Goal: Information Seeking & Learning: Learn about a topic

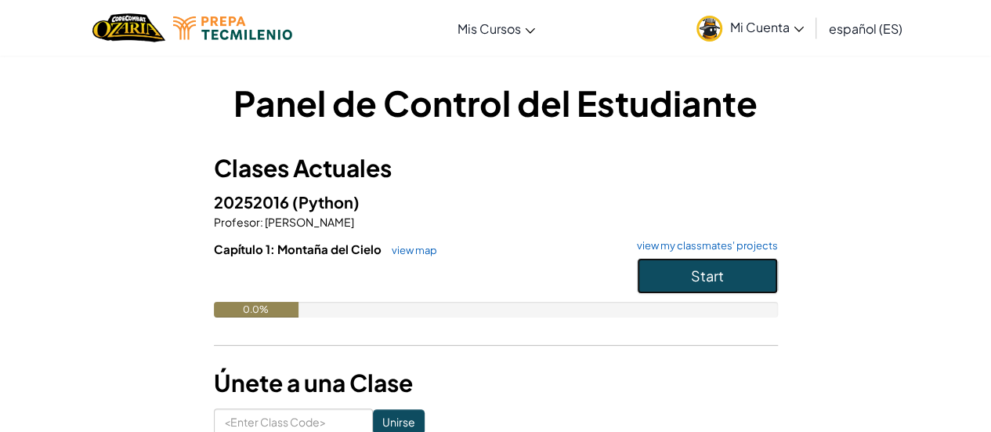
click at [713, 280] on span "Start" at bounding box center [707, 275] width 33 height 18
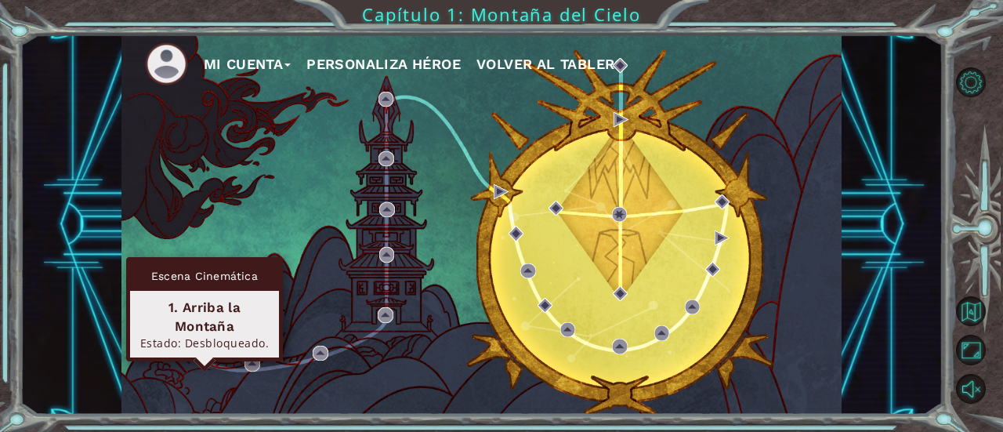
click at [204, 361] on img at bounding box center [204, 356] width 15 height 15
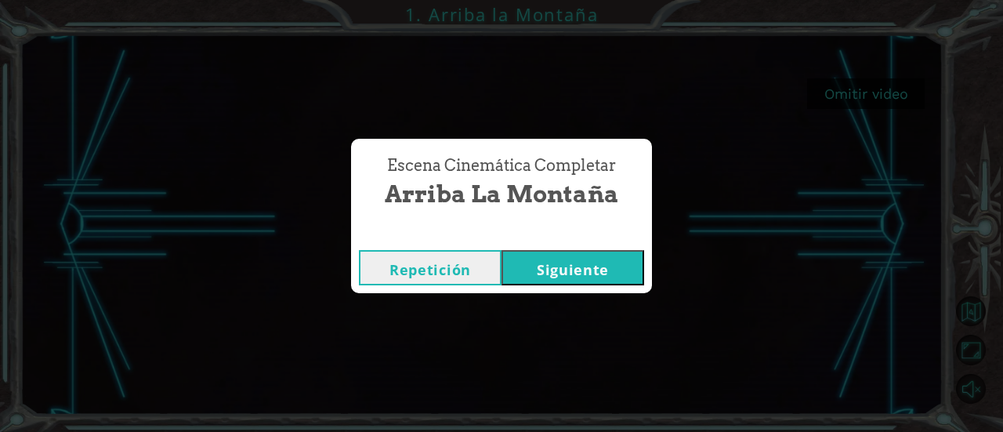
click at [540, 261] on button "Siguiente" at bounding box center [572, 267] width 143 height 35
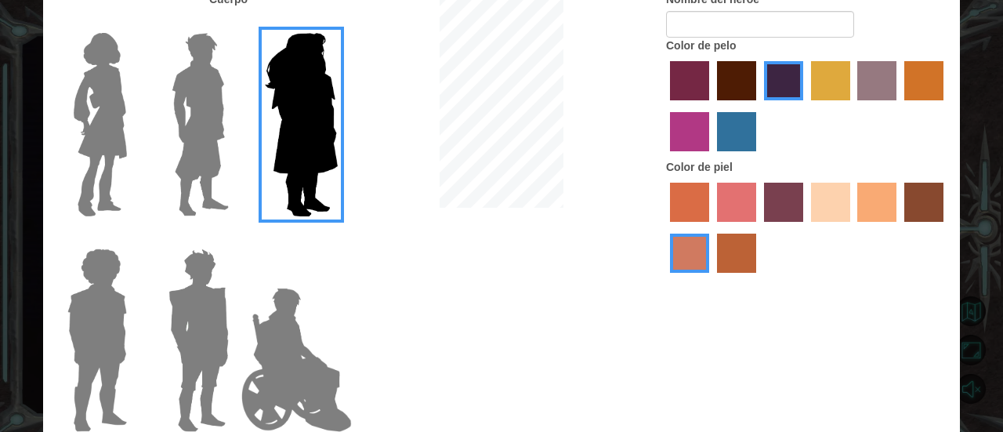
click at [295, 349] on img at bounding box center [296, 359] width 123 height 157
click at [337, 238] on input "Hero Jamie" at bounding box center [337, 238] width 0 height 0
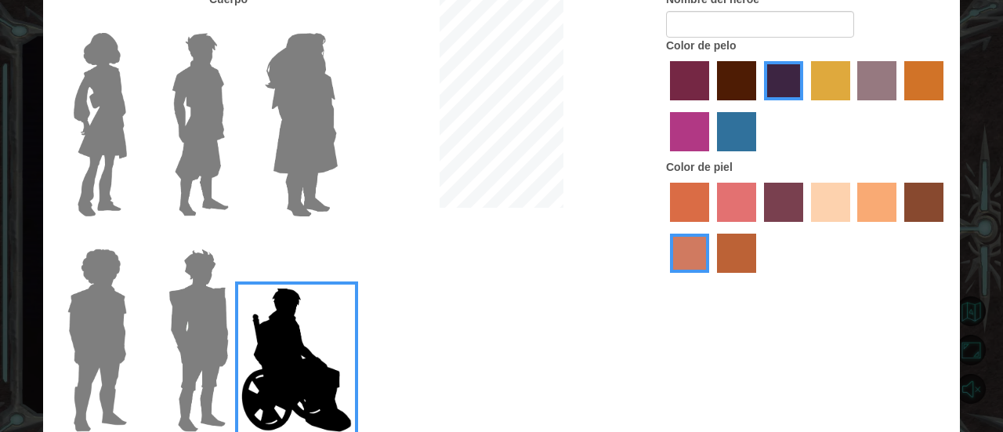
click at [183, 194] on img at bounding box center [200, 125] width 70 height 196
click at [235, 23] on input "Hero Lars" at bounding box center [235, 23] width 0 height 0
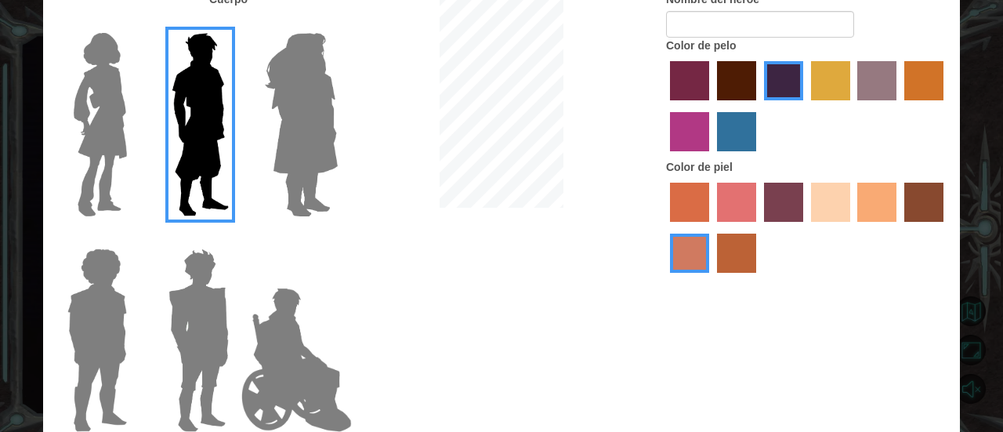
click at [179, 324] on img at bounding box center [198, 340] width 73 height 196
click at [235, 238] on input "Hero Garnet" at bounding box center [235, 238] width 0 height 0
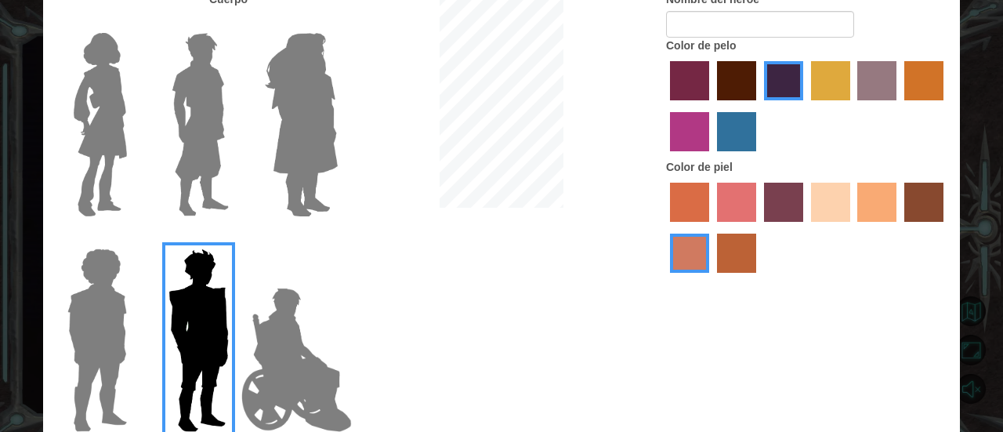
click at [119, 325] on img at bounding box center [97, 340] width 72 height 196
click at [133, 238] on input "Hero Steven" at bounding box center [133, 238] width 0 height 0
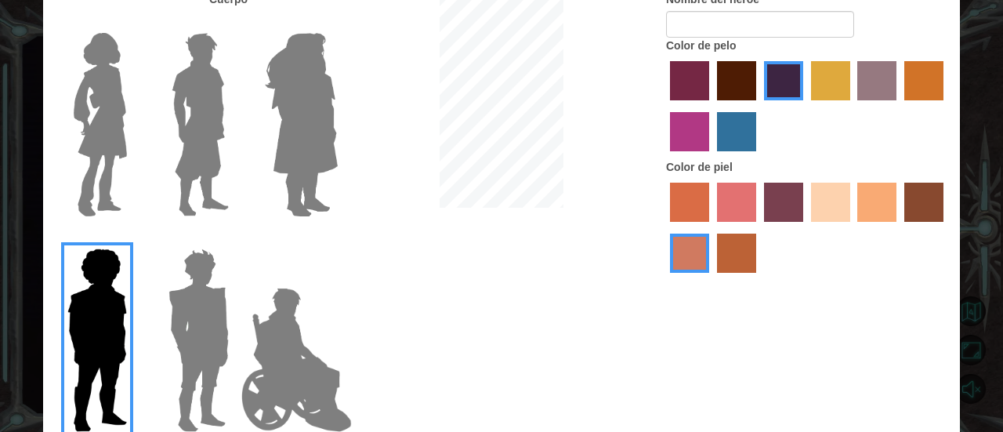
click at [190, 168] on img at bounding box center [200, 125] width 70 height 196
click at [235, 23] on input "Hero Lars" at bounding box center [235, 23] width 0 height 0
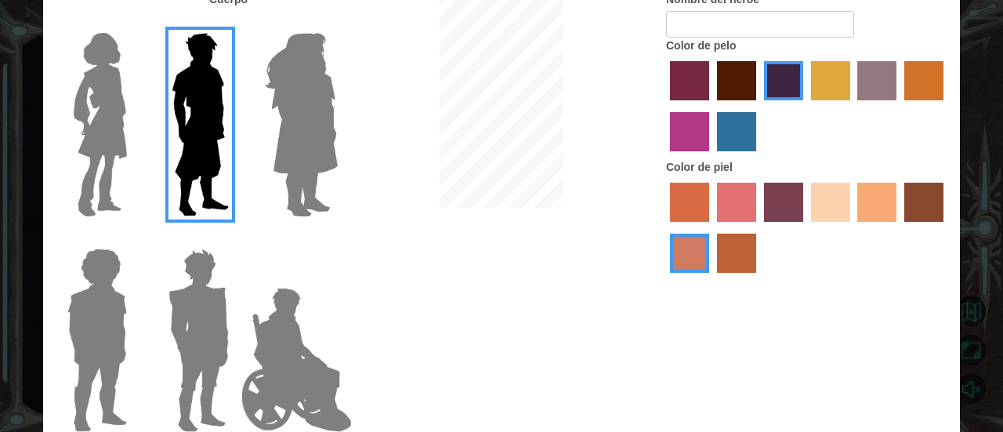
click at [217, 306] on img at bounding box center [198, 340] width 73 height 196
click at [235, 238] on input "Hero Garnet" at bounding box center [235, 238] width 0 height 0
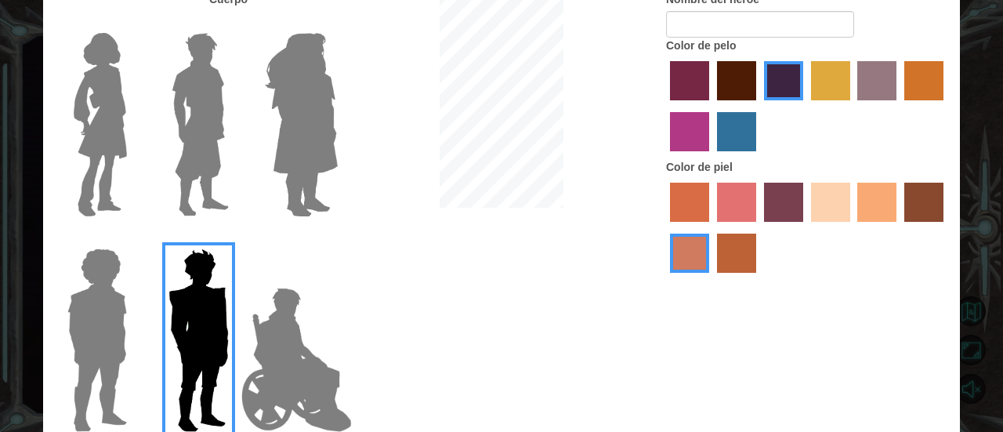
click at [300, 331] on img at bounding box center [296, 359] width 123 height 157
click at [337, 238] on input "Hero Jamie" at bounding box center [337, 238] width 0 height 0
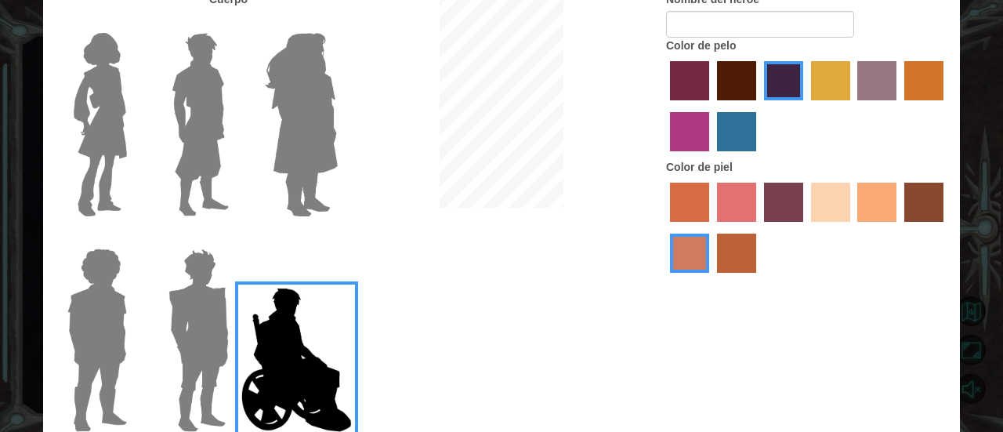
click at [217, 354] on img at bounding box center [198, 340] width 73 height 196
click at [235, 238] on input "Hero Garnet" at bounding box center [235, 238] width 0 height 0
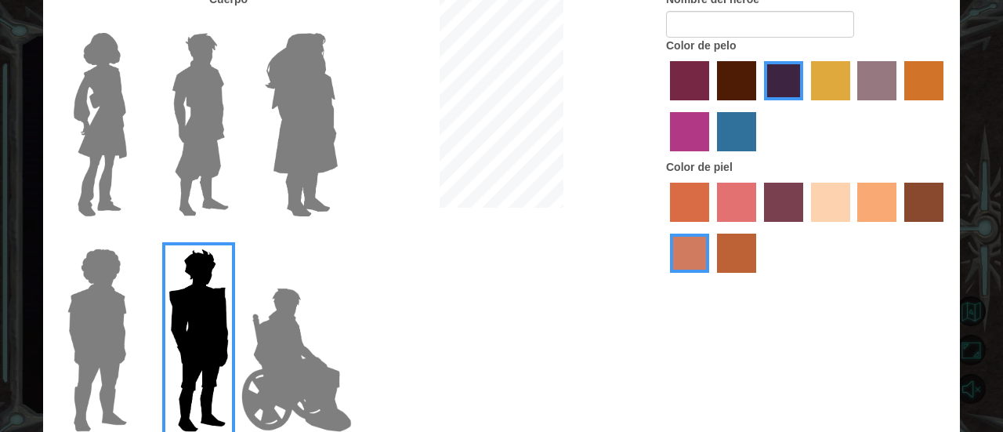
click at [816, 212] on label "sandy beach skin color" at bounding box center [830, 202] width 39 height 39
click at [805, 227] on input "sandy beach skin color" at bounding box center [805, 227] width 0 height 0
click at [211, 146] on img at bounding box center [200, 125] width 70 height 196
click at [235, 23] on input "Hero Lars" at bounding box center [235, 23] width 0 height 0
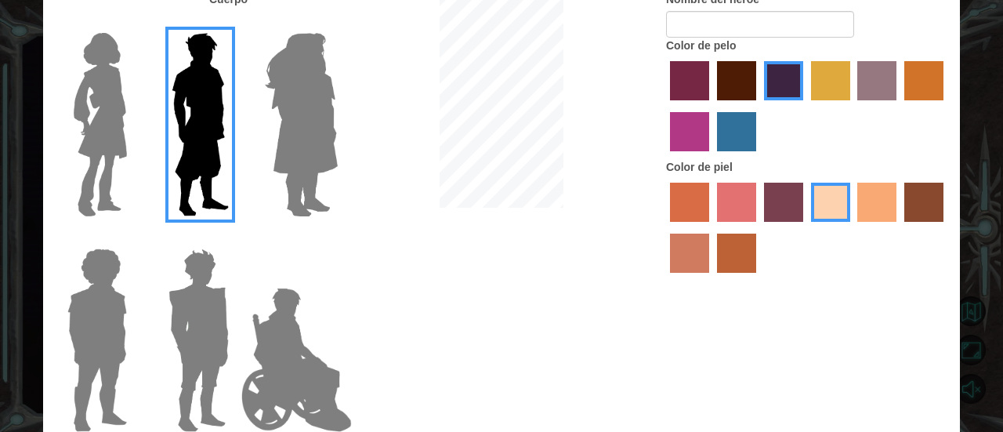
click at [198, 284] on img at bounding box center [198, 340] width 73 height 196
click at [235, 238] on input "Hero Garnet" at bounding box center [235, 238] width 0 height 0
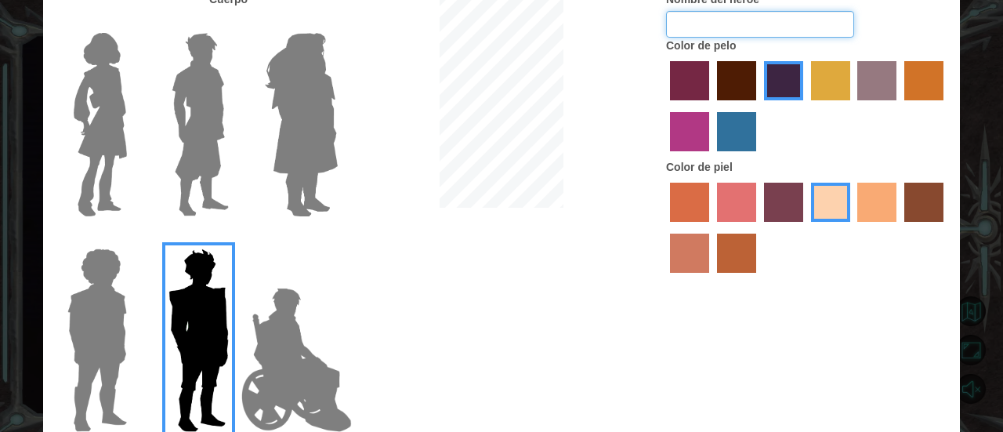
click at [735, 26] on input "Nombre del héroe" at bounding box center [760, 24] width 188 height 27
type input "[PERSON_NAME]"
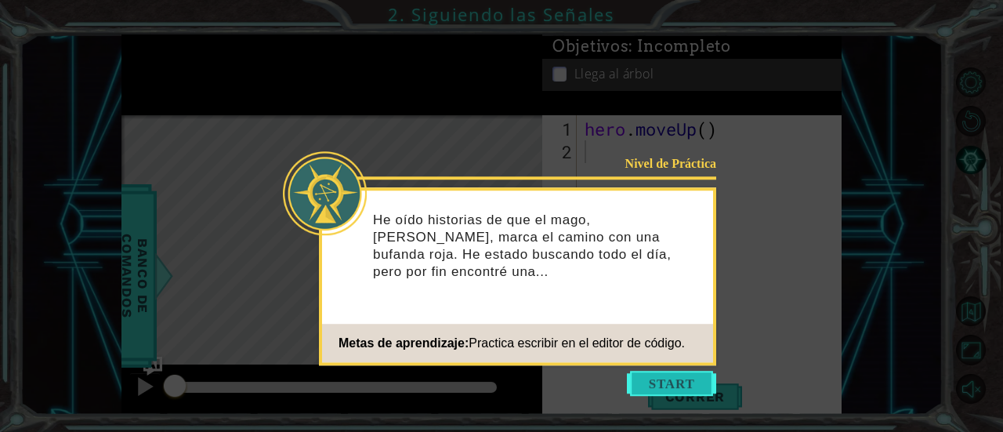
click at [650, 381] on button "Start" at bounding box center [671, 383] width 89 height 25
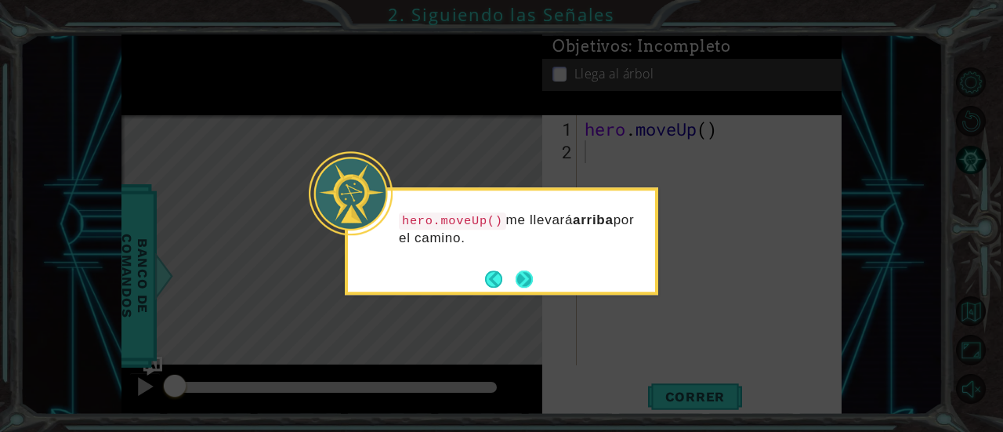
click at [519, 277] on button "Next" at bounding box center [524, 278] width 17 height 17
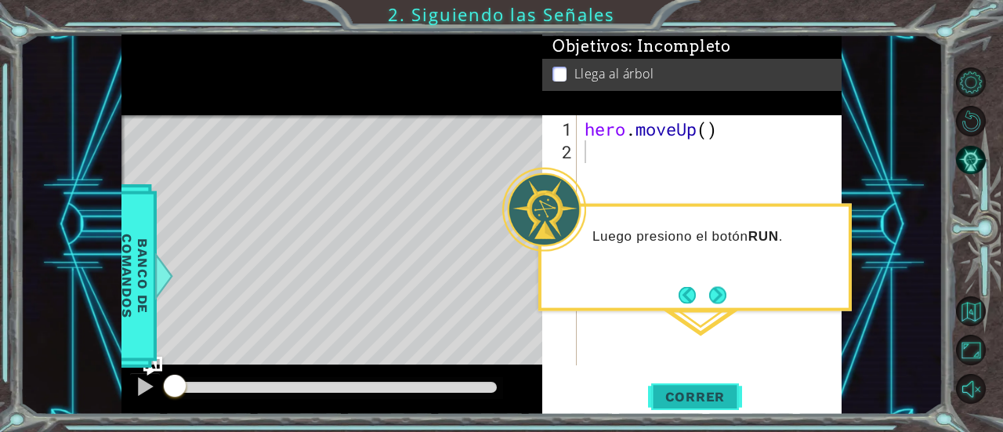
click at [682, 402] on span "Correr" at bounding box center [696, 397] width 92 height 16
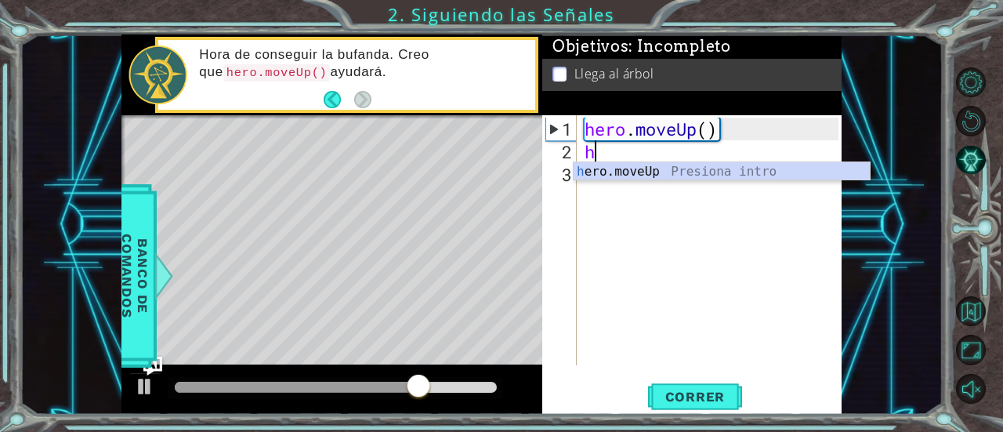
type textarea "he"
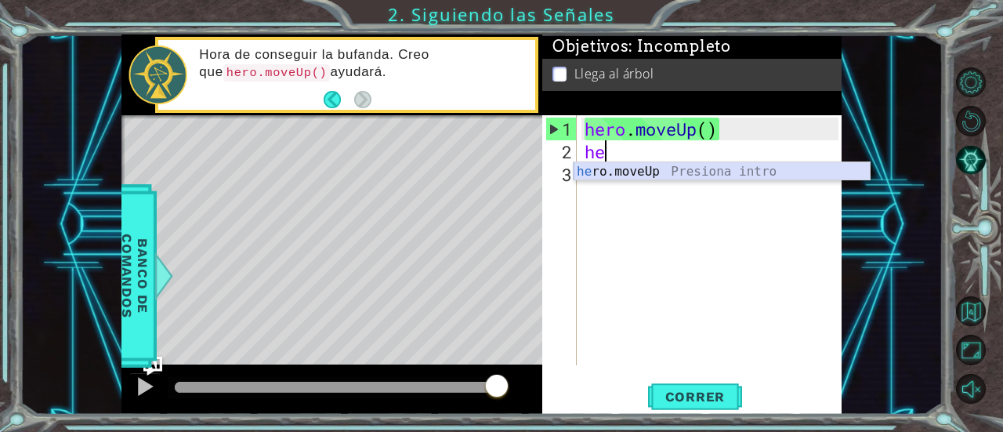
click at [713, 172] on div "he ro.moveUp Presiona intro" at bounding box center [722, 190] width 297 height 56
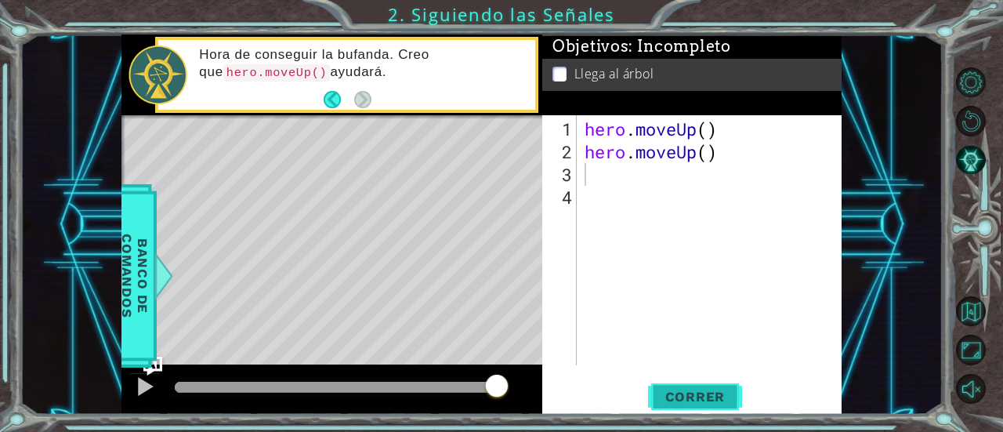
click at [702, 401] on span "Correr" at bounding box center [696, 397] width 92 height 16
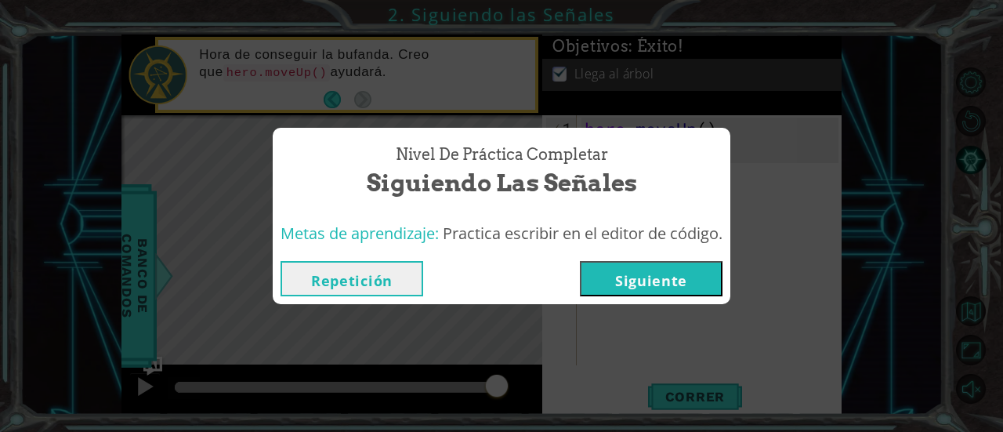
click at [644, 283] on button "Siguiente" at bounding box center [651, 278] width 143 height 35
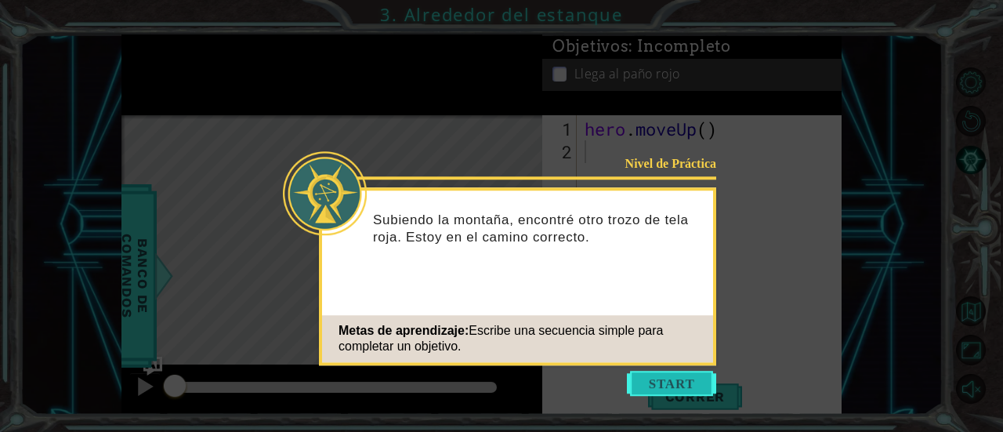
click at [665, 376] on button "Start" at bounding box center [671, 383] width 89 height 25
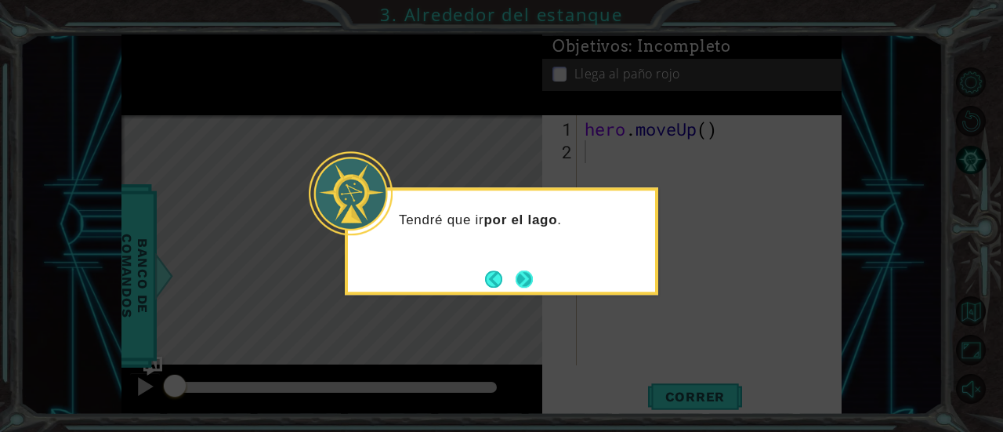
click at [523, 273] on button "Next" at bounding box center [524, 278] width 17 height 17
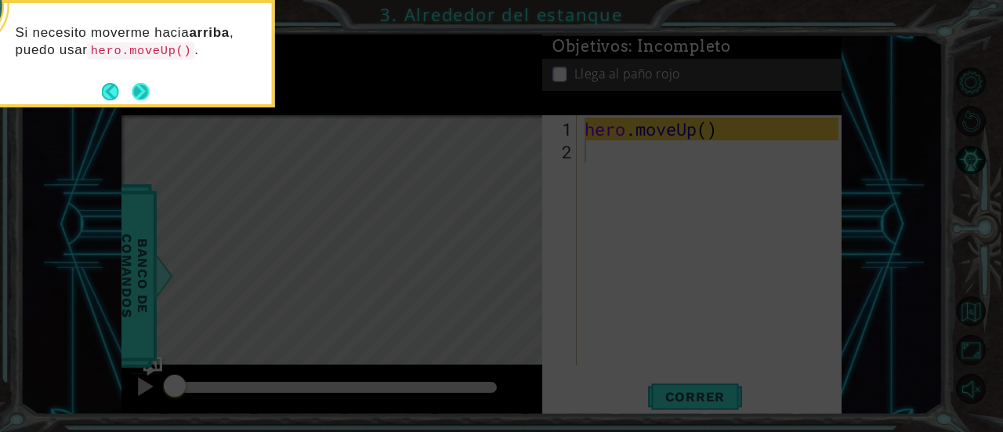
click at [148, 85] on button "Next" at bounding box center [140, 91] width 17 height 17
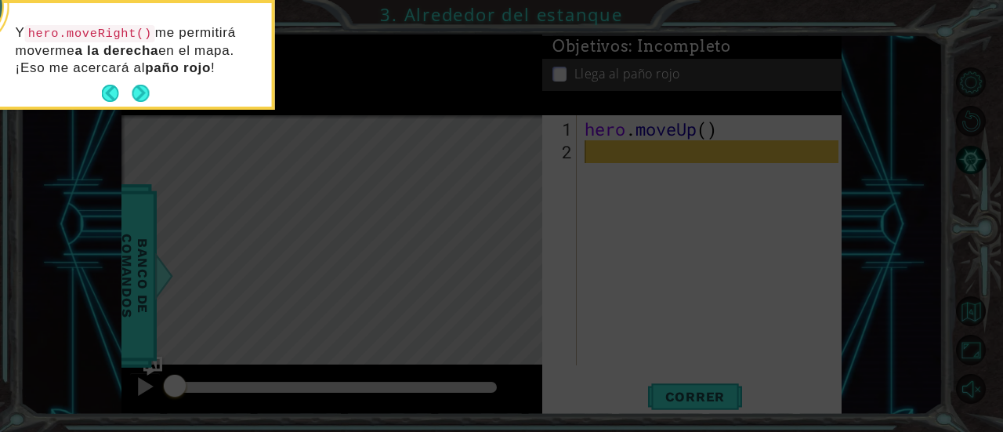
click at [148, 85] on button "Next" at bounding box center [140, 93] width 17 height 17
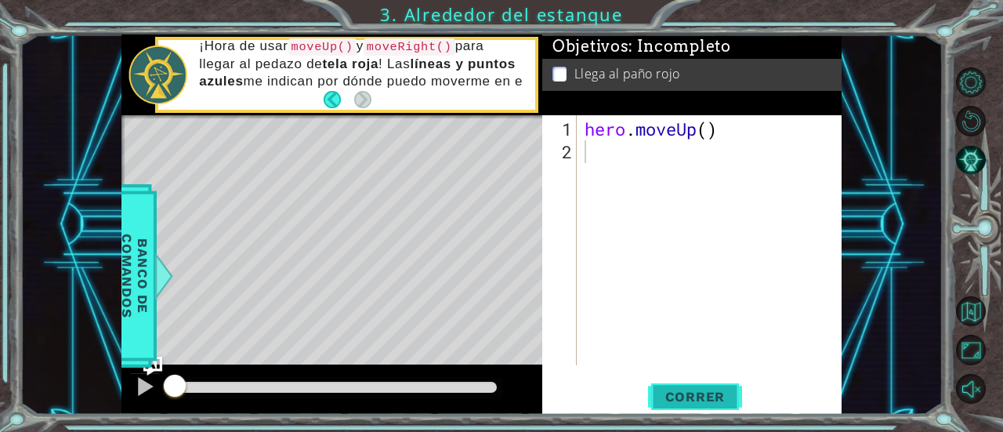
click at [707, 402] on span "Correr" at bounding box center [696, 397] width 92 height 16
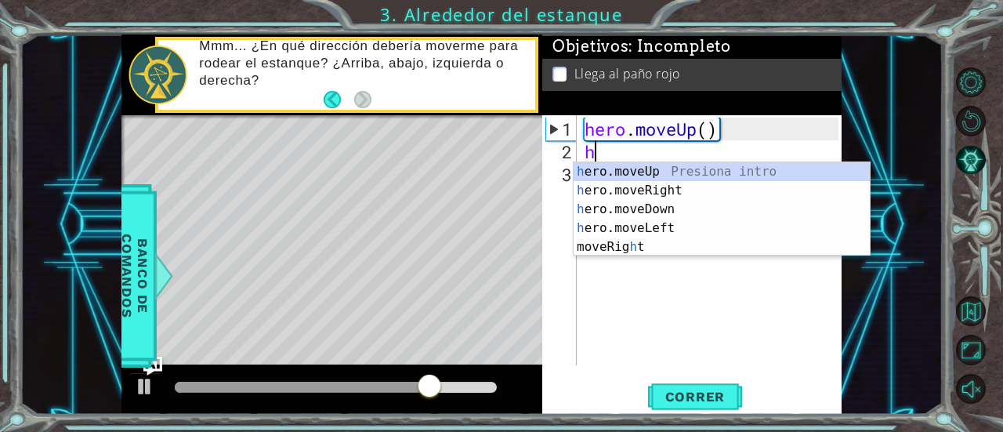
type textarea "he"
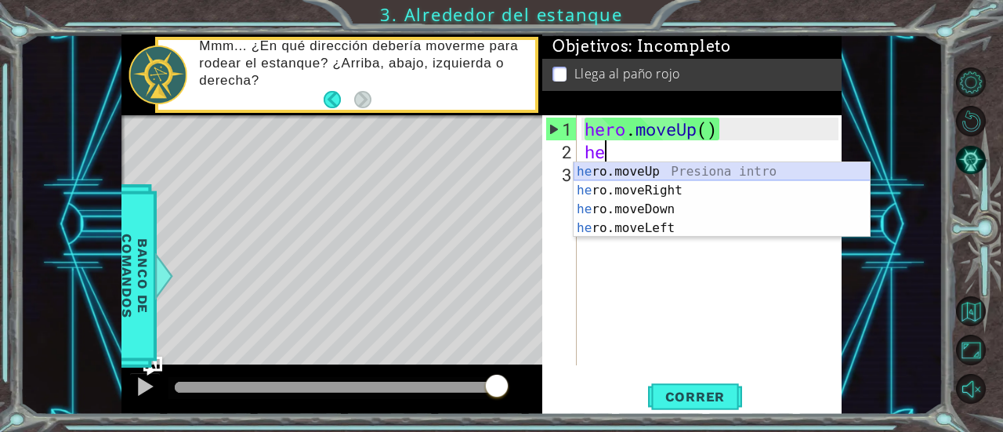
click at [654, 168] on div "he ro.moveUp Presiona intro he ro.moveRight Presiona intro he ro.moveDown Presi…" at bounding box center [722, 218] width 297 height 113
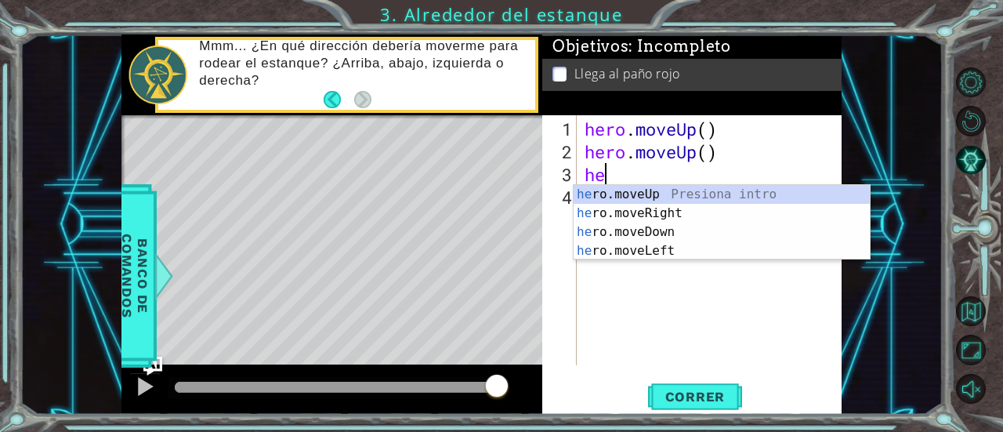
type textarea "her"
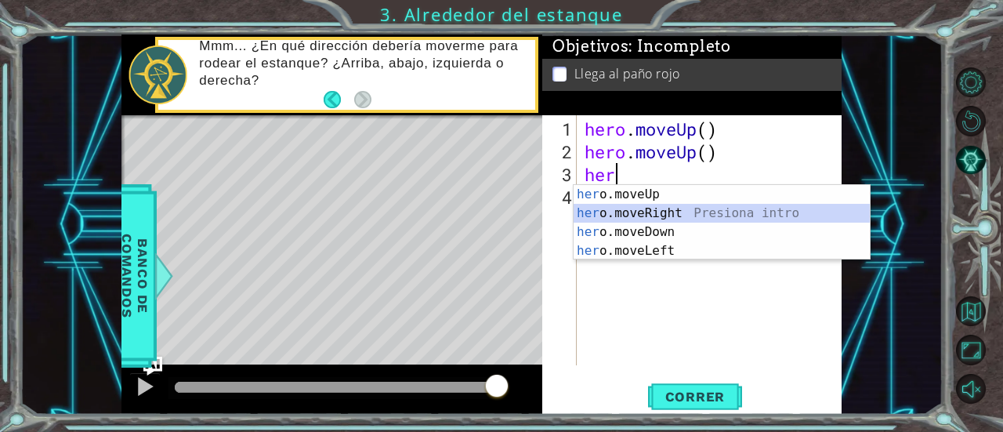
click at [656, 209] on div "her o.moveUp Presiona intro her o.moveRight Presiona intro her o.moveDown Presi…" at bounding box center [722, 241] width 297 height 113
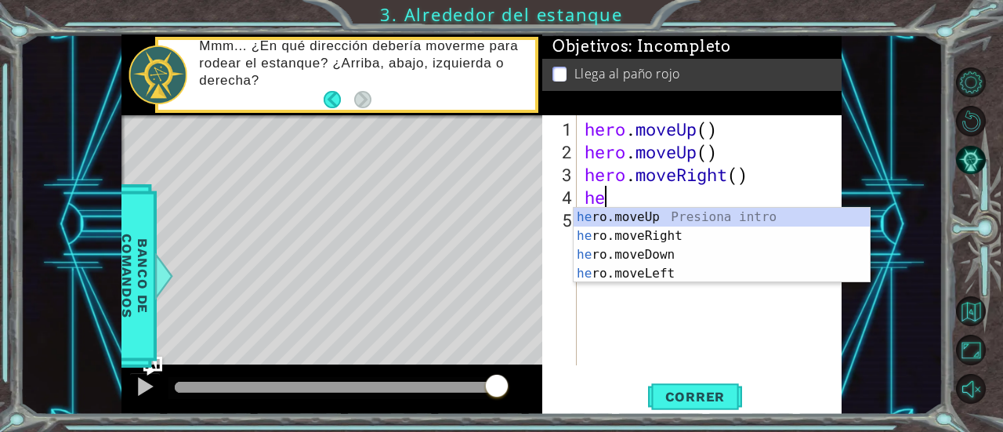
type textarea "her"
click at [653, 215] on div "her o.moveUp Presiona intro her o.moveRight Presiona intro her o.moveDown Presi…" at bounding box center [722, 264] width 297 height 113
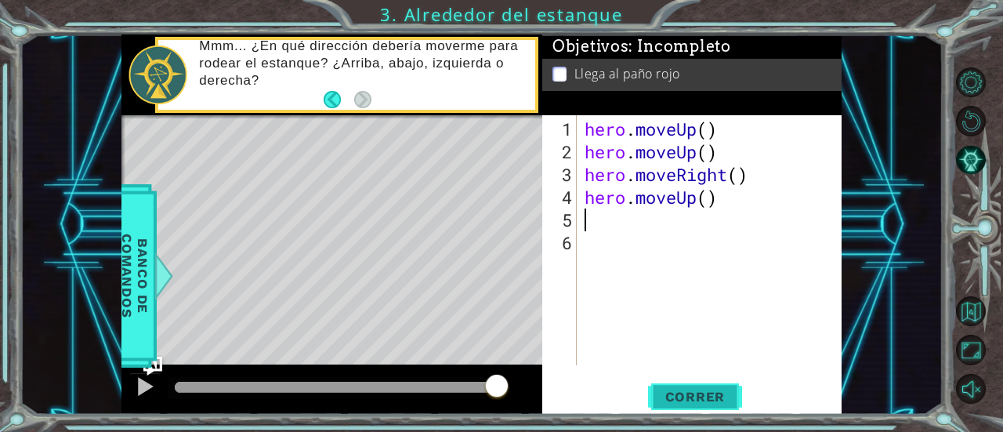
click at [686, 393] on span "Correr" at bounding box center [696, 397] width 92 height 16
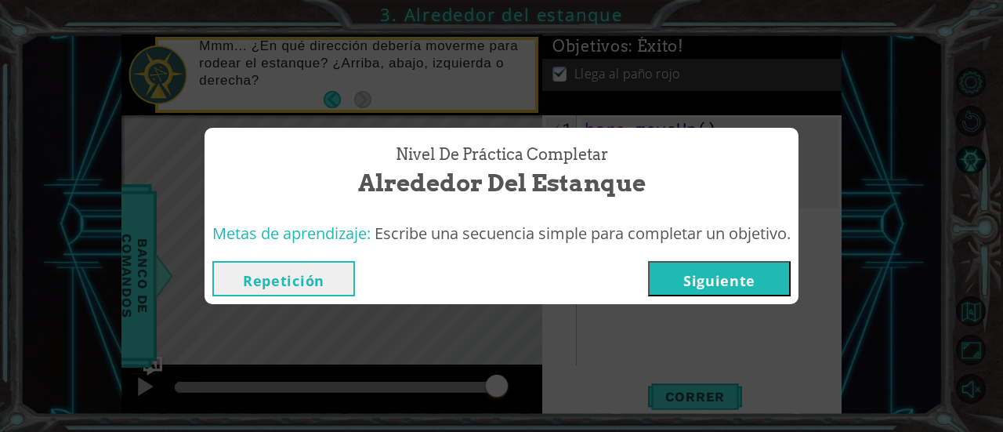
click at [730, 278] on button "Siguiente" at bounding box center [719, 278] width 143 height 35
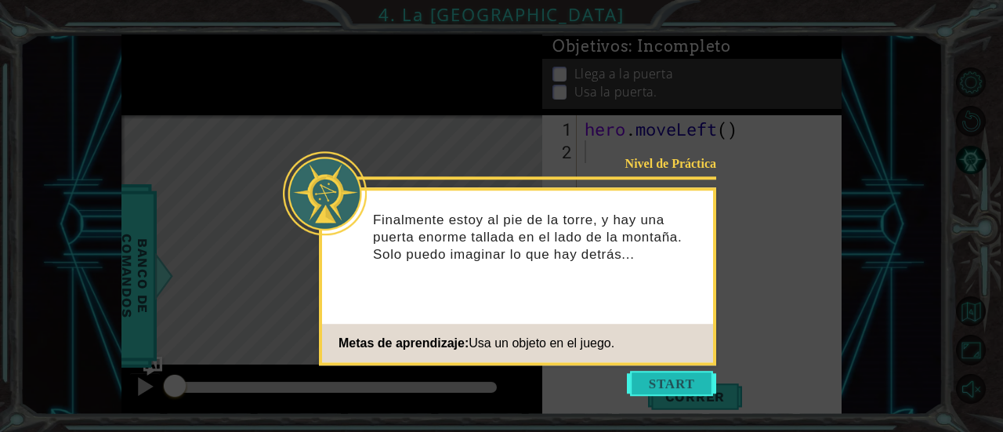
click at [678, 377] on button "Start" at bounding box center [671, 383] width 89 height 25
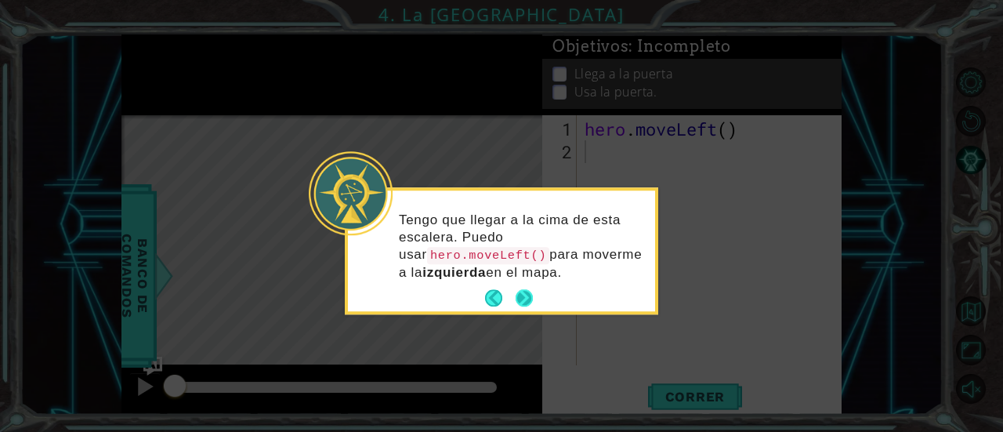
click at [527, 290] on button "Next" at bounding box center [524, 298] width 17 height 17
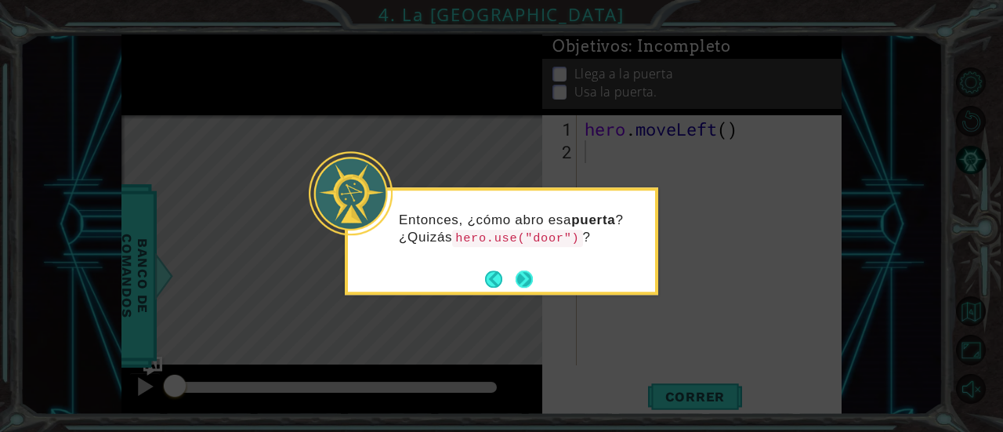
click at [525, 272] on button "Next" at bounding box center [524, 278] width 17 height 17
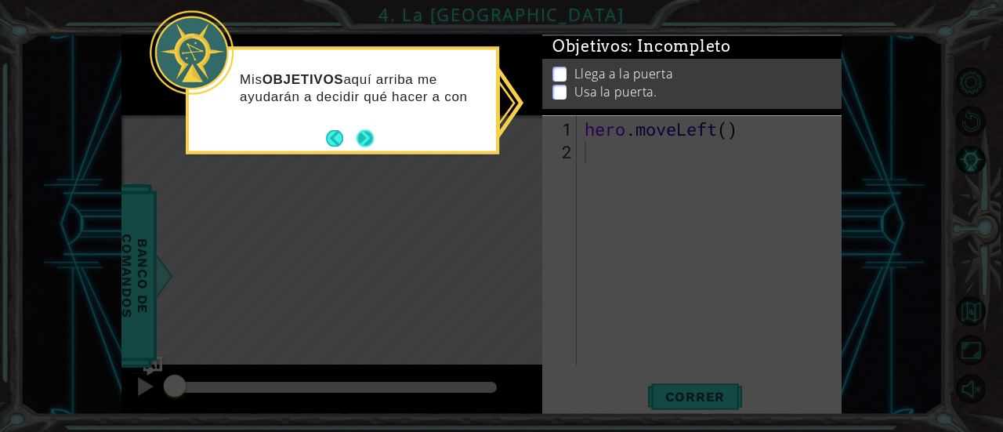
click at [370, 138] on button "Next" at bounding box center [364, 137] width 17 height 17
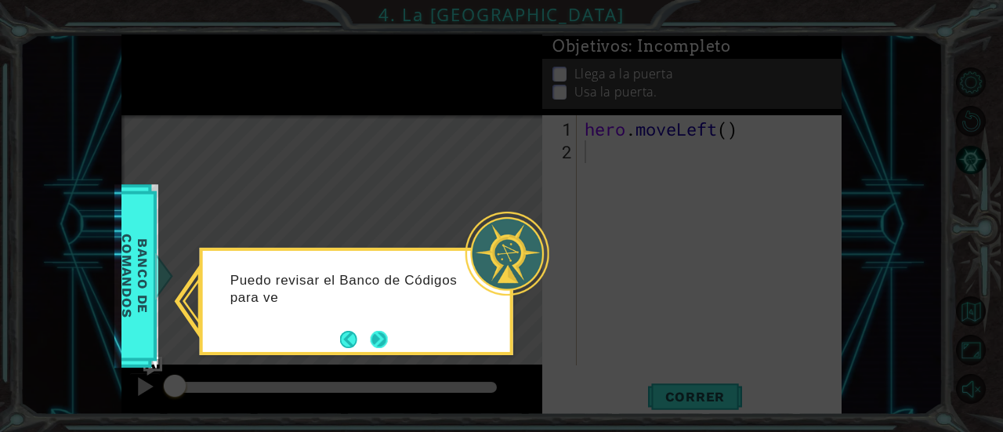
click at [387, 338] on button "Next" at bounding box center [379, 339] width 17 height 17
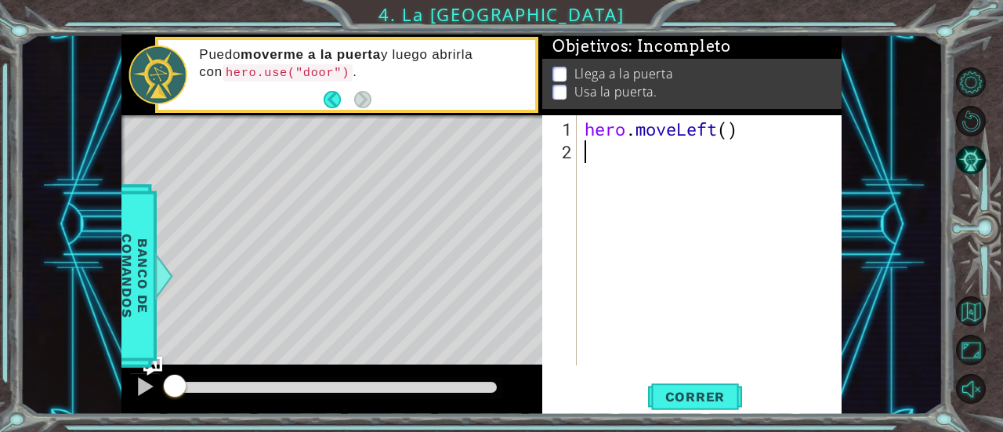
type textarea "he"
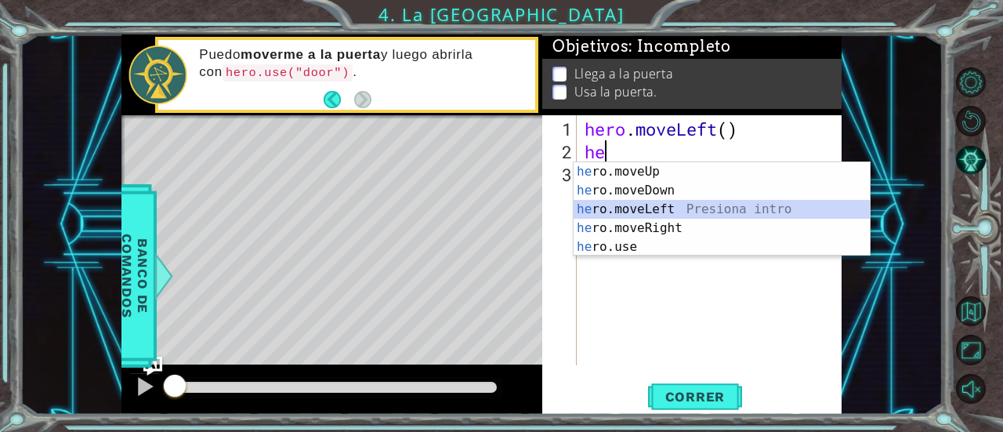
click at [650, 209] on div "he ro.moveUp Presiona intro he ro.moveDown Presiona intro he ro.moveLeft Presio…" at bounding box center [722, 228] width 297 height 132
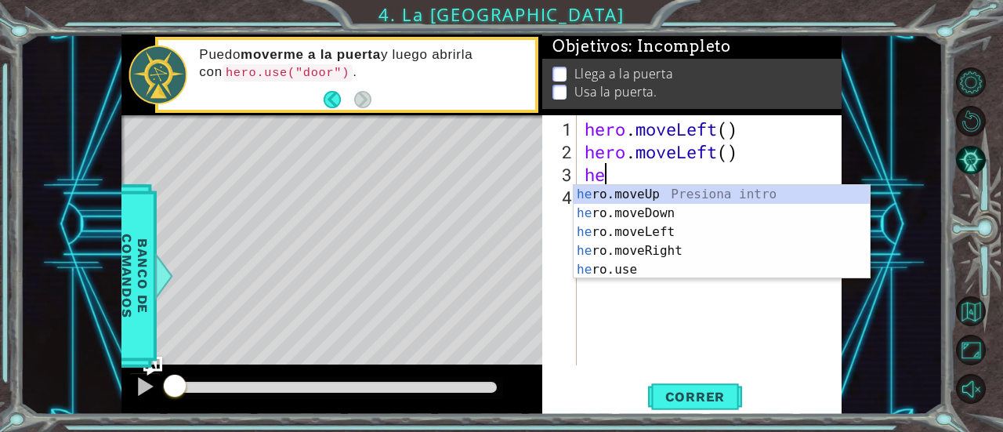
type textarea "he"
click at [645, 230] on div "he ro.moveUp Presiona intro he ro.moveDown Presiona intro he ro.moveLeft Presio…" at bounding box center [722, 251] width 297 height 132
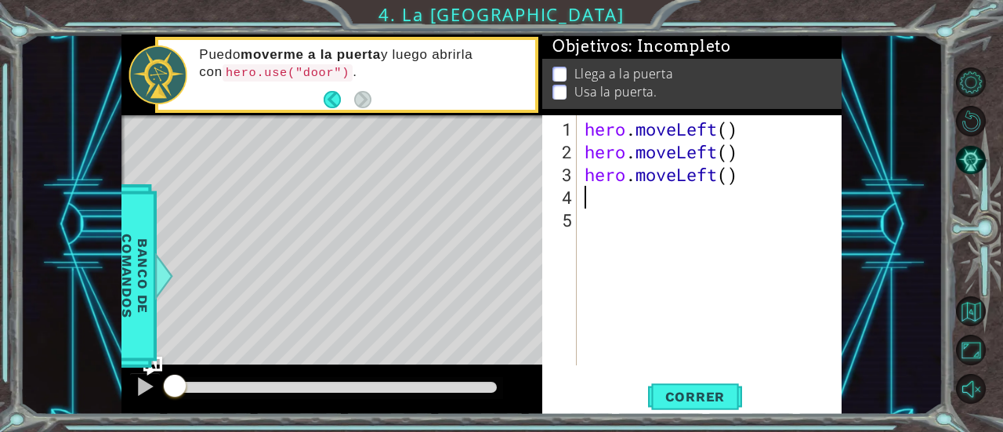
type textarea "h"
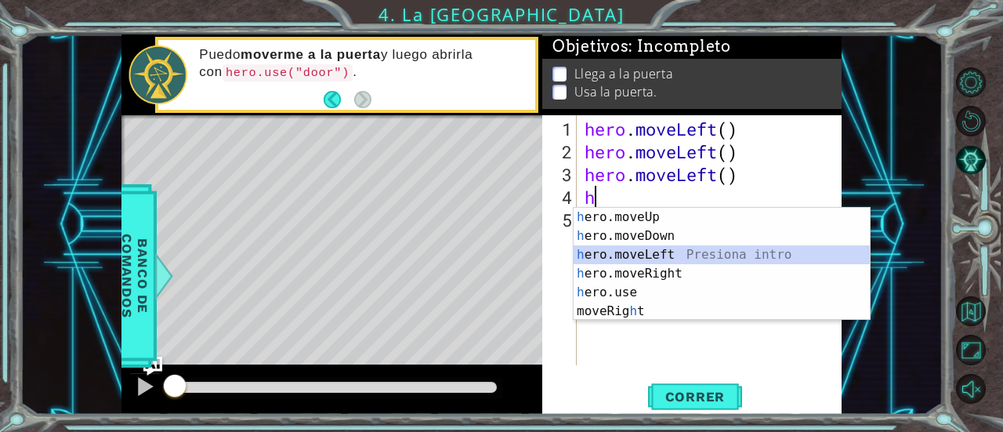
click at [649, 250] on div "h ero.moveUp Presiona intro h ero.moveDown Presiona intro h ero.moveLeft Presio…" at bounding box center [722, 283] width 297 height 150
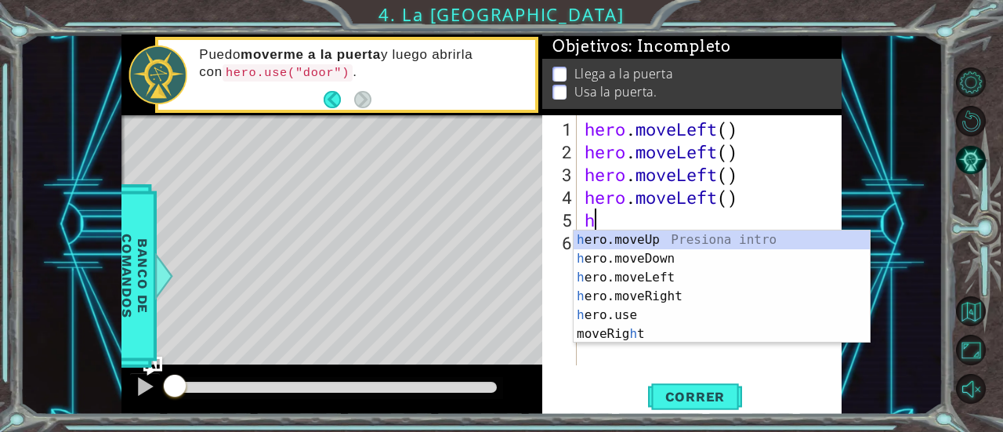
type textarea "he"
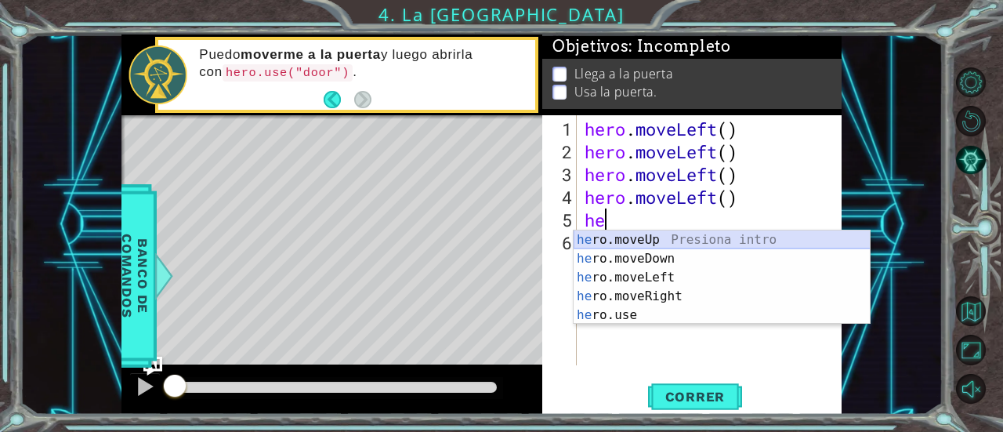
click at [638, 243] on div "he ro.moveUp Presiona intro he ro.moveDown Presiona intro he ro.moveLeft Presio…" at bounding box center [722, 296] width 297 height 132
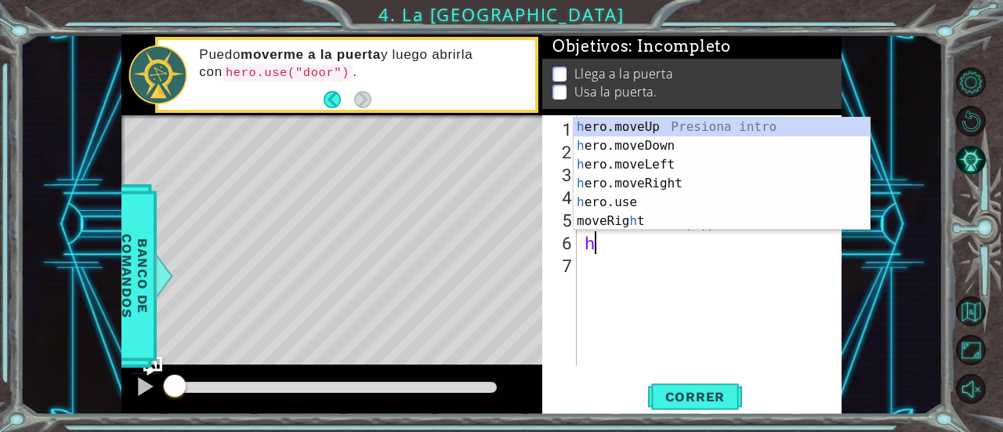
type textarea "he"
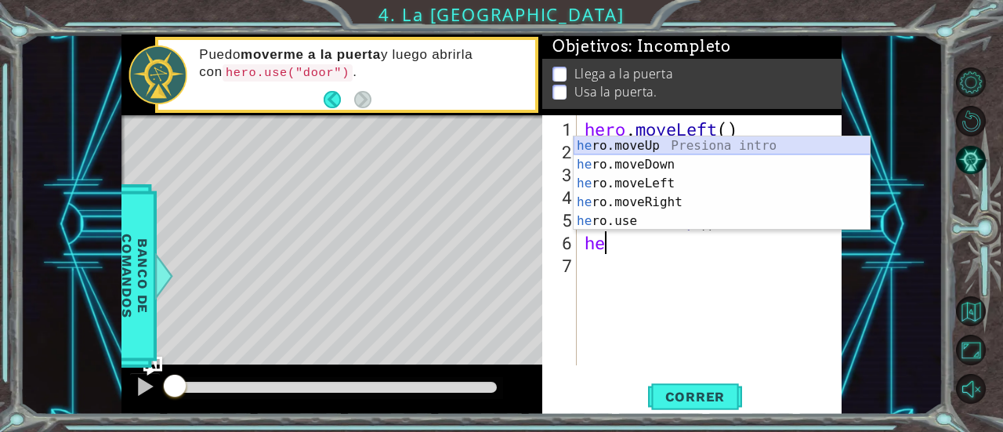
click at [660, 148] on div "he ro.moveUp Presiona intro he ro.moveDown Presiona intro he ro.moveLeft Presio…" at bounding box center [722, 202] width 297 height 132
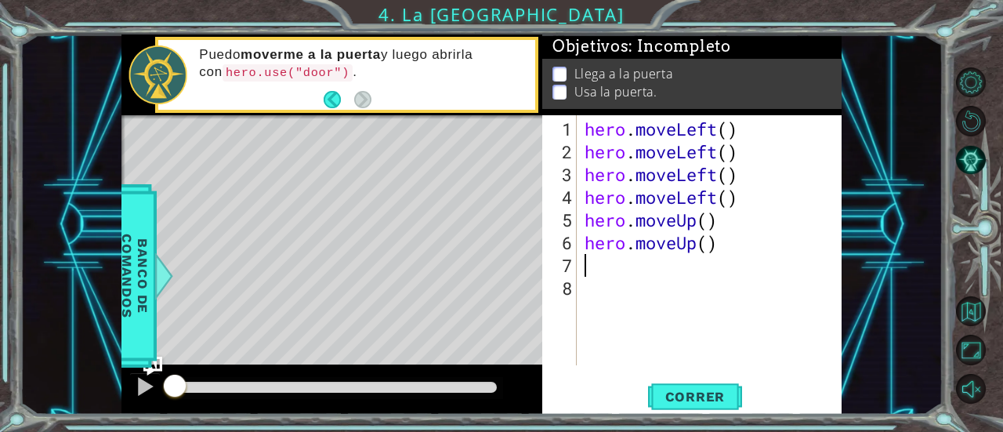
type textarea "h"
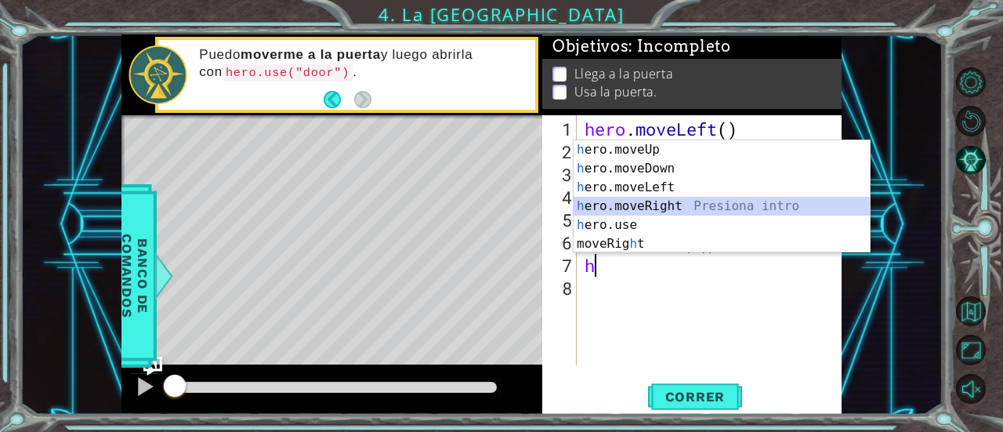
click at [652, 204] on div "h ero.moveUp Presiona intro h ero.moveDown Presiona intro h ero.moveLeft Presio…" at bounding box center [722, 215] width 297 height 150
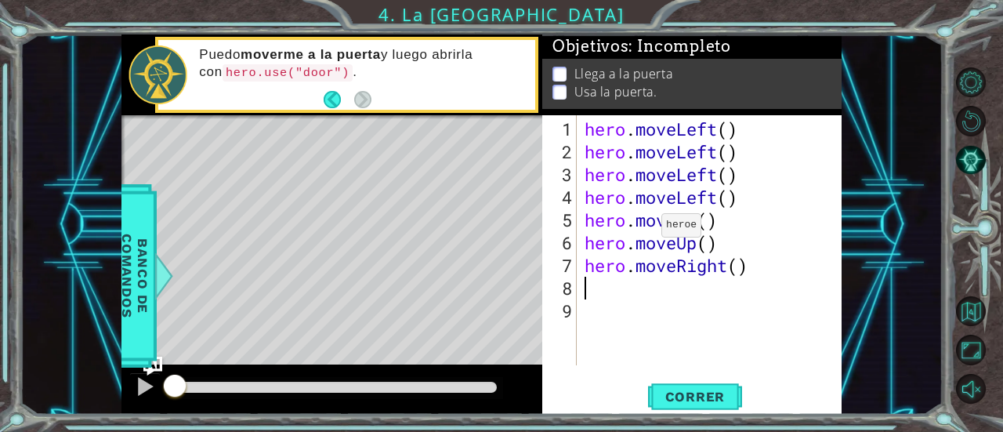
type textarea "h"
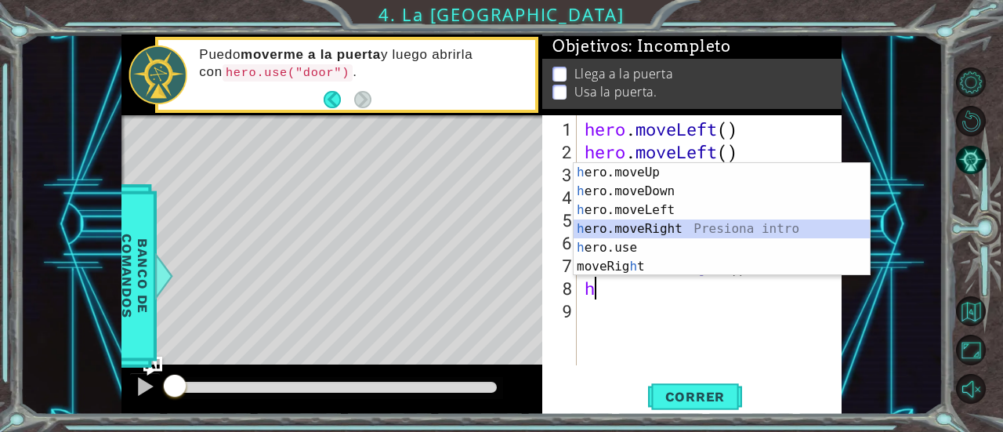
click at [650, 230] on div "h ero.moveUp Presiona intro h ero.moveDown Presiona intro h ero.moveLeft Presio…" at bounding box center [722, 238] width 297 height 150
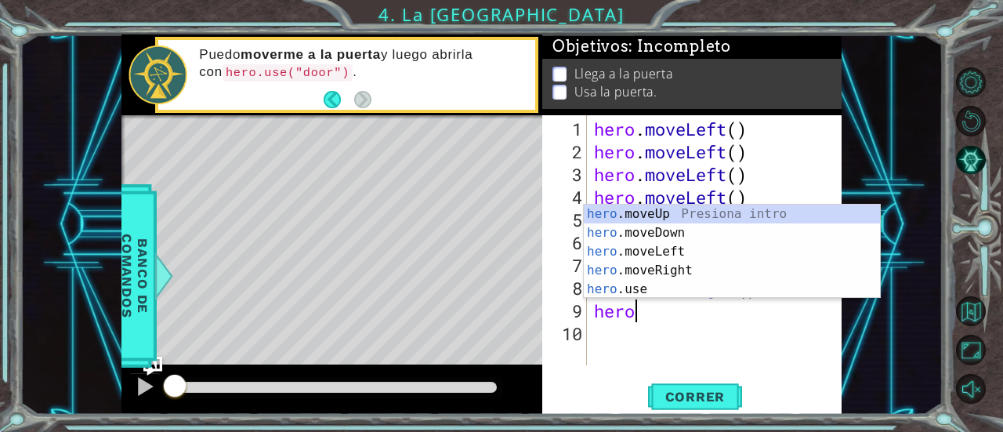
scroll to position [0, 1]
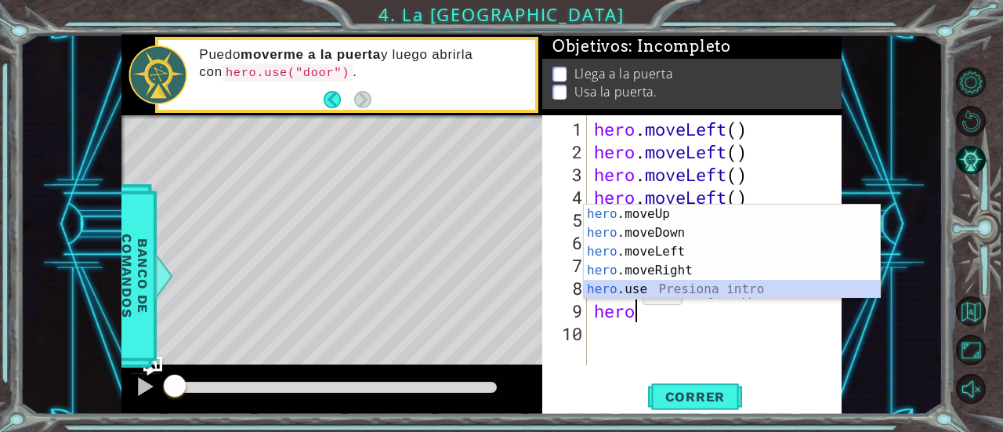
click at [635, 295] on div "hero .moveUp Presiona intro hero .moveDown Presiona intro hero .moveLeft Presio…" at bounding box center [732, 270] width 297 height 132
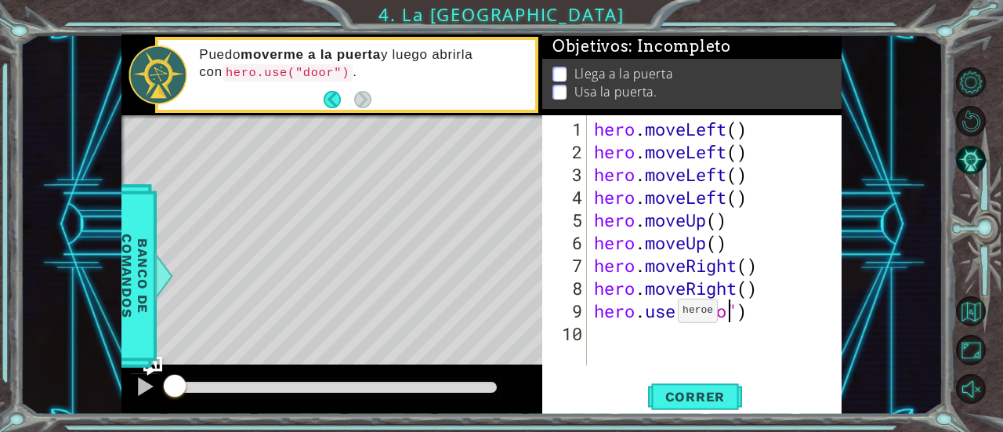
scroll to position [0, 6]
type textarea "hero.use("door")"
click at [686, 388] on button "Correr" at bounding box center [695, 397] width 94 height 30
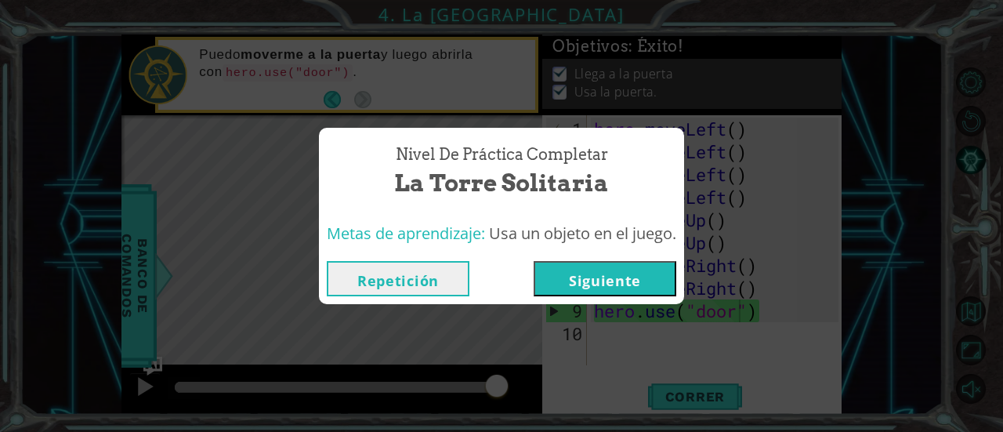
click at [611, 281] on button "Siguiente" at bounding box center [605, 278] width 143 height 35
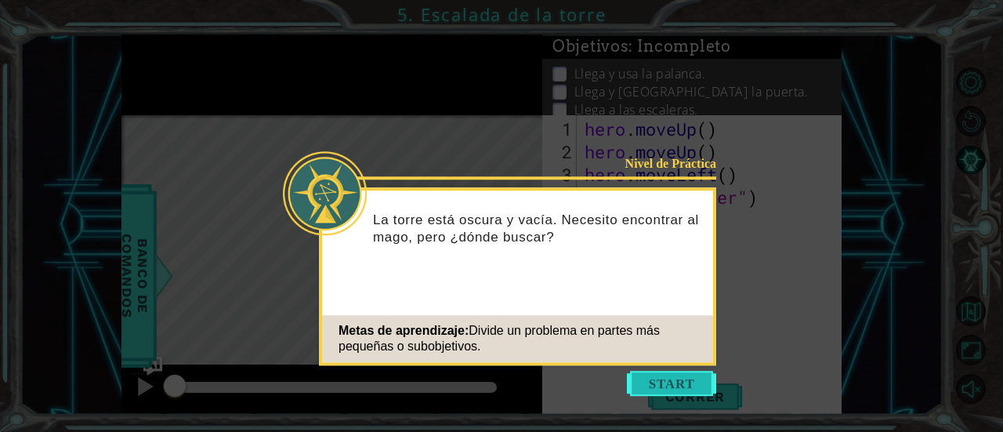
click at [653, 382] on button "Start" at bounding box center [671, 383] width 89 height 25
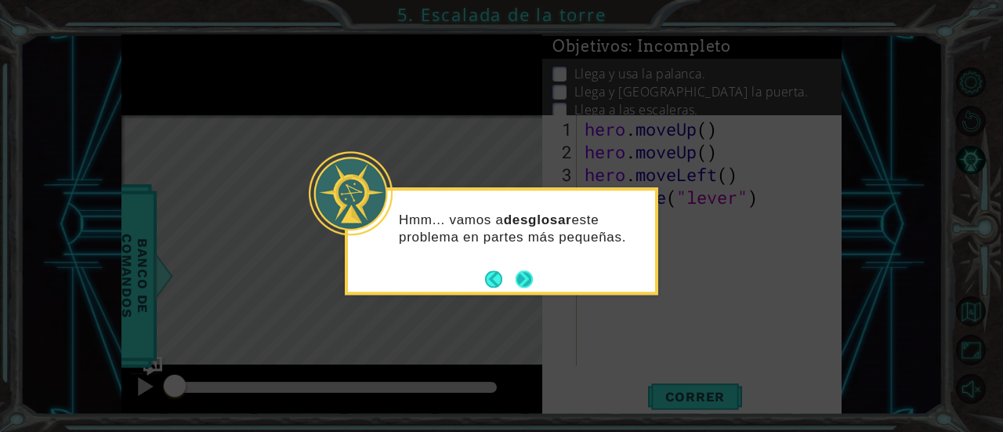
click at [530, 273] on button "Next" at bounding box center [524, 278] width 17 height 17
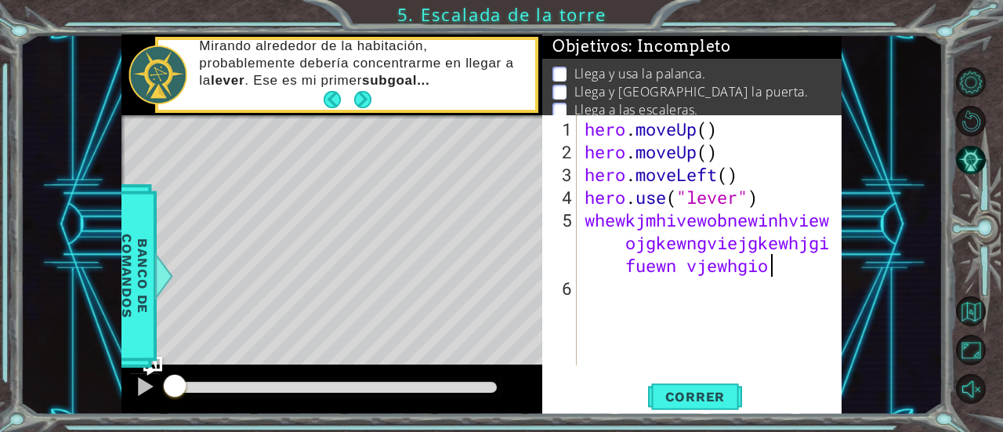
type textarea "whewkjmhivewobnewinhviewojgkewngviejgkewhjgifuewn vjewhgioevwj"
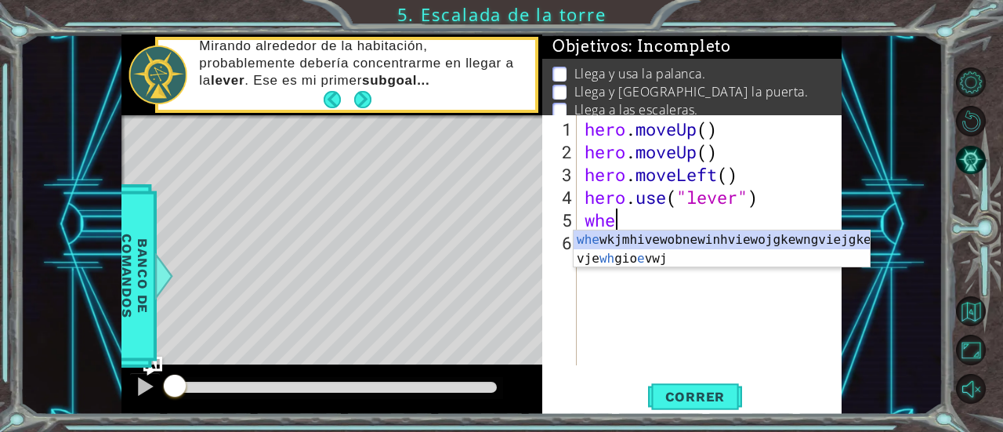
type textarea "w"
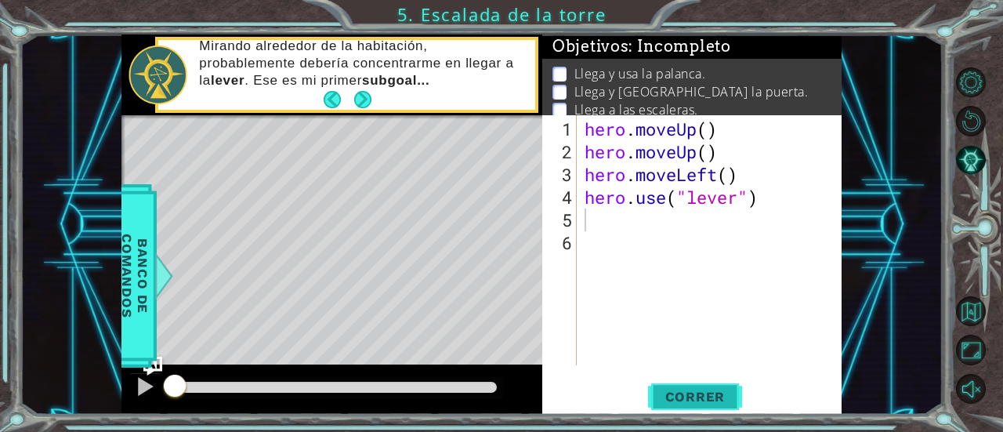
click at [686, 390] on span "Correr" at bounding box center [696, 397] width 92 height 16
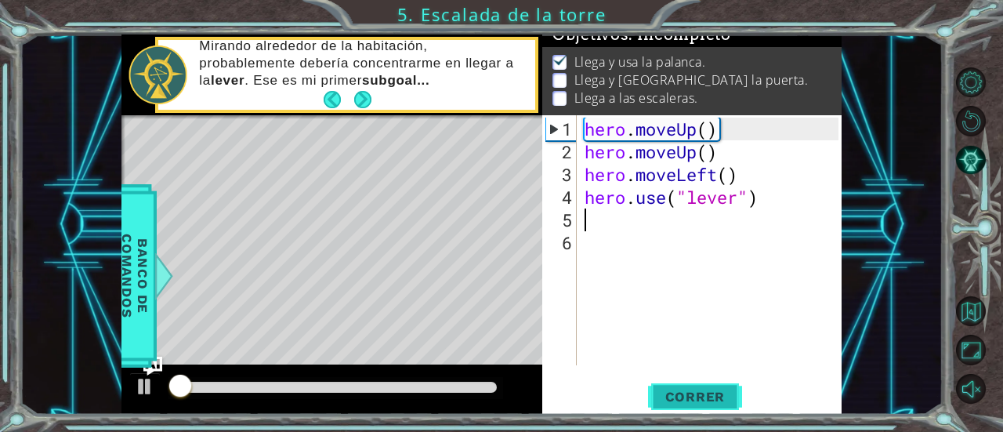
scroll to position [16, 0]
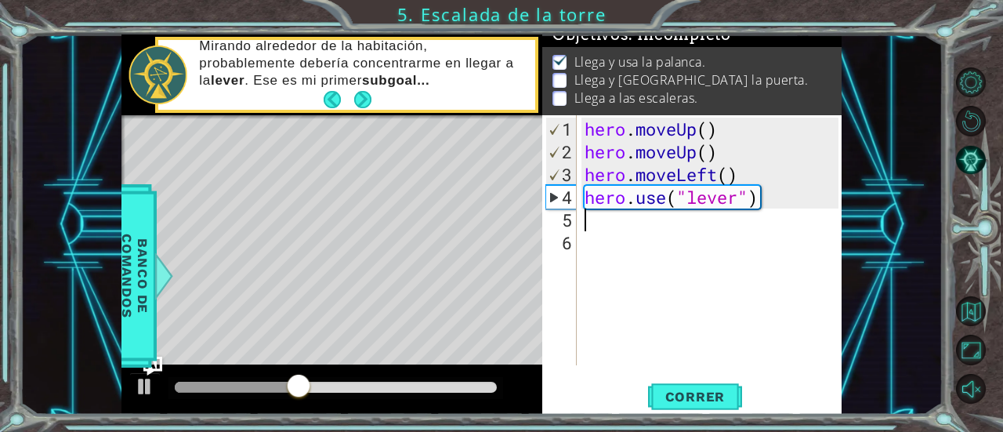
click at [596, 234] on div "hero . moveUp ( ) hero . moveUp ( ) hero . moveLeft ( ) hero . use ( "lever" )" at bounding box center [713, 265] width 265 height 295
click at [596, 219] on div "hero . moveUp ( ) hero . moveUp ( ) hero . moveLeft ( ) hero . use ( "lever" )" at bounding box center [713, 265] width 265 height 295
type textarea "h"
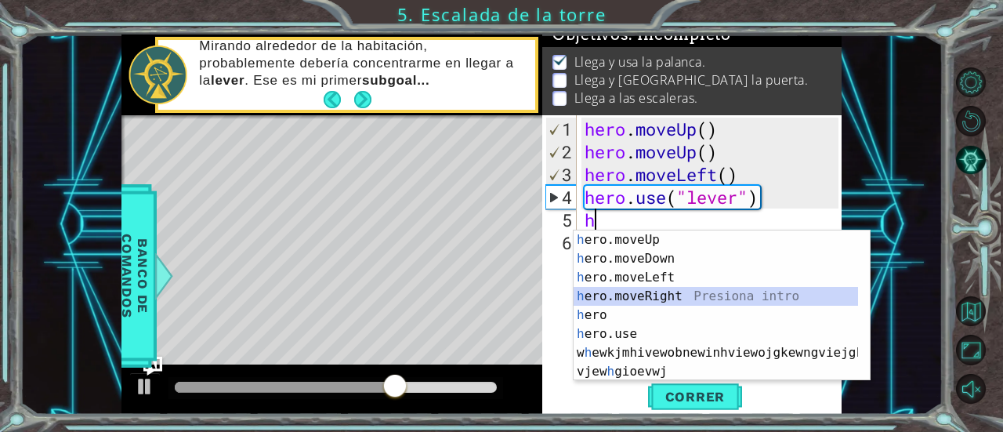
click at [662, 289] on div "h ero.moveUp Presiona intro h ero.moveDown Presiona intro h ero.moveLeft Presio…" at bounding box center [716, 324] width 285 height 188
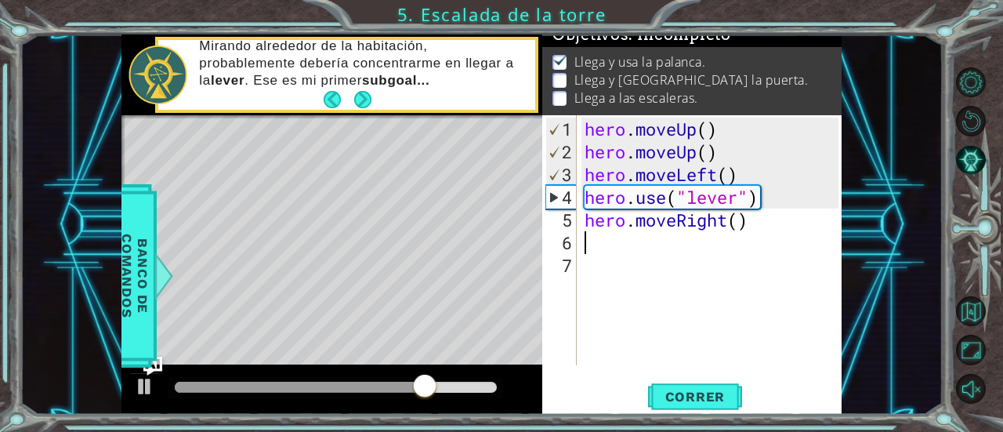
type textarea "h"
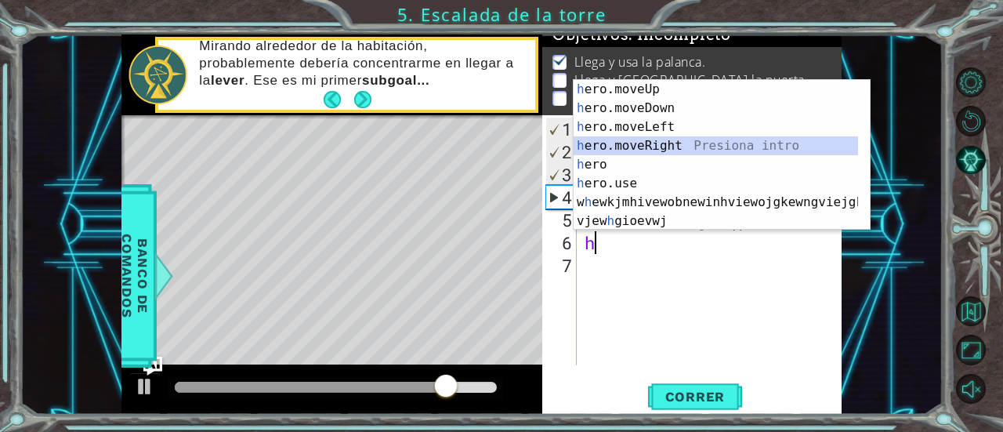
click at [668, 141] on div "h ero.moveUp Presiona intro h ero.moveDown Presiona intro h ero.moveLeft Presio…" at bounding box center [716, 174] width 285 height 188
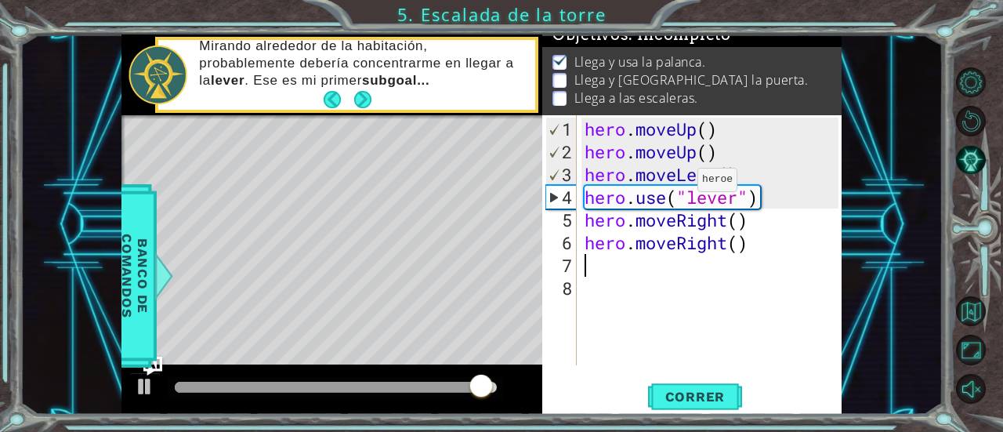
type textarea "h"
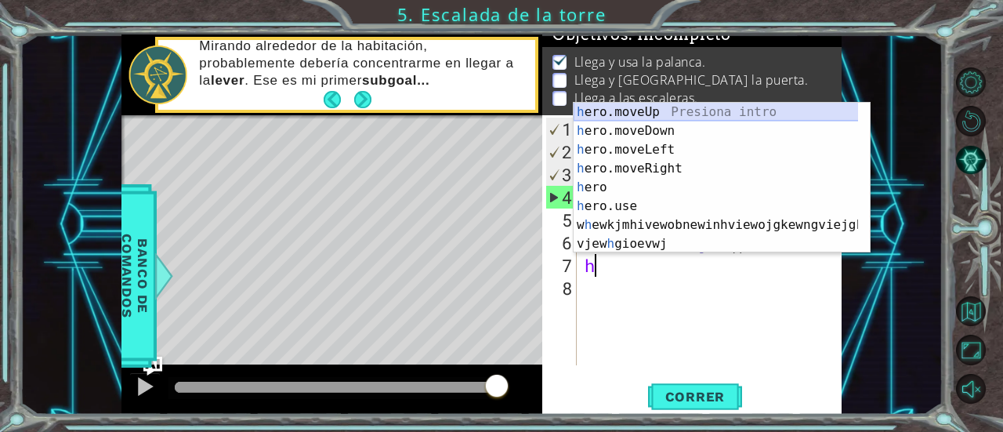
click at [642, 113] on div "h ero.moveUp Presiona intro h ero.moveDown Presiona intro h ero.moveLeft Presio…" at bounding box center [716, 197] width 285 height 188
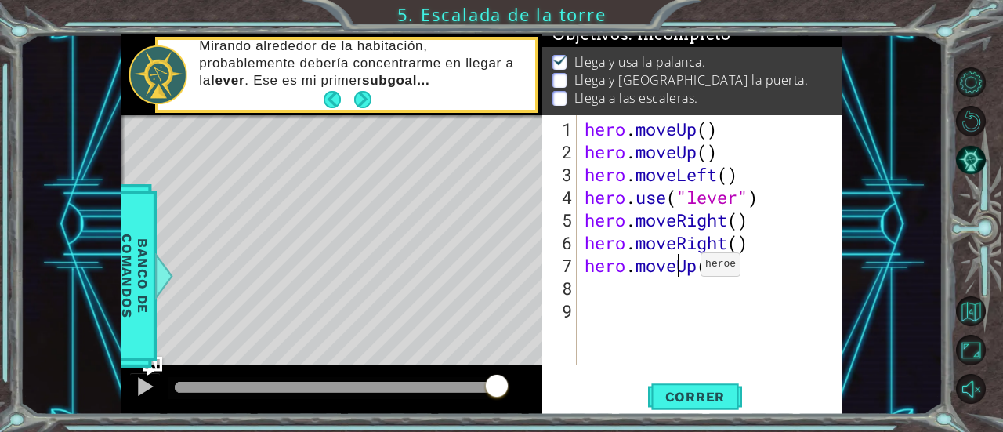
click at [677, 270] on div "hero . moveUp ( ) hero . moveUp ( ) hero . moveLeft ( ) hero . use ( "lever" ) …" at bounding box center [713, 265] width 265 height 295
click at [697, 272] on div "hero . moveUp ( ) hero . moveUp ( ) hero . moveLeft ( ) hero . use ( "lever" ) …" at bounding box center [713, 265] width 265 height 295
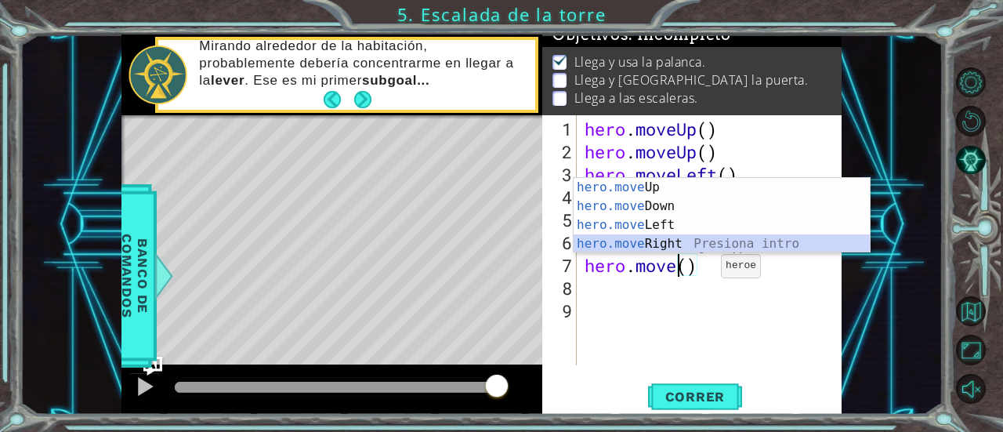
click at [700, 242] on div "hero.move Up Presiona intro hero.move Down Presiona intro hero.move Left Presio…" at bounding box center [722, 234] width 297 height 113
type textarea "hero.moveRight"
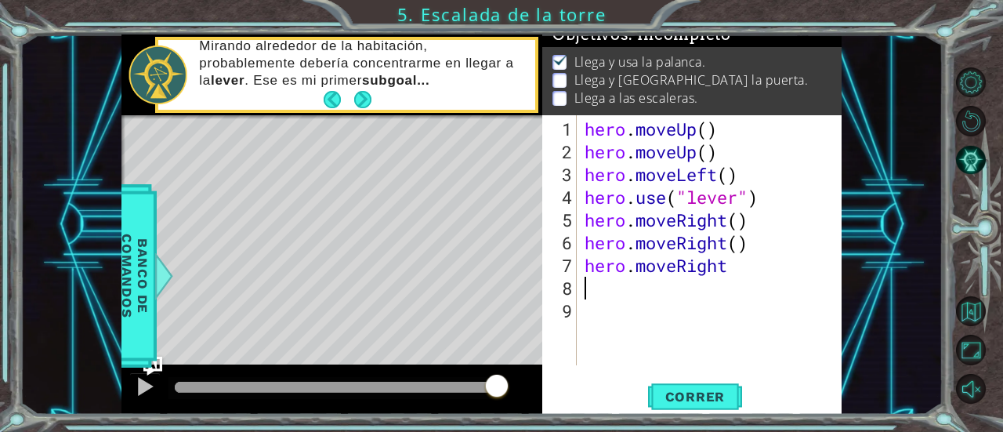
click at [610, 288] on div "hero . moveUp ( ) hero . moveUp ( ) hero . moveLeft ( ) hero . use ( "lever" ) …" at bounding box center [713, 265] width 265 height 295
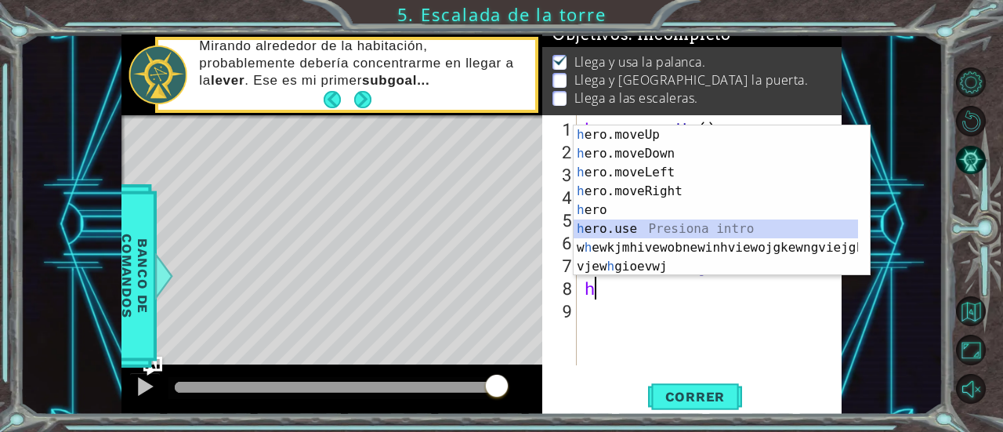
click at [612, 230] on div "h ero.moveUp Presiona intro h ero.moveDown Presiona intro h ero.moveLeft Presio…" at bounding box center [716, 219] width 285 height 188
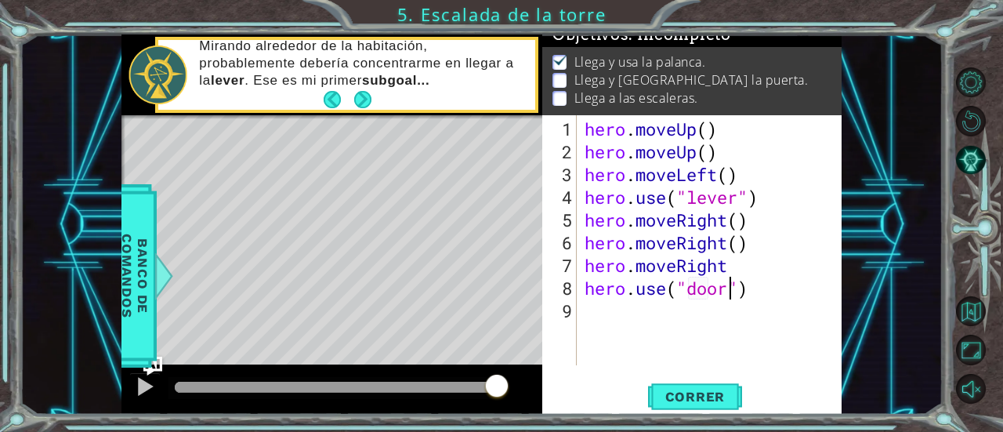
scroll to position [0, 6]
type textarea "hero.use("door")"
click at [688, 389] on span "Correr" at bounding box center [696, 397] width 92 height 16
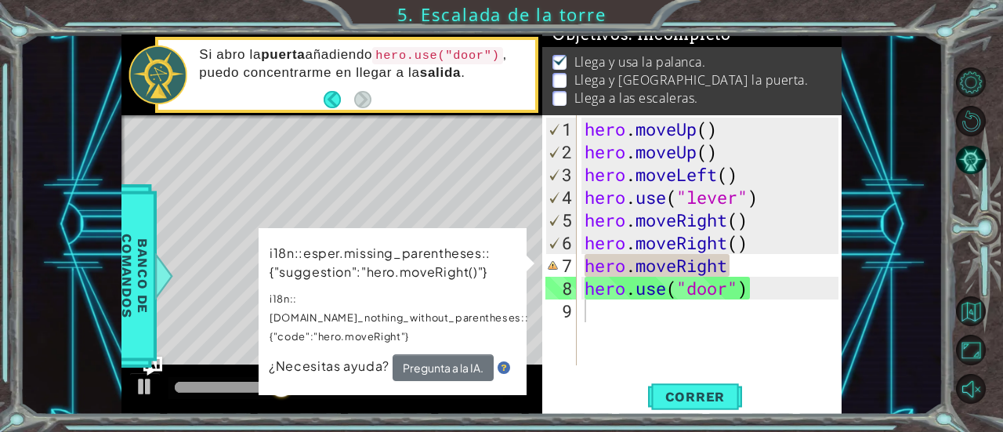
click at [555, 366] on div "1 2 3 4 5 6 7 8 9 hero . moveUp ( ) hero . moveUp ( ) hero . moveLeft ( ) hero …" at bounding box center [691, 264] width 299 height 299
click at [526, 259] on div "i18n::esper.missing_parentheses::{"suggestion":"hero.moveRight()"} i18n::[DOMAI…" at bounding box center [393, 311] width 268 height 167
click at [686, 314] on div "hero . moveUp ( ) hero . moveUp ( ) hero . moveLeft ( ) hero . use ( "lever" ) …" at bounding box center [713, 265] width 265 height 295
click at [503, 362] on img at bounding box center [503, 368] width 13 height 13
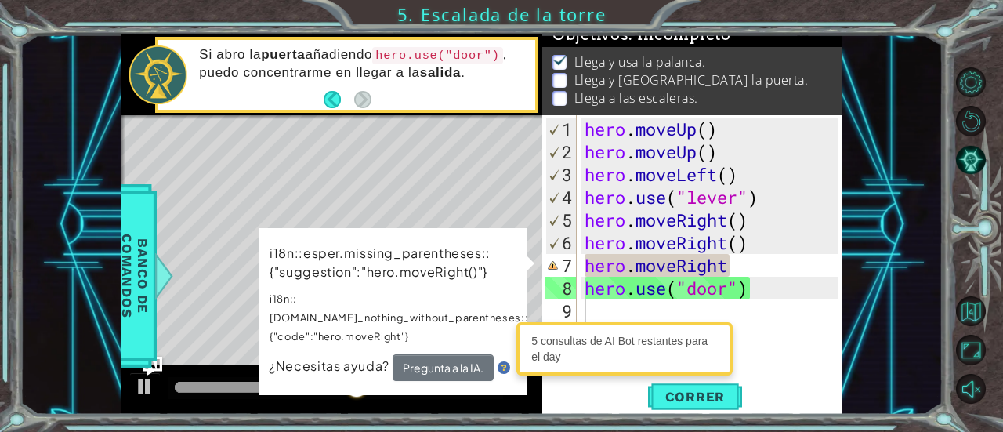
click at [527, 262] on div "i18n::esper.missing_parentheses::{"suggestion":"hero.moveRight()"} i18n::[DOMAI…" at bounding box center [393, 311] width 269 height 168
click at [526, 262] on div "i18n::esper.missing_parentheses::{"suggestion":"hero.moveRight()"} i18n::[DOMAI…" at bounding box center [393, 311] width 268 height 167
click at [500, 363] on img at bounding box center [502, 369] width 13 height 13
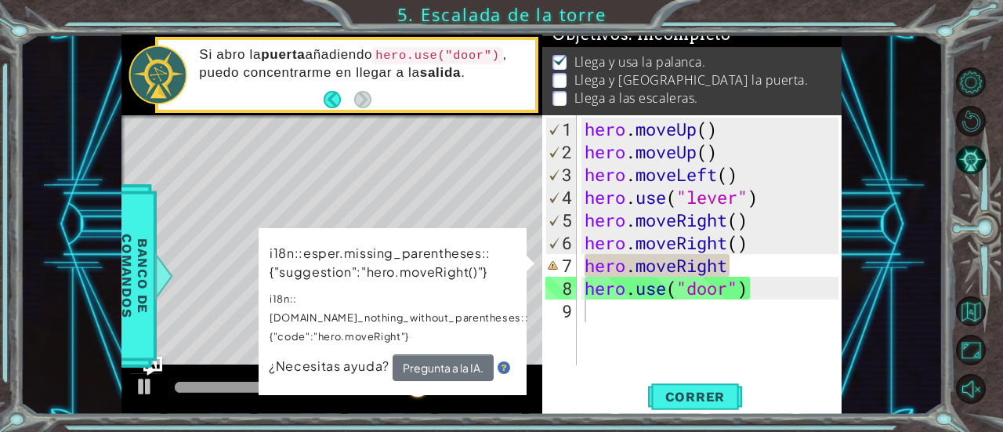
click at [373, 244] on p "i18n::esper.missing_parentheses::{"suggestion":"hero.moveRight()"}" at bounding box center [399, 262] width 259 height 42
click at [524, 267] on div "i18n::esper.missing_parentheses::{"suggestion":"hero.moveRight()"} i18n::[DOMAI…" at bounding box center [393, 311] width 268 height 167
click at [461, 247] on p "i18n::esper.missing_parentheses::{"suggestion":"hero.moveRight()"}" at bounding box center [399, 263] width 259 height 38
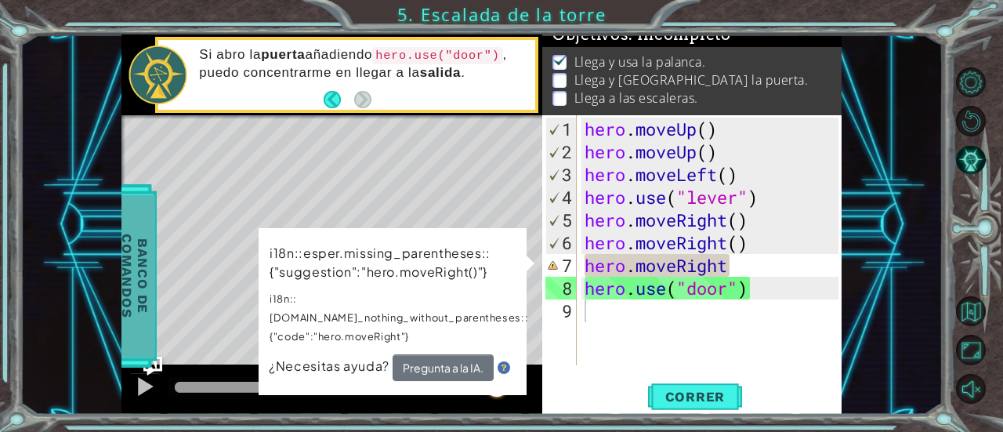
click at [167, 277] on div at bounding box center [164, 275] width 20 height 47
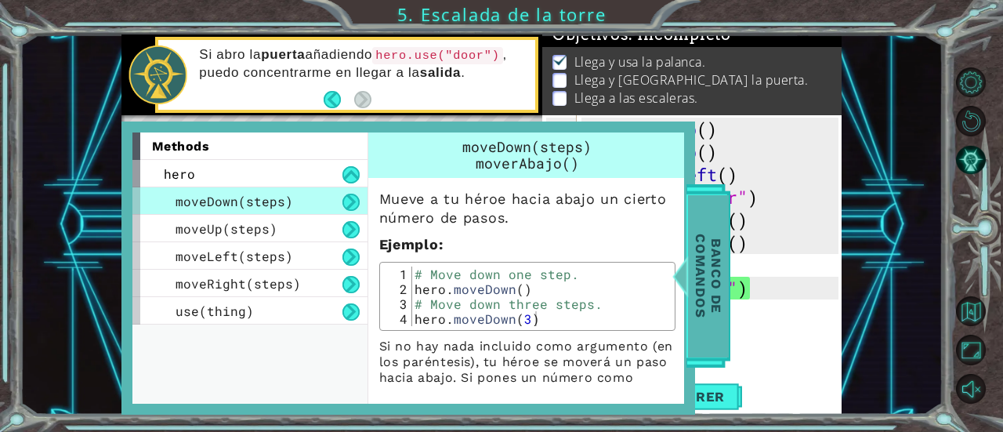
click at [689, 266] on div at bounding box center [680, 275] width 20 height 47
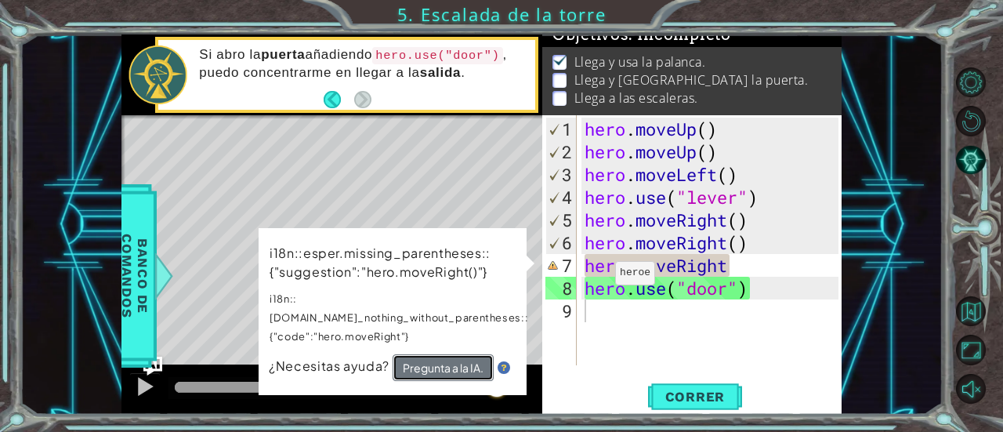
click at [458, 354] on button "Pregunta a la IA." at bounding box center [441, 368] width 101 height 28
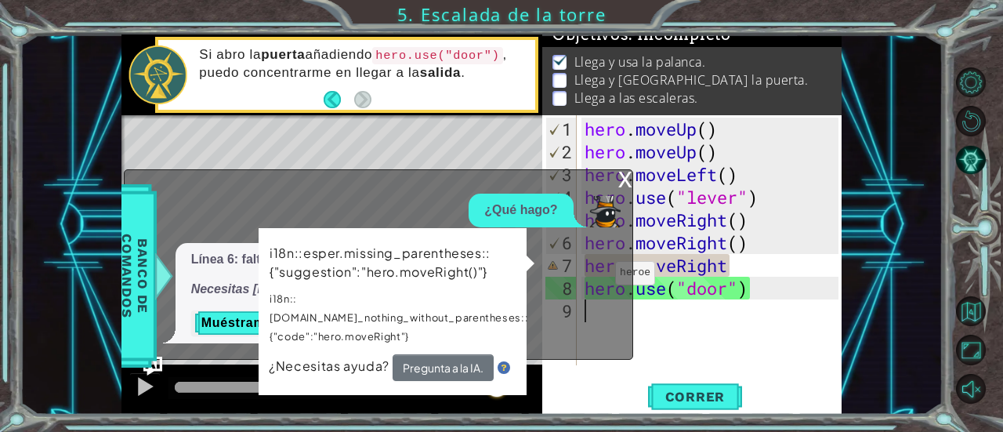
click at [624, 180] on div "x" at bounding box center [625, 178] width 14 height 16
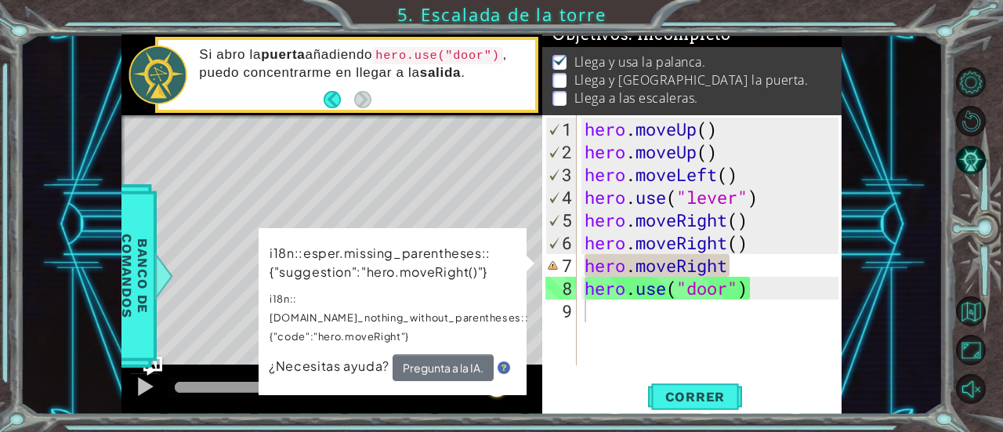
click at [398, 286] on td "i18n::esper.missing_parentheses::{"suggestion":"hero.moveRight()"} i18n::[DOMAI…" at bounding box center [399, 298] width 261 height 113
type textarea "s"
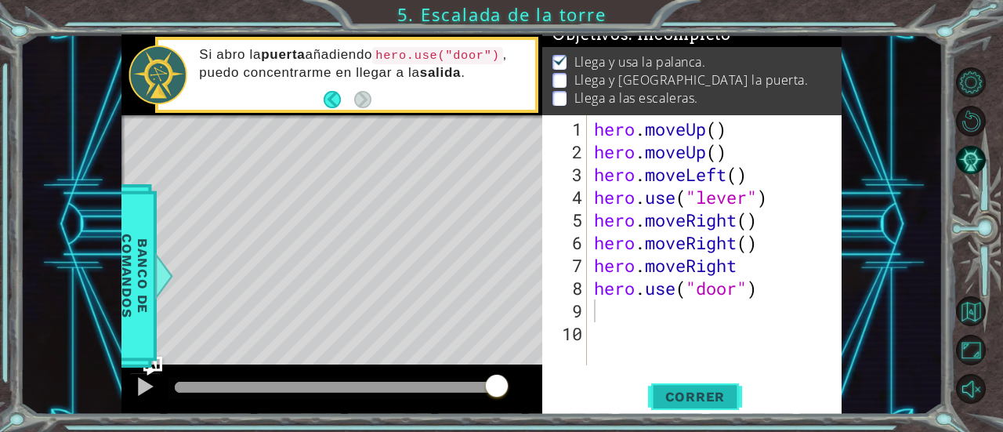
click at [711, 393] on span "Correr" at bounding box center [696, 397] width 92 height 16
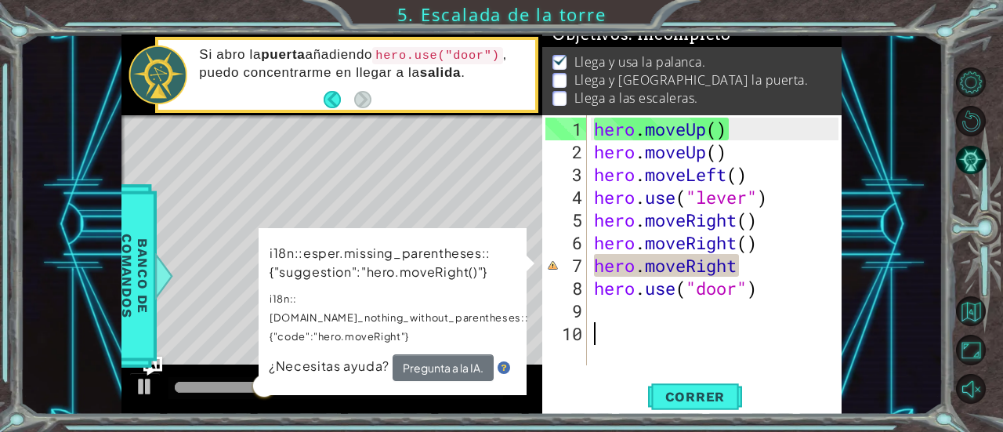
click at [655, 320] on div "hero . moveUp ( ) hero . moveUp ( ) hero . moveLeft ( ) hero . use ( "lever" ) …" at bounding box center [718, 265] width 255 height 295
click at [705, 303] on div "hero . moveUp ( ) hero . moveUp ( ) hero . moveLeft ( ) hero . use ( "lever" ) …" at bounding box center [718, 265] width 255 height 295
type textarea "d"
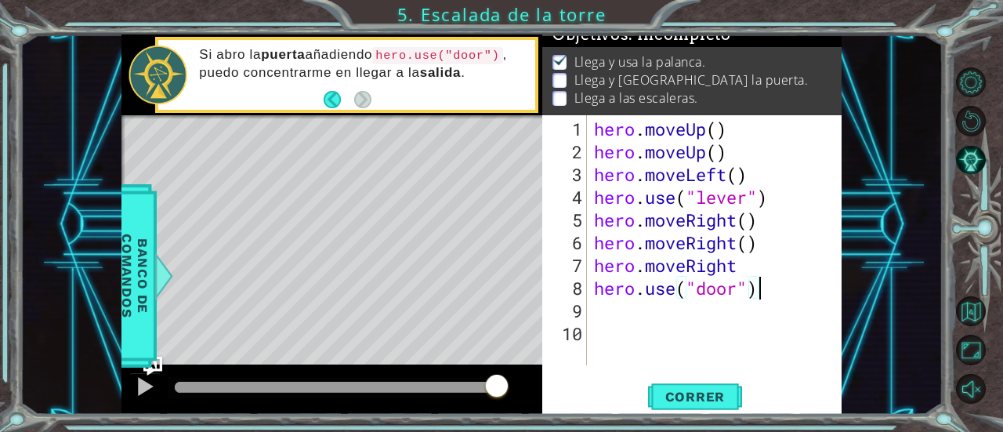
click at [756, 294] on div "hero . moveUp ( ) hero . moveUp ( ) hero . moveLeft ( ) hero . use ( "lever" ) …" at bounding box center [718, 265] width 255 height 295
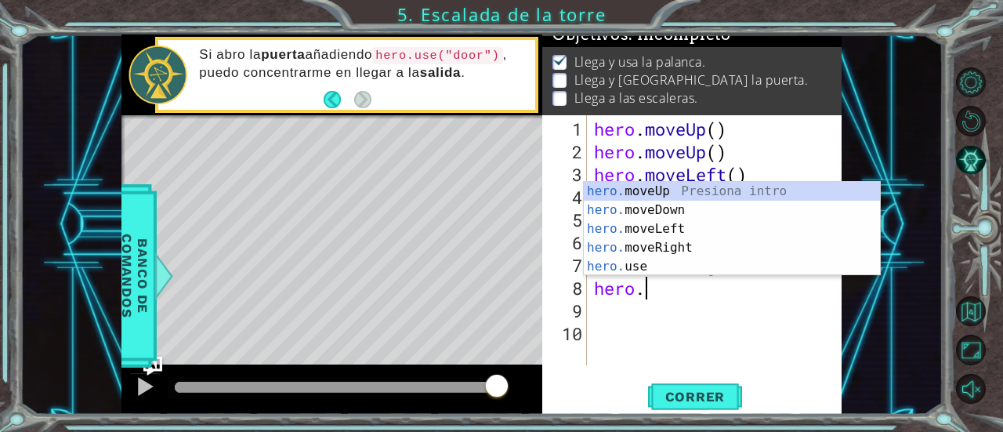
type textarea "hero"
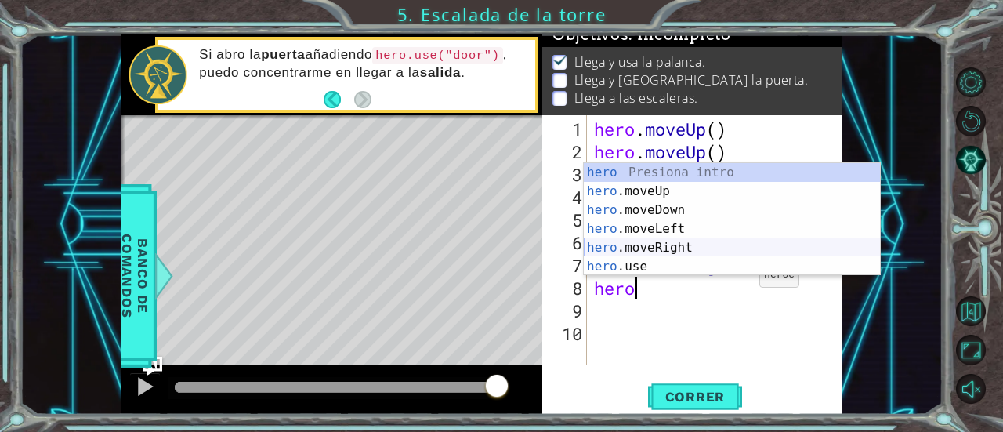
click at [678, 240] on div "hero Presiona intro hero .moveUp Presiona intro hero .moveDown Presiona intro h…" at bounding box center [732, 238] width 297 height 150
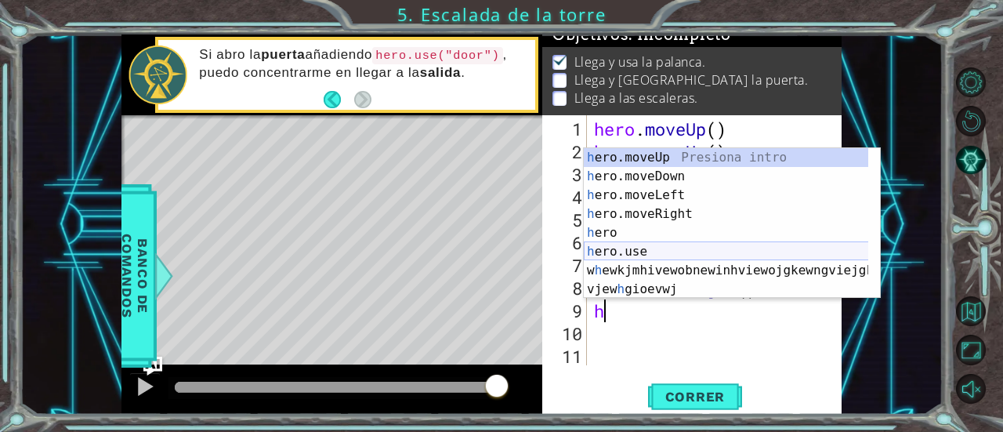
click at [646, 248] on div "h ero.moveUp Presiona intro h ero.moveDown Presiona intro h ero.moveLeft Presio…" at bounding box center [726, 242] width 285 height 188
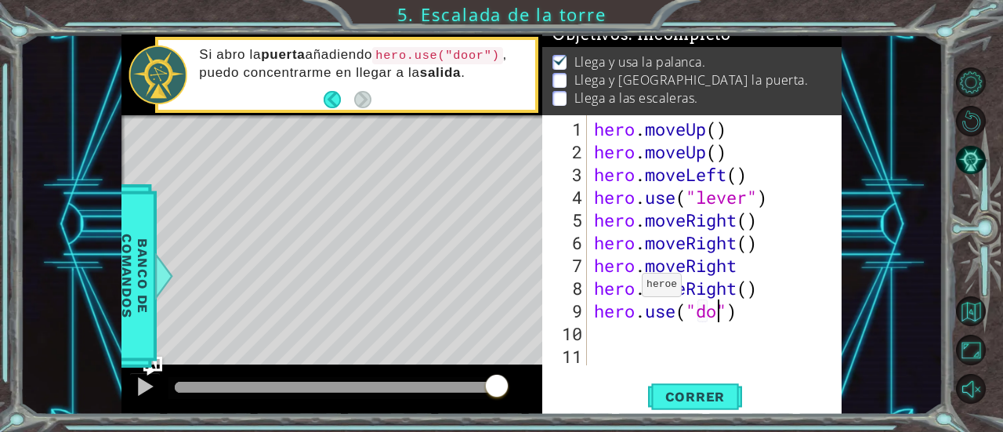
scroll to position [0, 6]
type textarea "hero.use("door")"
click at [703, 389] on span "Correr" at bounding box center [696, 397] width 92 height 16
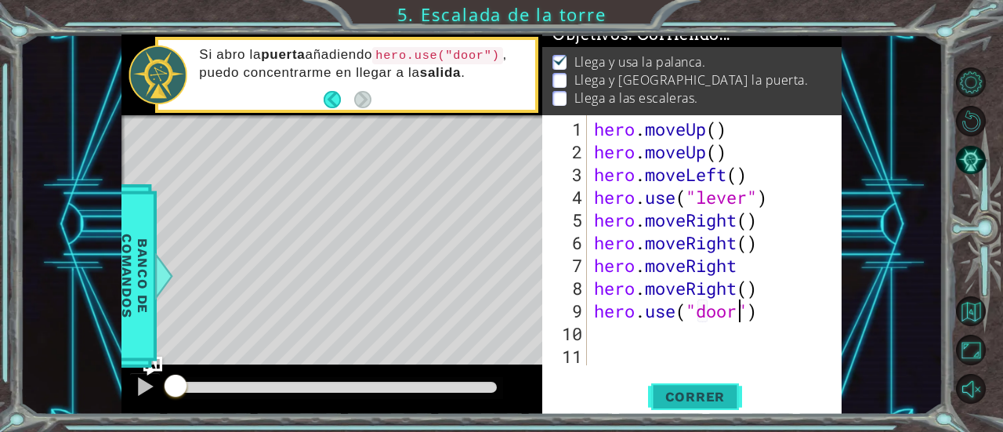
scroll to position [16, 0]
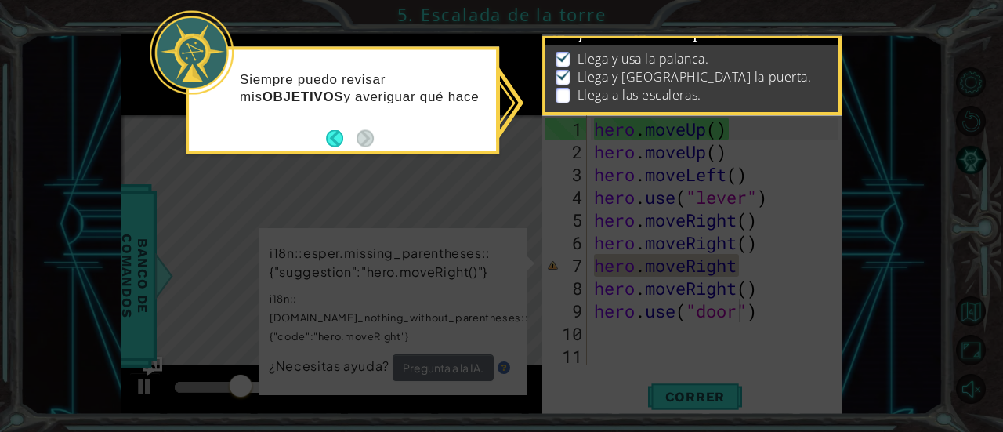
click at [496, 168] on icon at bounding box center [501, 216] width 1003 height 432
click at [503, 106] on icon at bounding box center [501, 216] width 1003 height 432
click at [335, 140] on button "Back" at bounding box center [341, 139] width 31 height 17
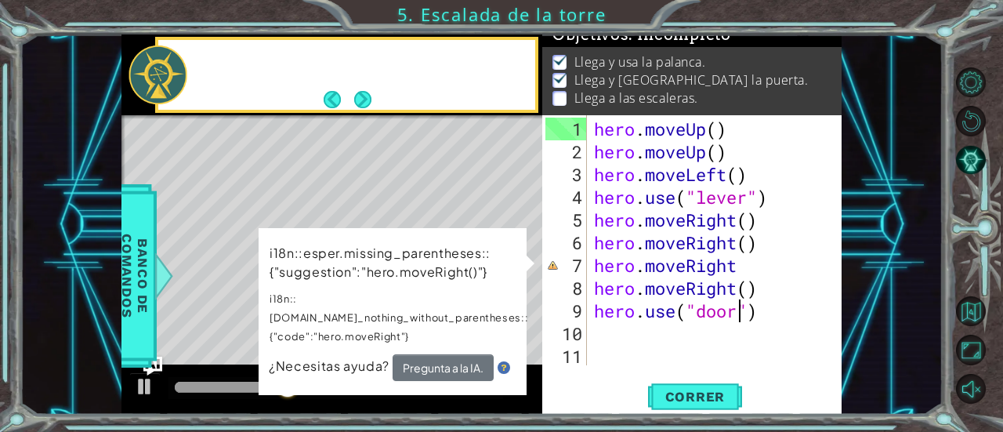
scroll to position [13, 0]
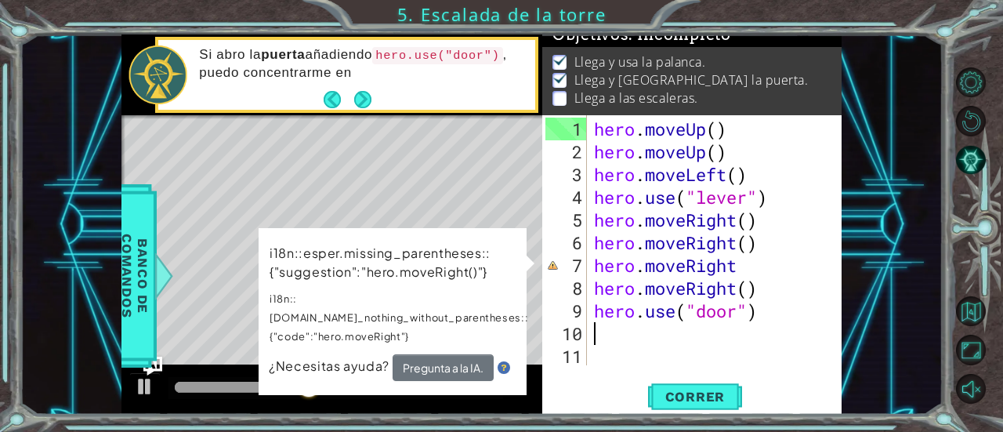
click at [613, 338] on div "hero . moveUp ( ) hero . moveUp ( ) hero . moveLeft ( ) hero . use ( "lever" ) …" at bounding box center [718, 265] width 255 height 295
click at [668, 327] on div "hero . moveUp ( ) hero . moveUp ( ) hero . moveLeft ( ) hero . use ( "lever" ) …" at bounding box center [718, 265] width 255 height 295
type textarea "j"
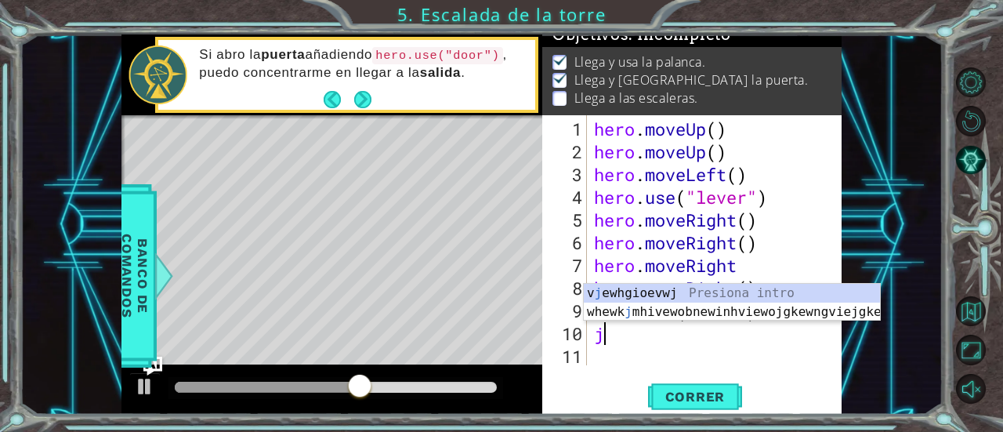
type textarea "hero.use("door")"
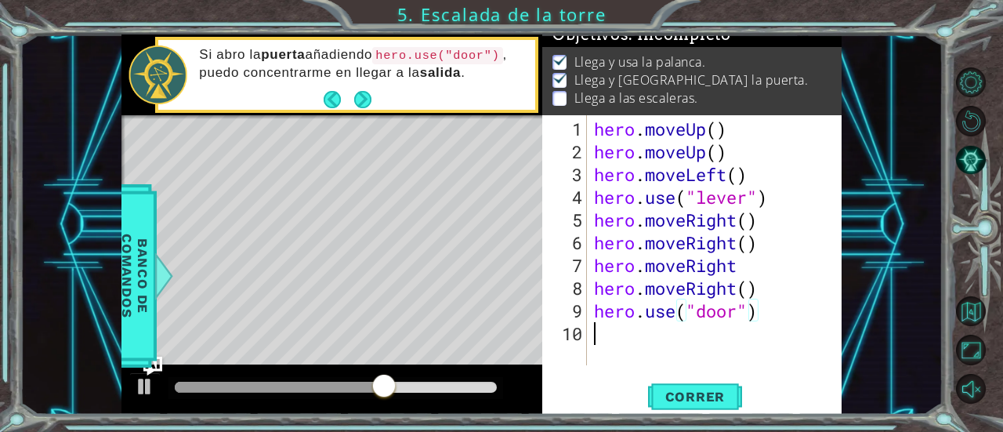
click at [615, 347] on div "hero . moveUp ( ) hero . moveUp ( ) hero . moveLeft ( ) hero . use ( "lever" ) …" at bounding box center [718, 265] width 255 height 295
type textarea "h"
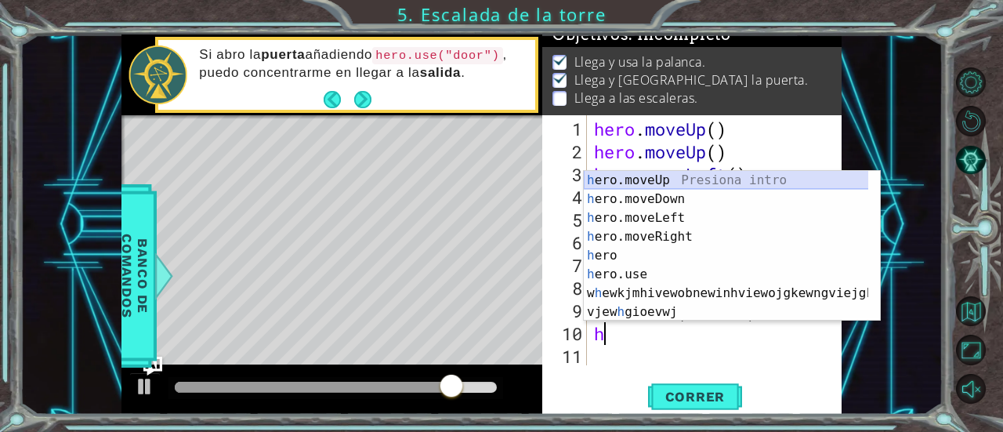
click at [668, 178] on div "h ero.moveUp Presiona intro h ero.moveDown Presiona intro h ero.moveLeft Presio…" at bounding box center [726, 265] width 285 height 188
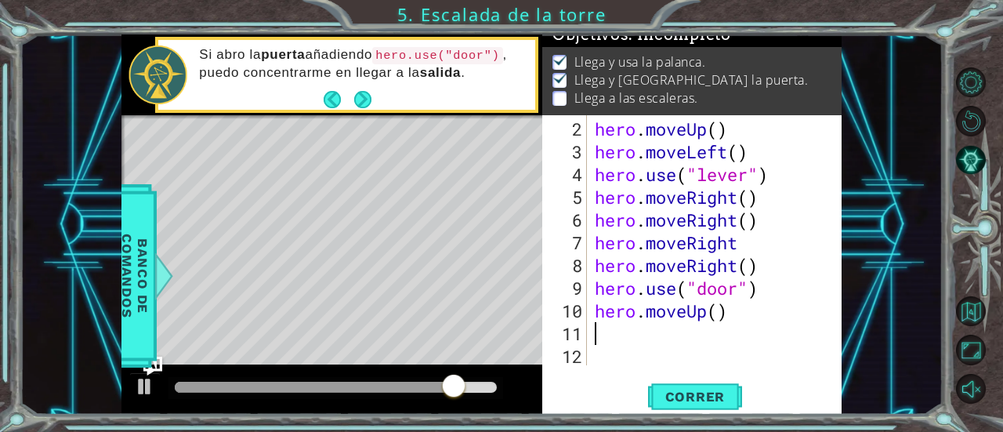
scroll to position [22, 0]
type textarea "h"
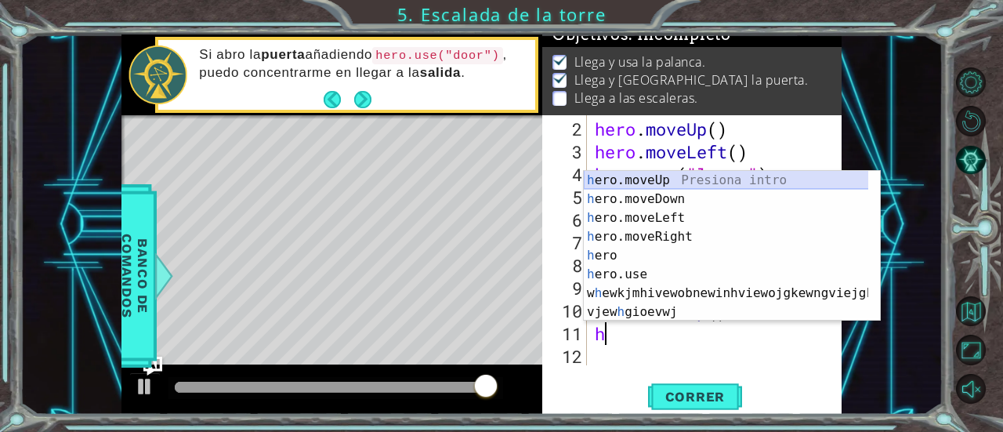
click at [675, 179] on div "h ero.moveUp Presiona intro h ero.moveDown Presiona intro h ero.moveLeft Presio…" at bounding box center [726, 265] width 285 height 188
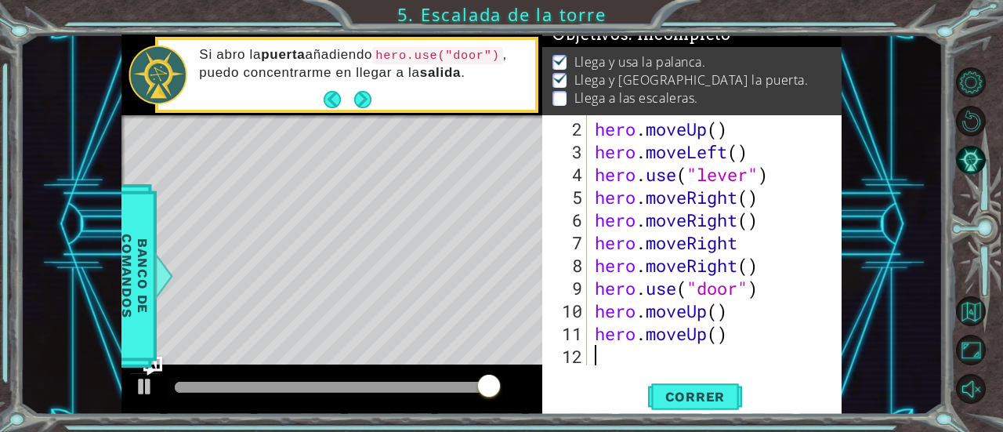
scroll to position [45, 0]
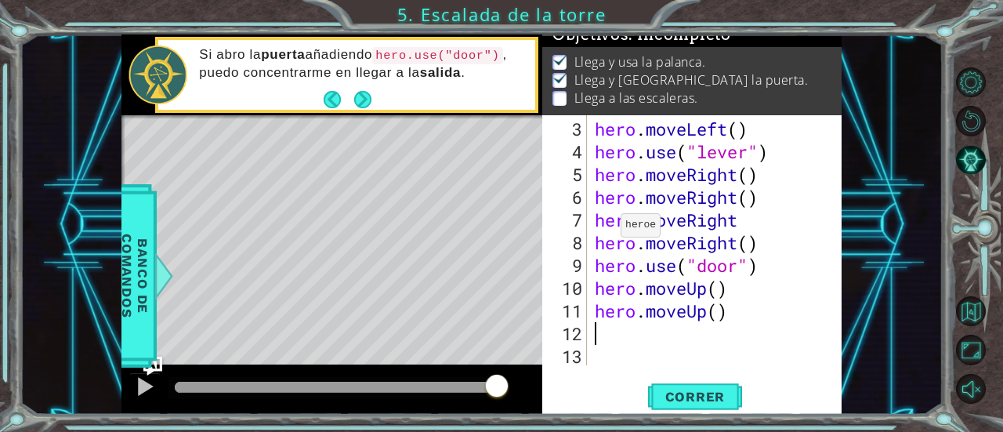
type textarea "h"
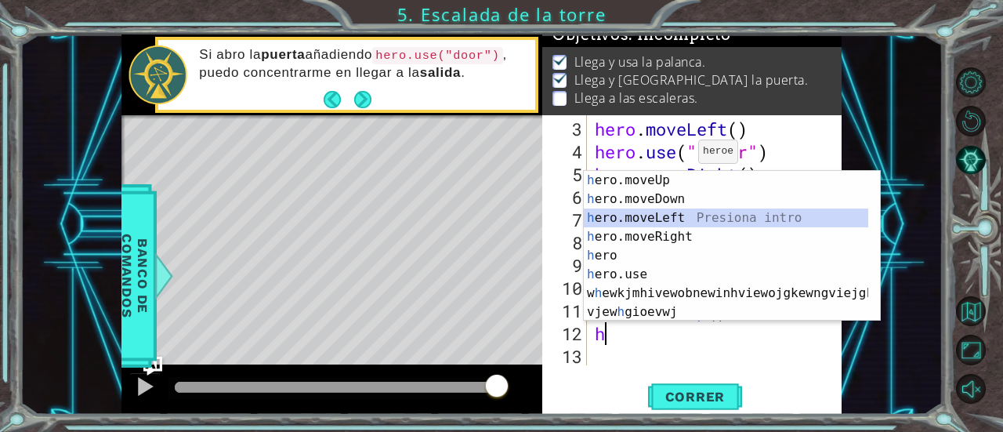
click at [674, 217] on div "h ero.moveUp Presiona intro h ero.moveDown Presiona intro h ero.moveLeft Presio…" at bounding box center [726, 265] width 285 height 188
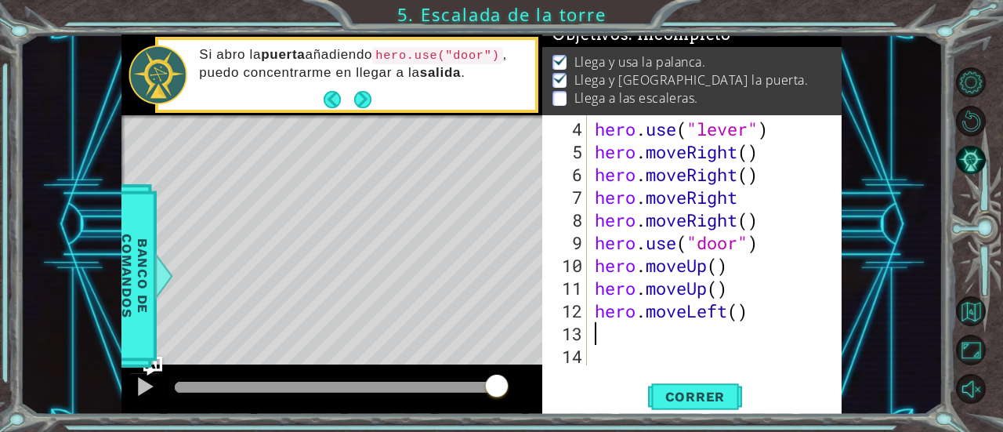
type textarea "h"
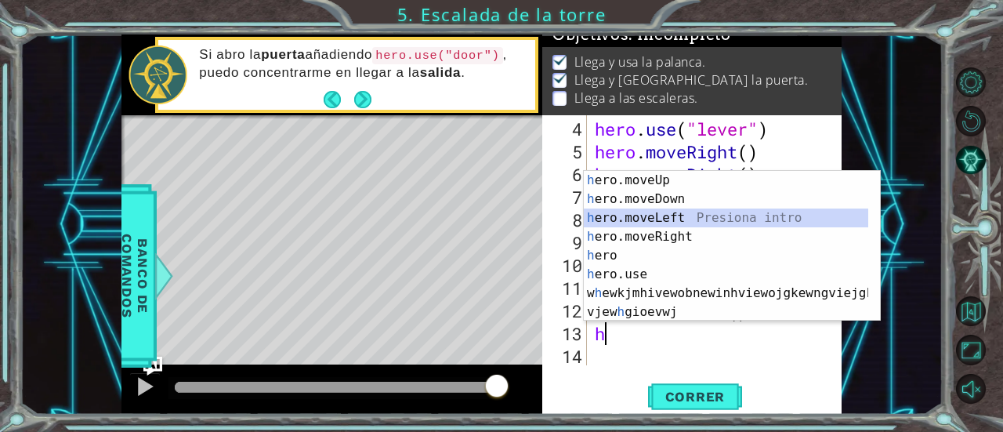
click at [675, 218] on div "h ero.moveUp Presiona intro h ero.moveDown Presiona intro h ero.moveLeft Presio…" at bounding box center [726, 265] width 285 height 188
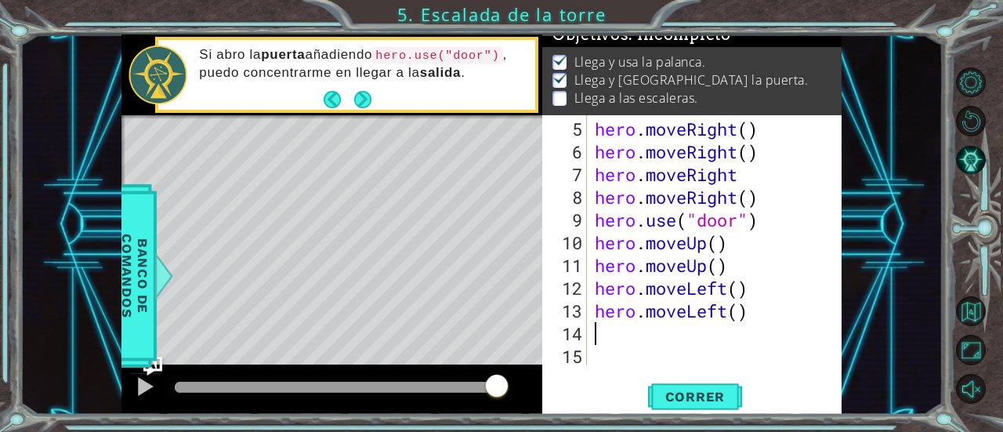
type textarea "h"
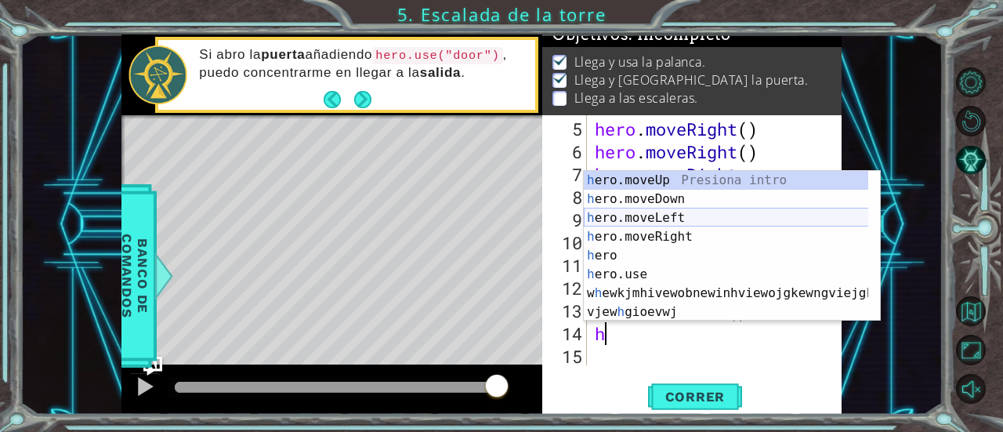
click at [679, 212] on div "h ero.moveUp Presiona intro h ero.moveDown Presiona intro h ero.moveLeft Presio…" at bounding box center [726, 265] width 285 height 188
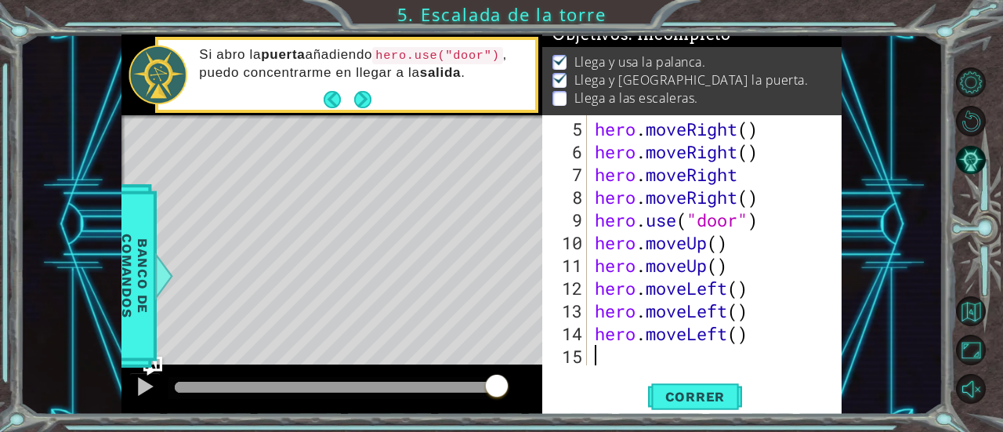
scroll to position [113, 0]
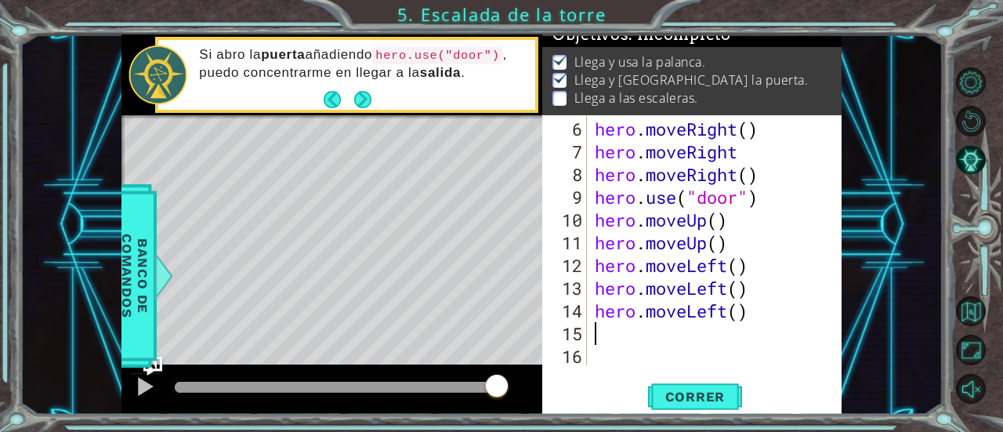
type textarea "h"
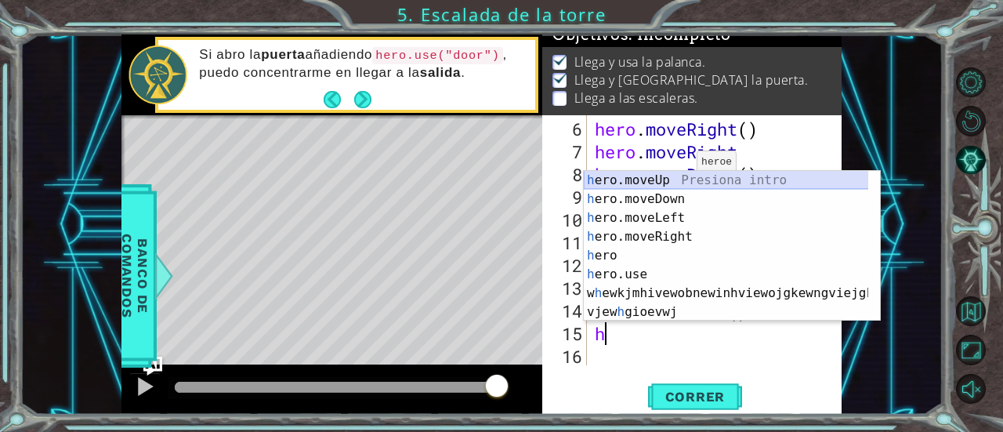
click at [677, 186] on div "h ero.moveUp Presiona intro h ero.moveDown Presiona intro h ero.moveLeft Presio…" at bounding box center [726, 265] width 285 height 188
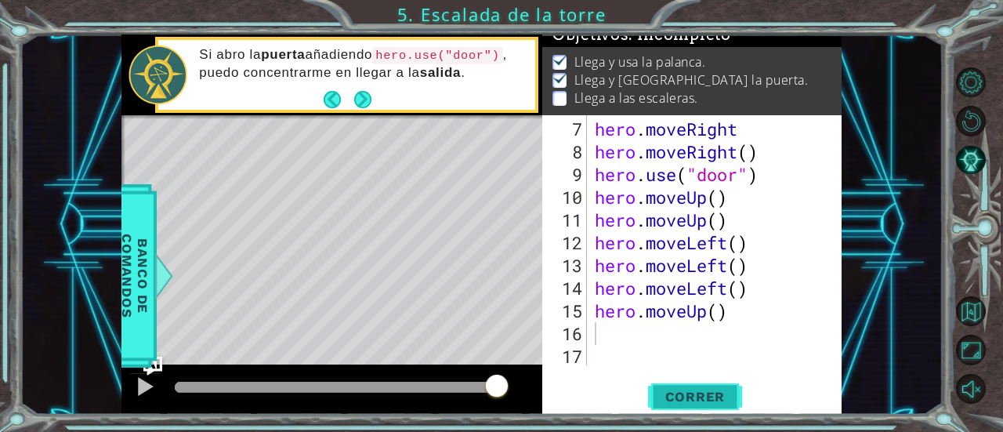
click at [682, 393] on span "Correr" at bounding box center [696, 397] width 92 height 16
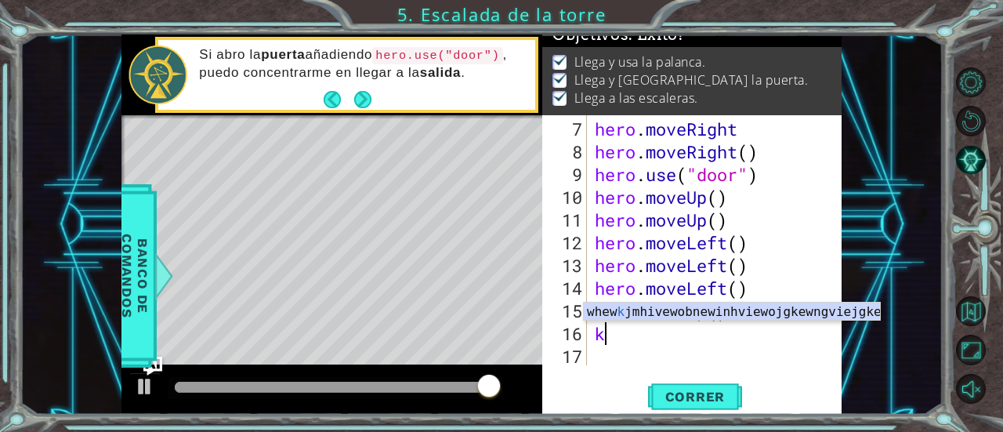
type textarea "k"
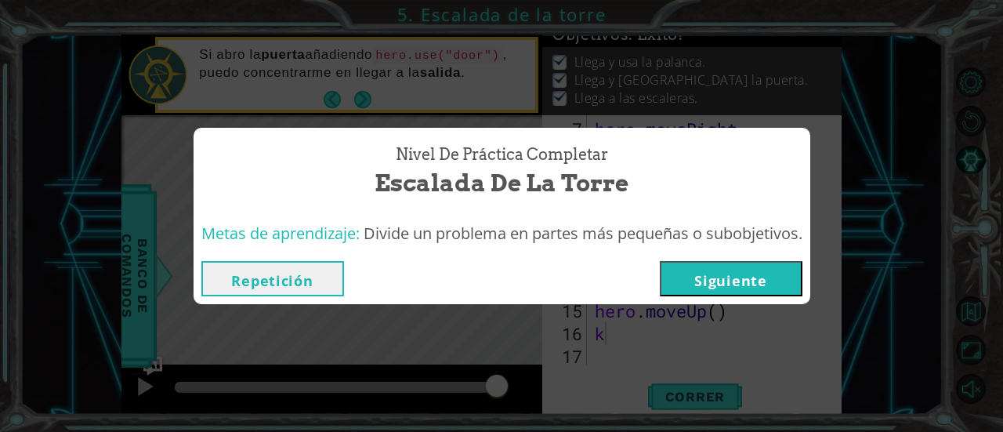
click at [729, 277] on button "Siguiente" at bounding box center [731, 278] width 143 height 35
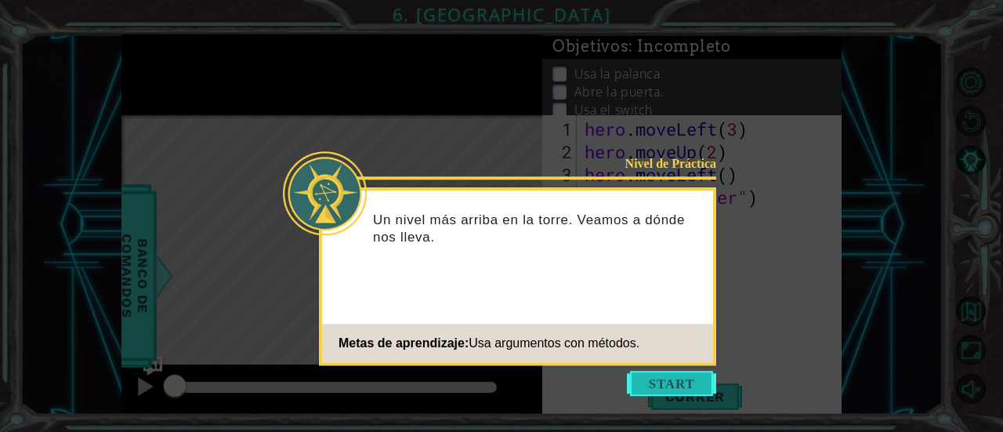
click at [659, 383] on button "Start" at bounding box center [671, 383] width 89 height 25
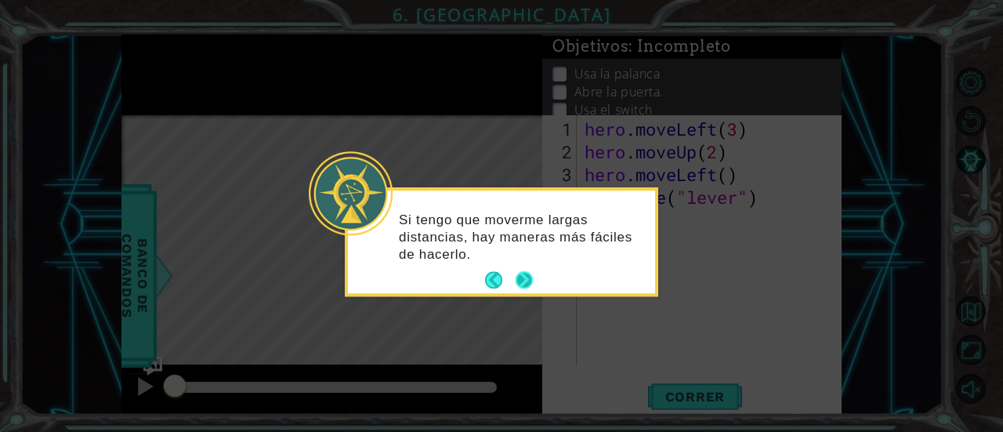
click at [529, 278] on button "Next" at bounding box center [524, 280] width 17 height 17
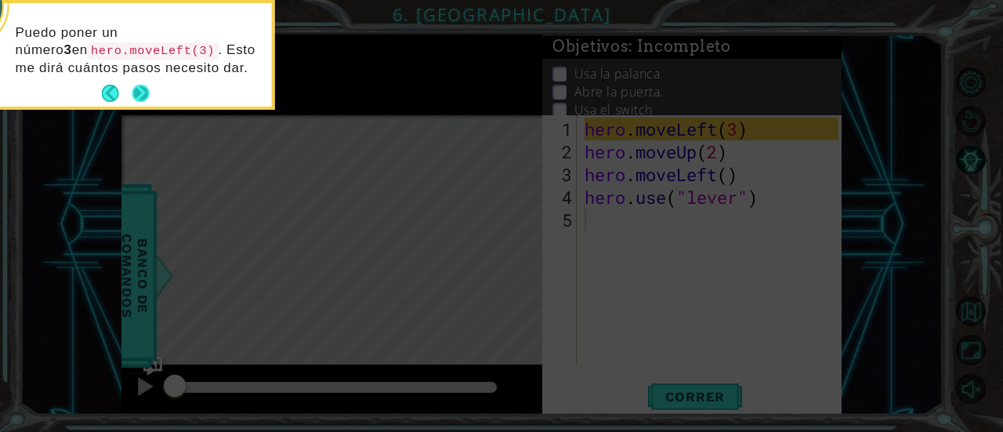
click at [139, 93] on button "Next" at bounding box center [140, 93] width 17 height 17
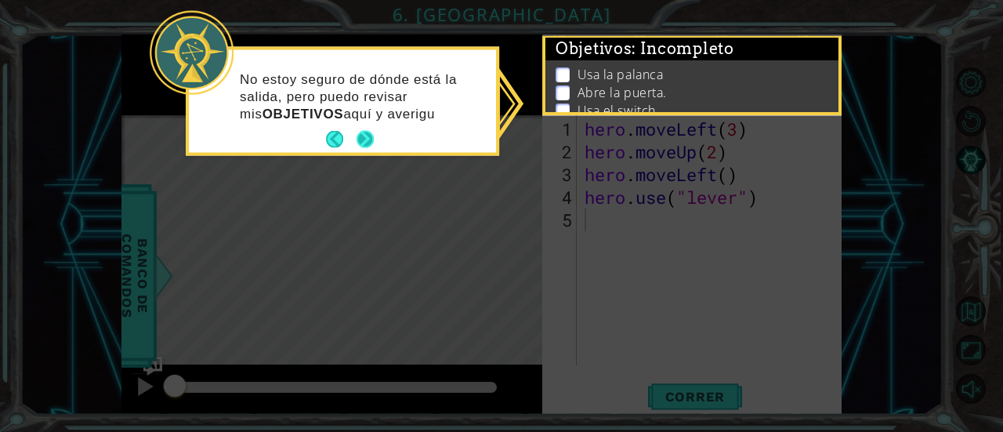
click at [358, 136] on button "Next" at bounding box center [365, 140] width 18 height 18
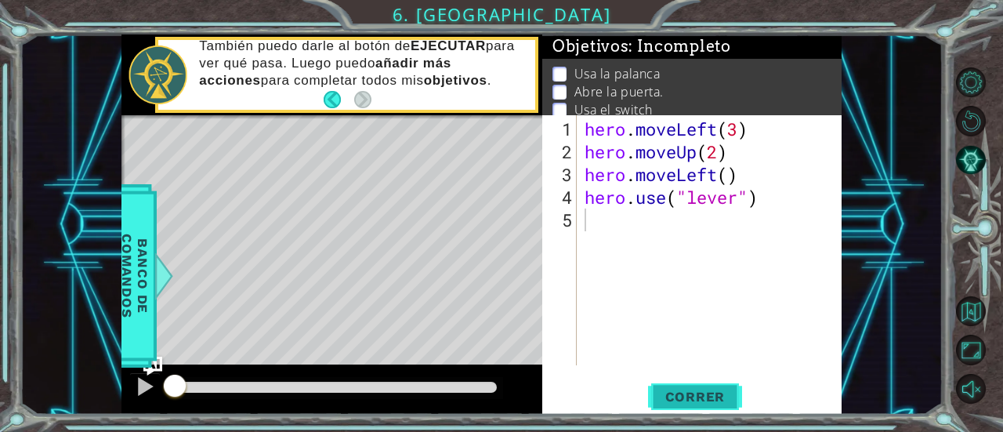
click at [719, 403] on span "Correr" at bounding box center [696, 397] width 92 height 16
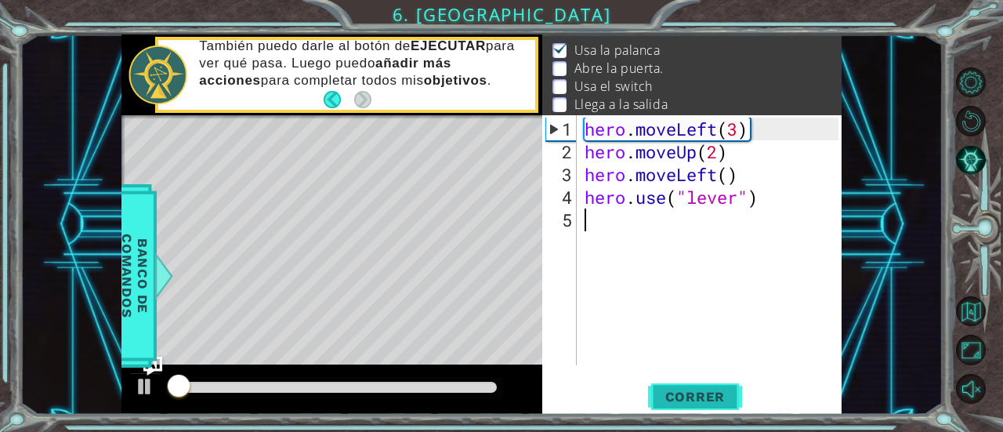
scroll to position [24, 0]
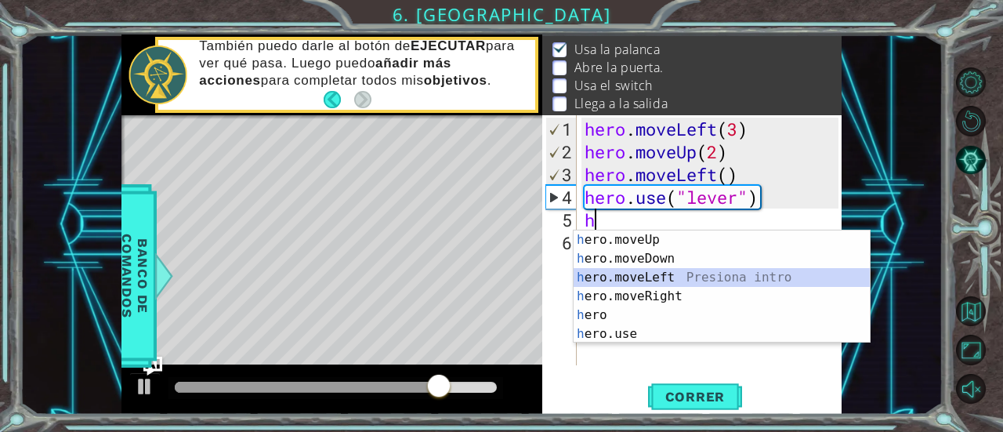
click at [641, 273] on div "h ero.moveUp Presiona intro h ero.moveDown Presiona intro h ero.moveLeft Presio…" at bounding box center [722, 305] width 297 height 150
type textarea "hero.moveLeft(1)"
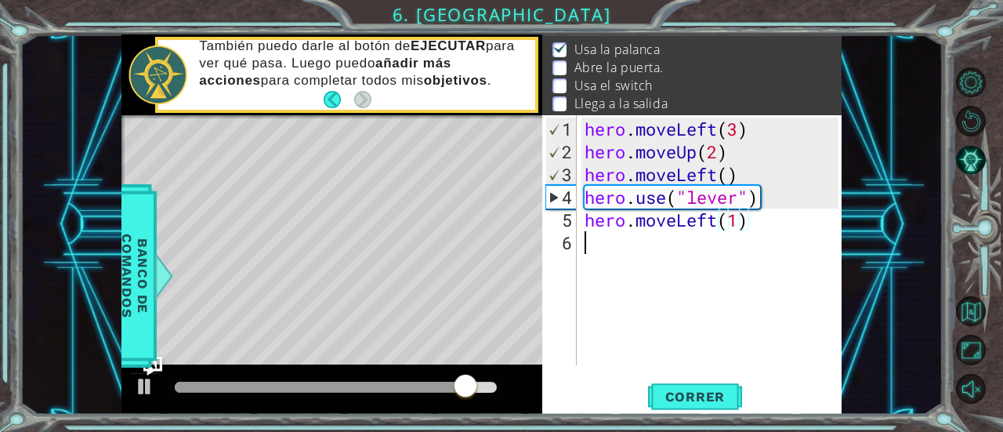
click at [634, 259] on div "hero . moveLeft ( 3 ) hero . moveUp ( 2 ) hero . moveLeft ( ) hero . use ( "lev…" at bounding box center [713, 265] width 265 height 295
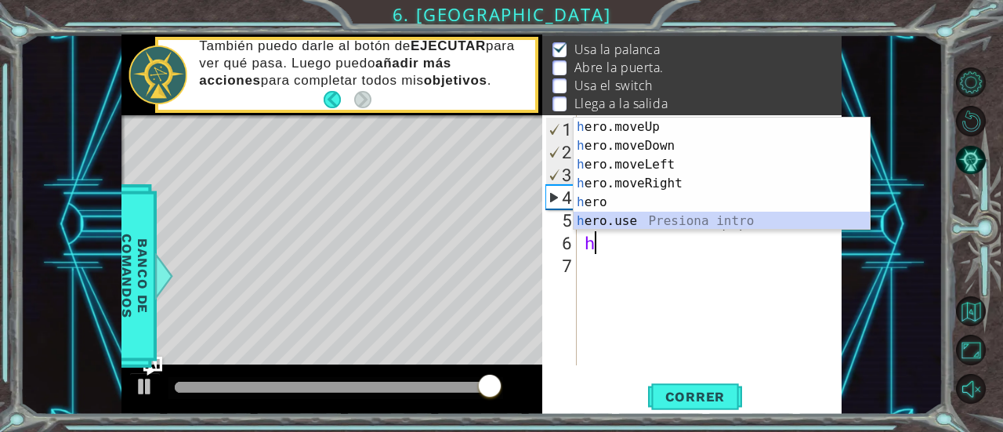
click at [615, 227] on div "h ero.moveUp Presiona intro h ero.moveDown Presiona intro h ero.moveLeft Presio…" at bounding box center [722, 193] width 297 height 150
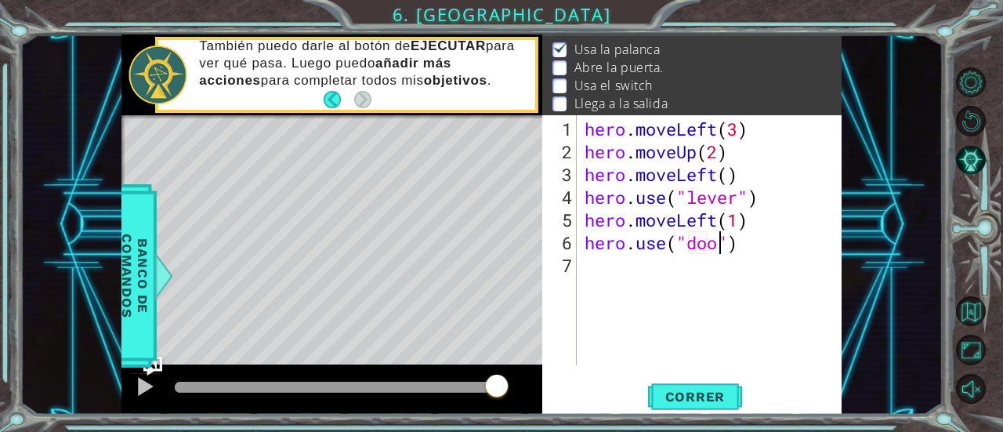
type textarea "hero.use("door")"
click at [611, 275] on div "hero . moveLeft ( 3 ) hero . moveUp ( 2 ) hero . moveLeft ( ) hero . use ( "lev…" at bounding box center [713, 265] width 265 height 295
click at [686, 396] on span "Correr" at bounding box center [696, 397] width 92 height 16
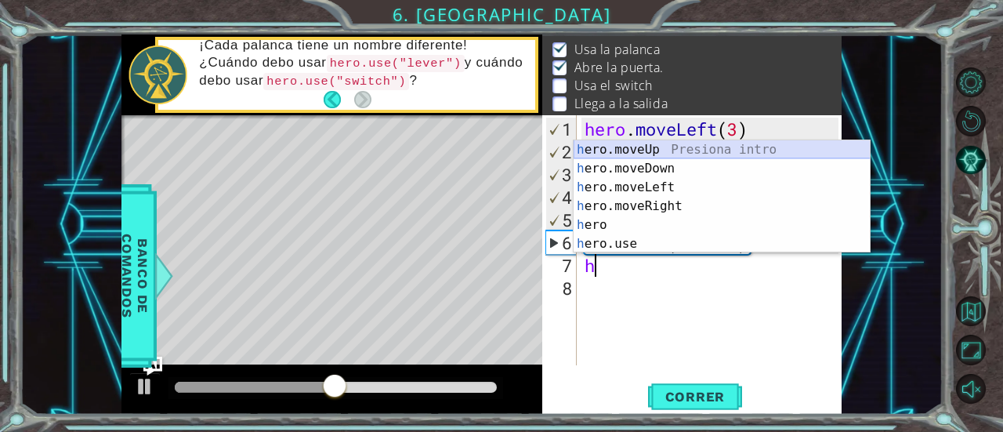
click at [672, 147] on div "h ero.moveUp Presiona intro h ero.moveDown Presiona intro h ero.moveLeft Presio…" at bounding box center [722, 215] width 297 height 150
type textarea "hero.moveUp(1)"
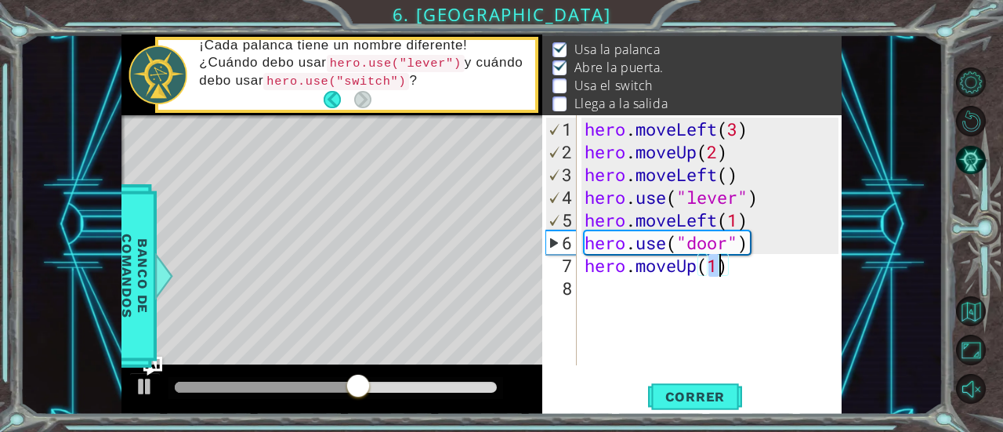
click at [603, 294] on div "hero . moveLeft ( 3 ) hero . moveUp ( 2 ) hero . moveLeft ( ) hero . use ( "lev…" at bounding box center [713, 265] width 265 height 295
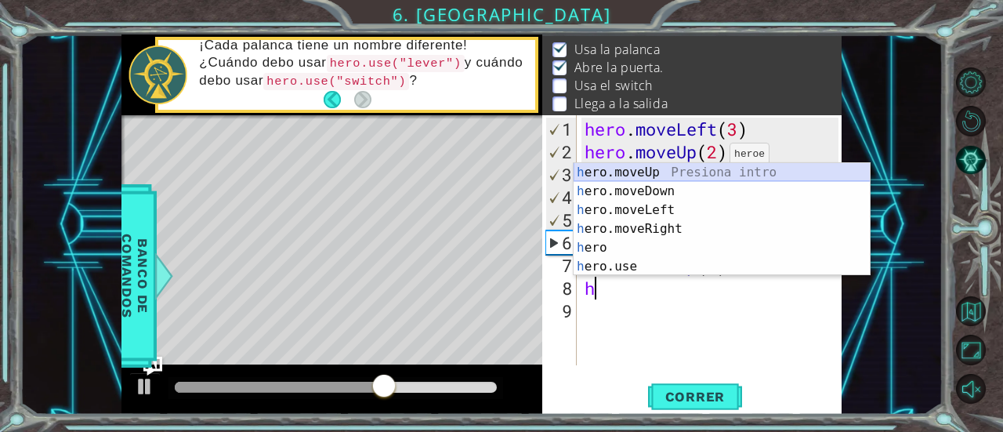
click at [703, 172] on div "h ero.moveUp Presiona intro h ero.moveDown Presiona intro h ero.moveLeft Presio…" at bounding box center [722, 238] width 297 height 150
type textarea "hero.moveUp(1)"
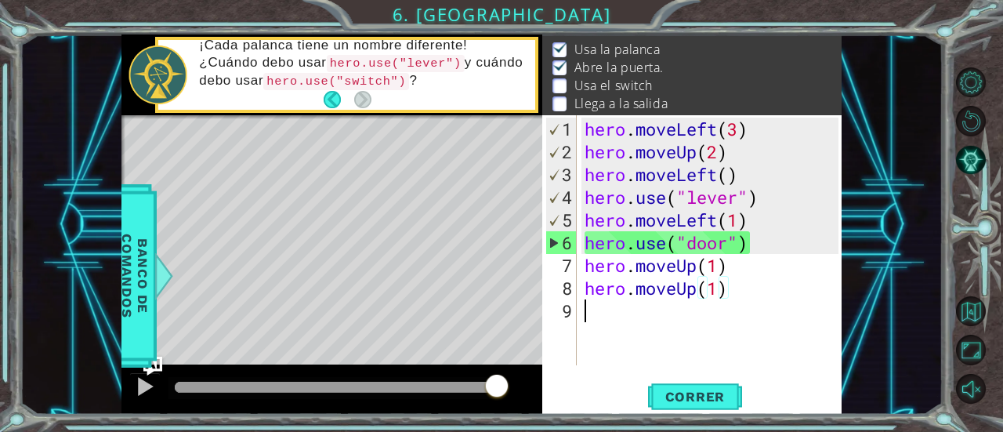
click at [625, 324] on div "hero . moveLeft ( 3 ) hero . moveUp ( 2 ) hero . moveLeft ( ) hero . use ( "lev…" at bounding box center [713, 265] width 265 height 295
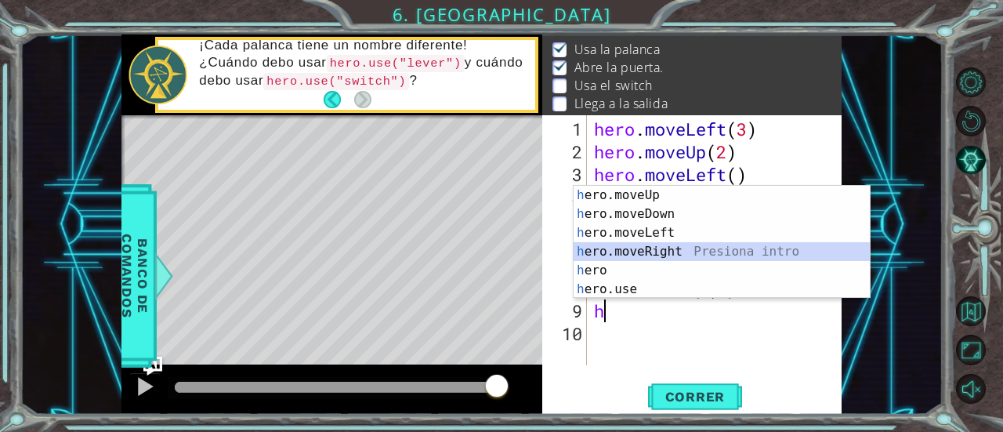
click at [653, 244] on div "h ero.moveUp Presiona intro h ero.moveDown Presiona intro h ero.moveLeft Presio…" at bounding box center [722, 261] width 297 height 150
type textarea "hero.moveRight(1)"
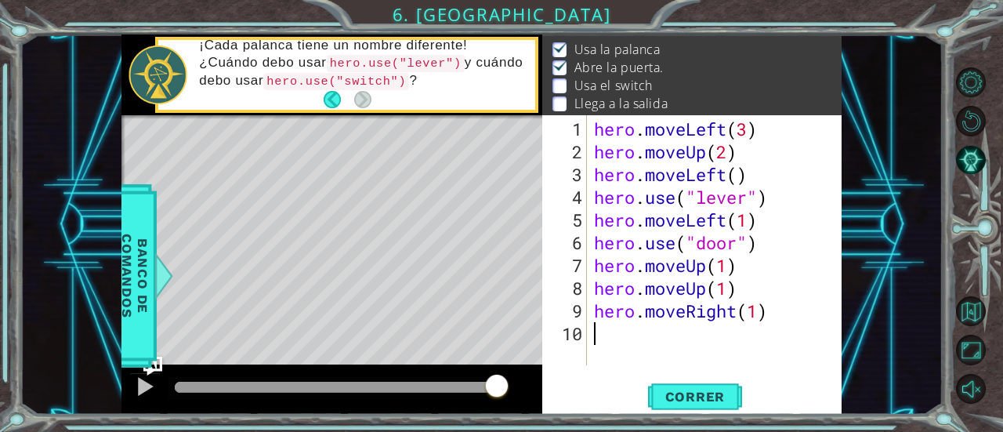
click at [626, 328] on div "hero . moveLeft ( 3 ) hero . moveUp ( 2 ) hero . moveLeft ( ) hero . use ( "lev…" at bounding box center [718, 265] width 255 height 295
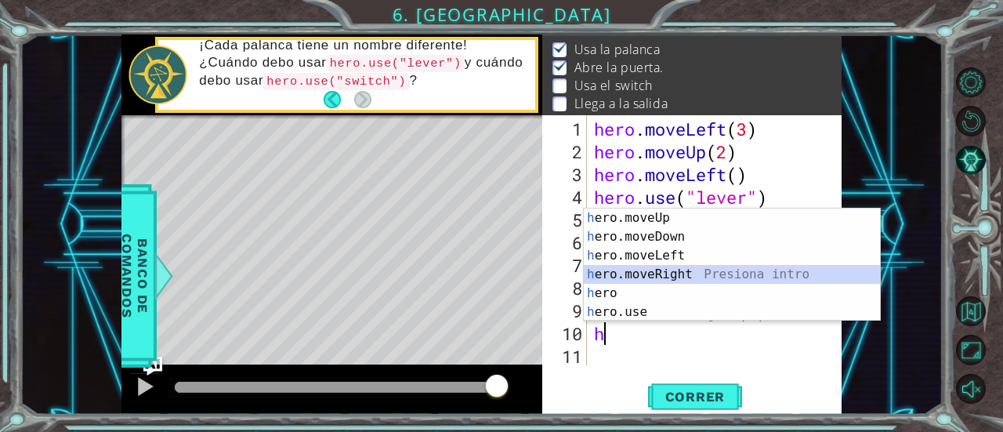
click at [675, 270] on div "h ero.moveUp Presiona intro h ero.moveDown Presiona intro h ero.moveLeft Presio…" at bounding box center [732, 283] width 297 height 150
type textarea "hero.moveRight(1)"
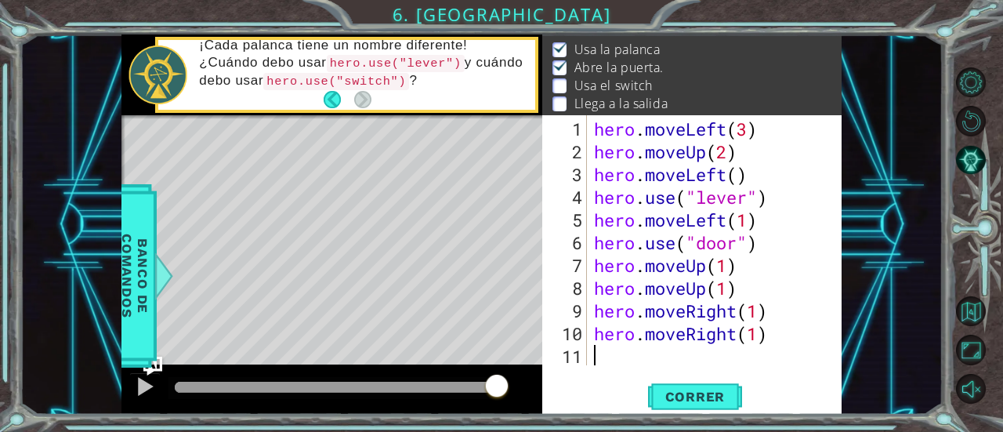
click at [623, 361] on div "hero . moveLeft ( 3 ) hero . moveUp ( 2 ) hero . moveLeft ( ) hero . use ( "lev…" at bounding box center [718, 265] width 255 height 295
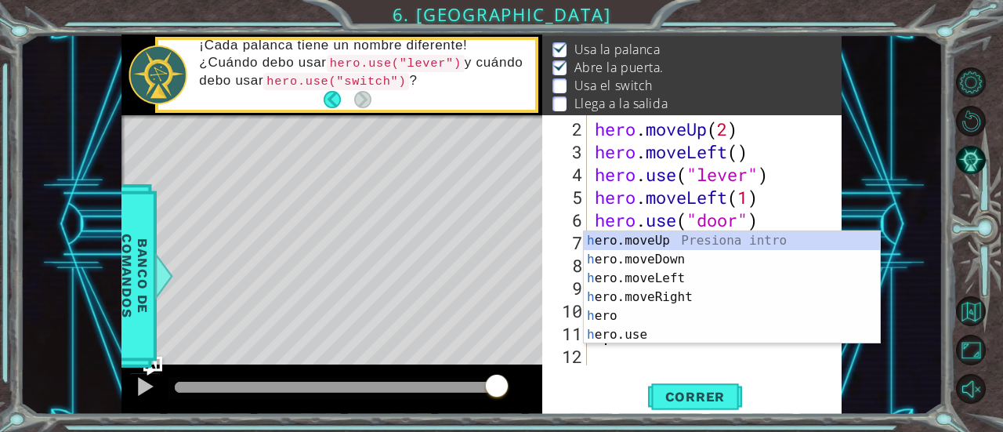
scroll to position [22, 0]
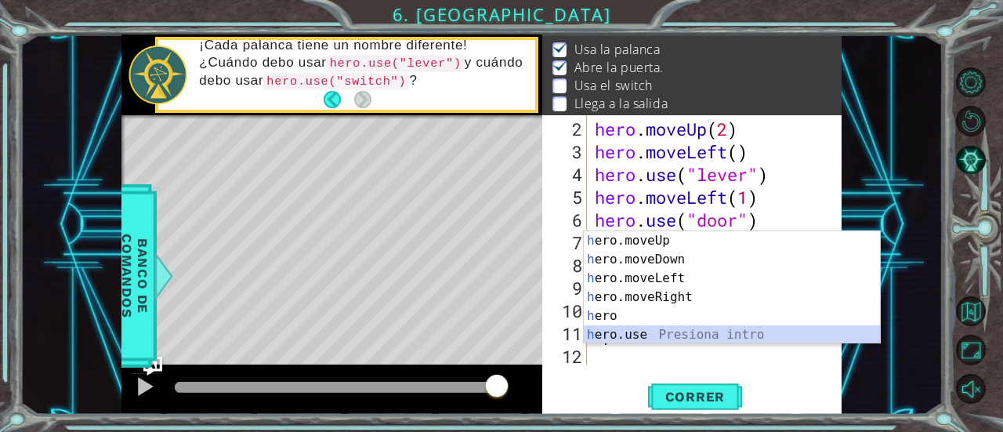
click at [648, 328] on div "h ero.moveUp Presiona intro h ero.moveDown Presiona intro h ero.moveLeft Presio…" at bounding box center [732, 306] width 297 height 150
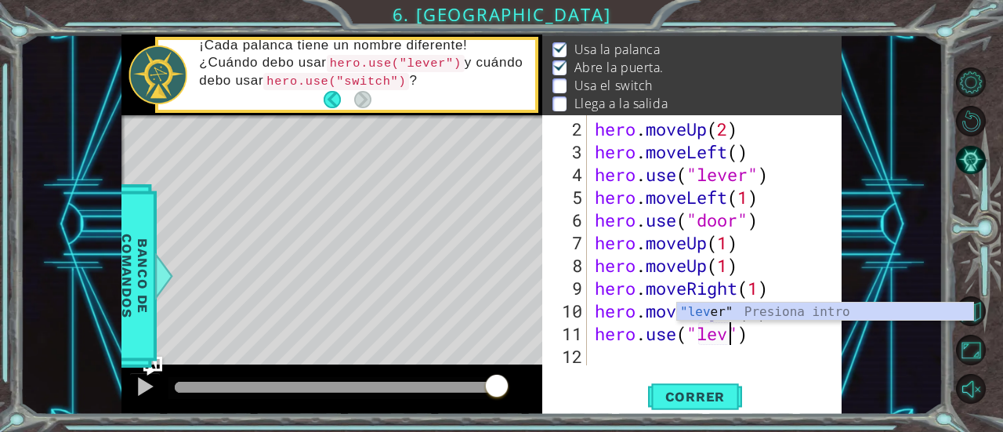
scroll to position [0, 6]
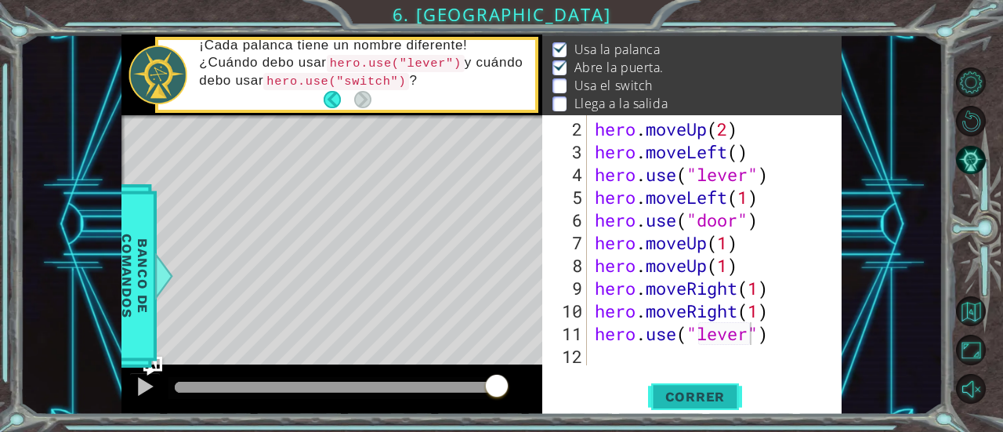
click at [721, 389] on span "Correr" at bounding box center [696, 397] width 92 height 16
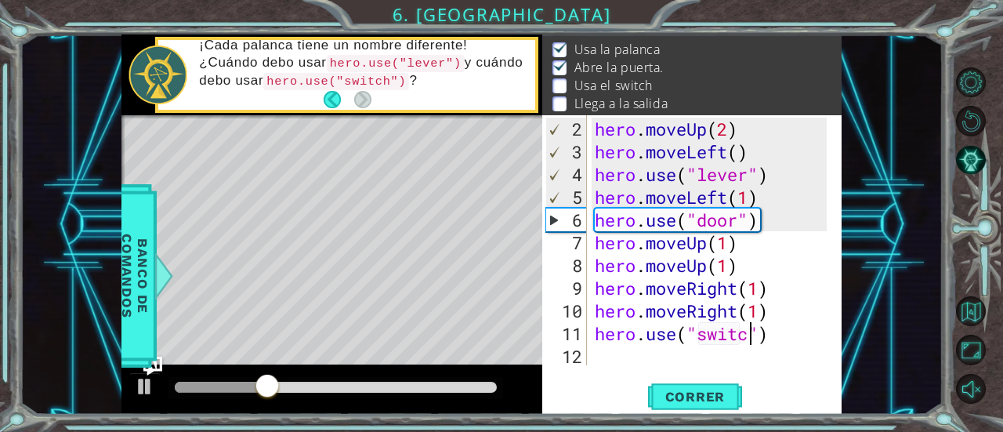
type textarea "hero.use("switch")"
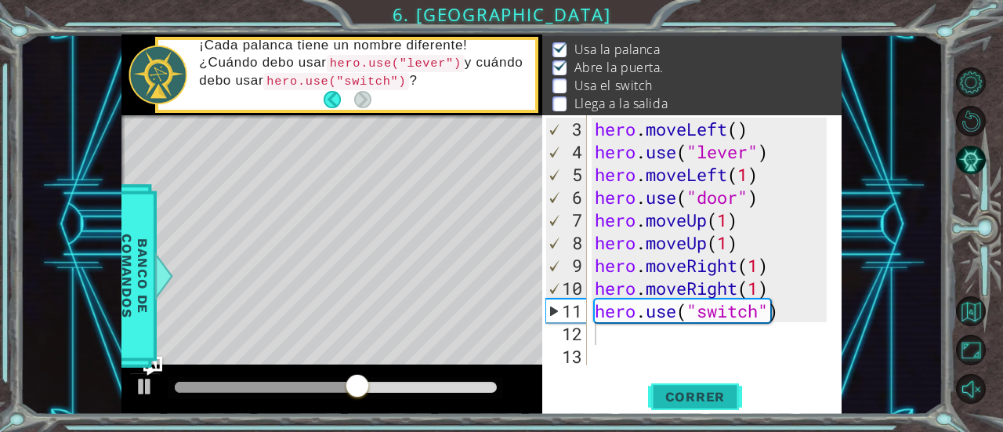
click at [713, 391] on span "Correr" at bounding box center [696, 397] width 92 height 16
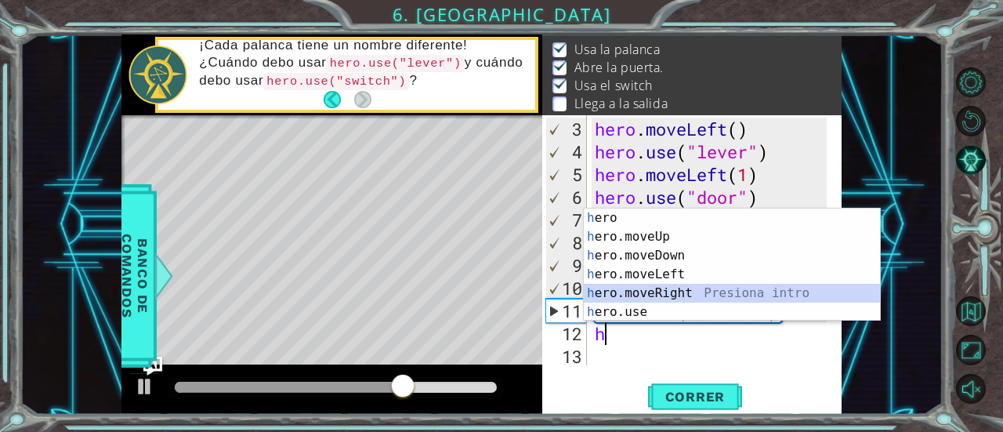
click at [655, 288] on div "h ero Presiona intro h ero.moveUp Presiona intro h ero.moveDown Presiona intro …" at bounding box center [732, 283] width 297 height 150
type textarea "hero.moveRight(1)"
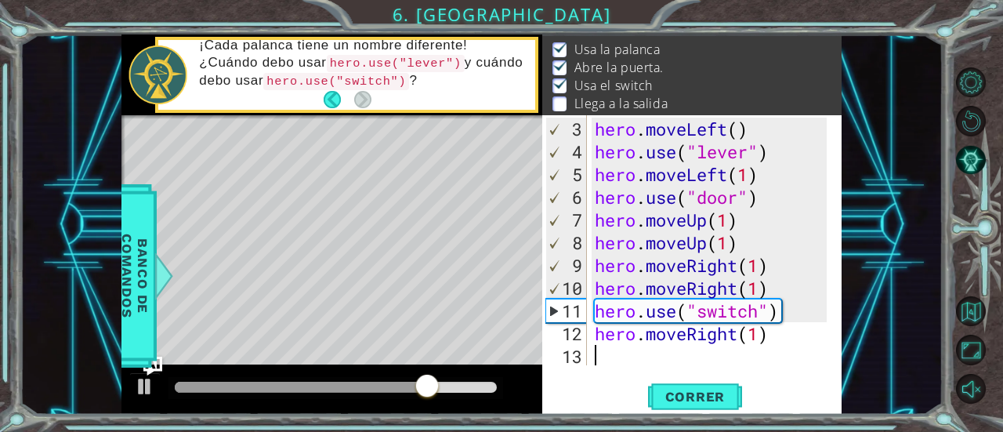
click at [624, 354] on div "hero . moveLeft ( ) hero . use ( "lever" ) hero . moveLeft ( 1 ) hero . use ( "…" at bounding box center [713, 265] width 243 height 295
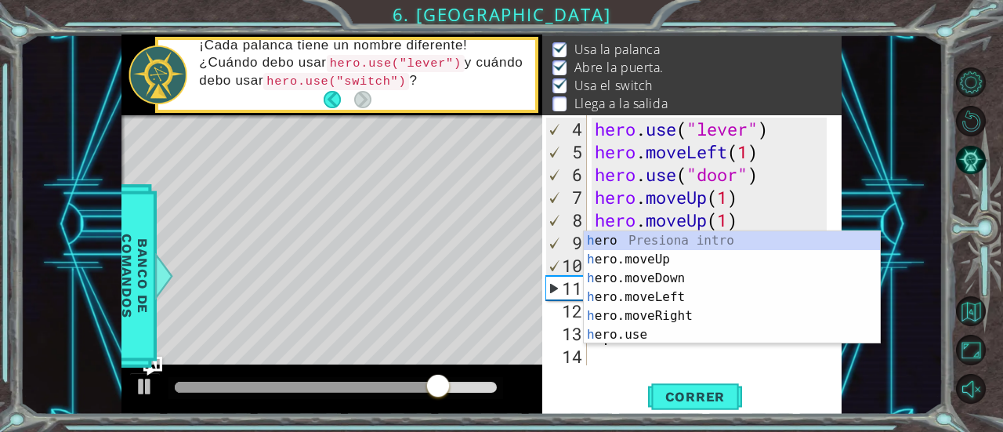
scroll to position [67, 0]
click at [631, 256] on div "h ero Presiona intro h ero.moveUp Presiona intro h ero.moveDown Presiona intro …" at bounding box center [732, 306] width 297 height 150
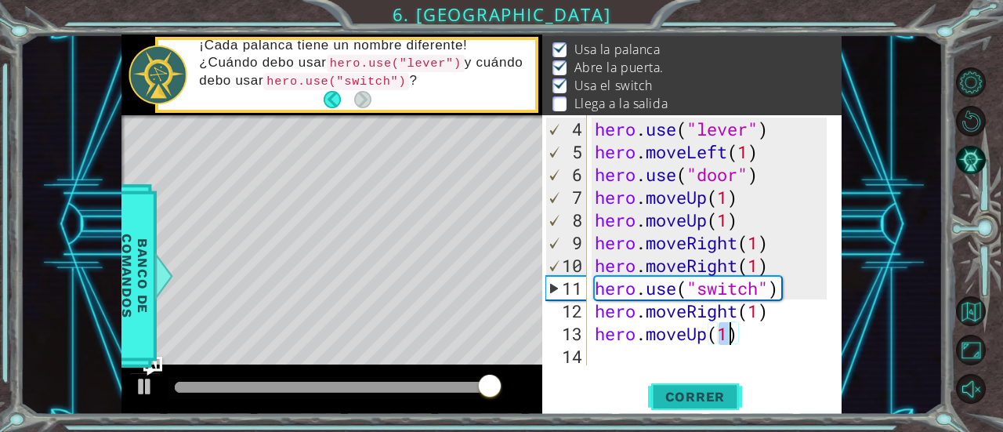
type textarea "hero.moveUp(1)"
click at [684, 397] on span "Correr" at bounding box center [696, 397] width 92 height 16
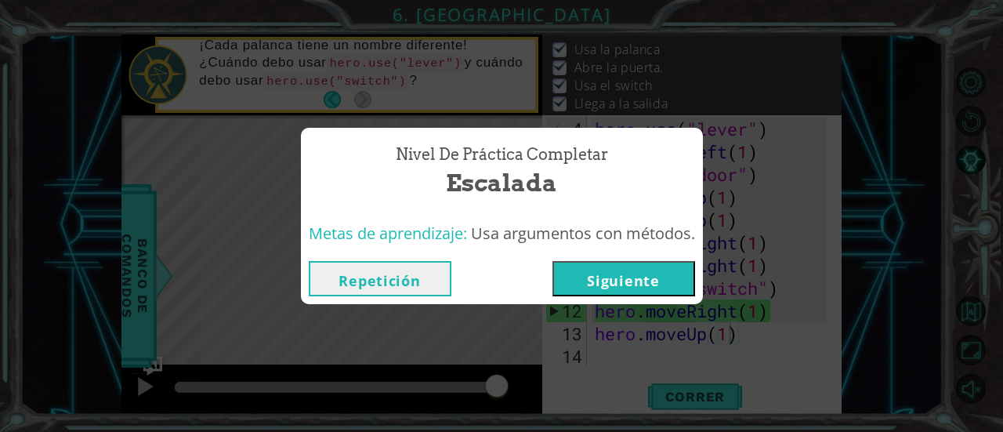
click at [636, 280] on button "Siguiente" at bounding box center [623, 278] width 143 height 35
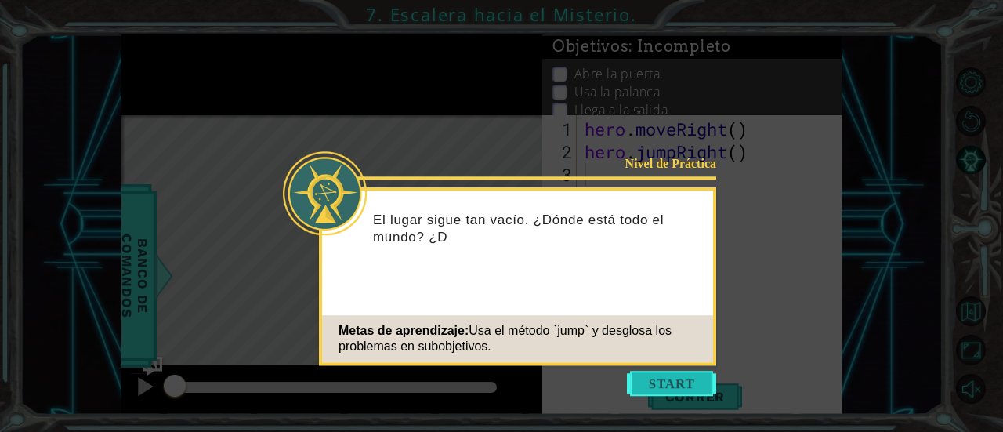
click at [679, 376] on button "Start" at bounding box center [671, 383] width 89 height 25
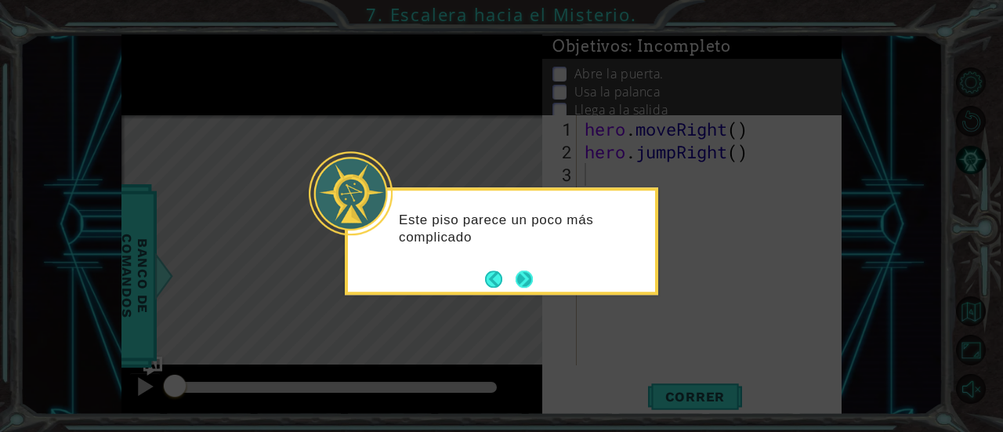
click at [523, 273] on button "Next" at bounding box center [524, 278] width 17 height 17
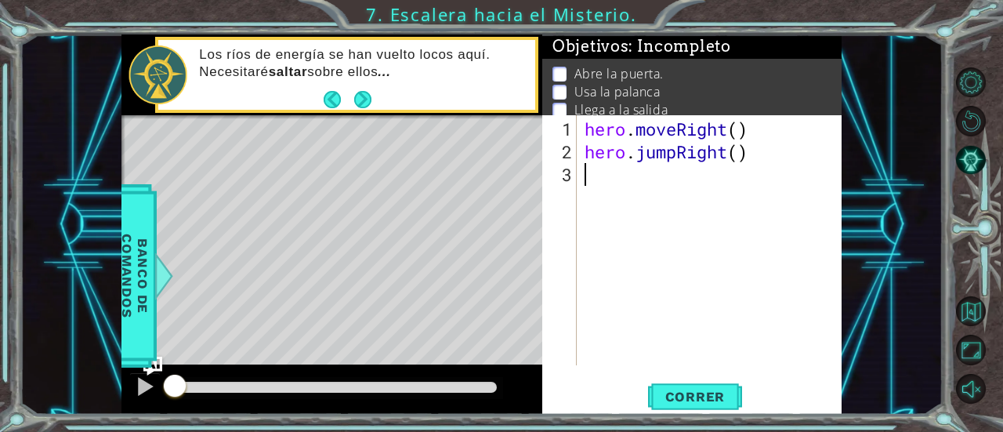
click at [602, 177] on div "hero . moveRight ( ) hero . jumpRight ( )" at bounding box center [713, 265] width 265 height 295
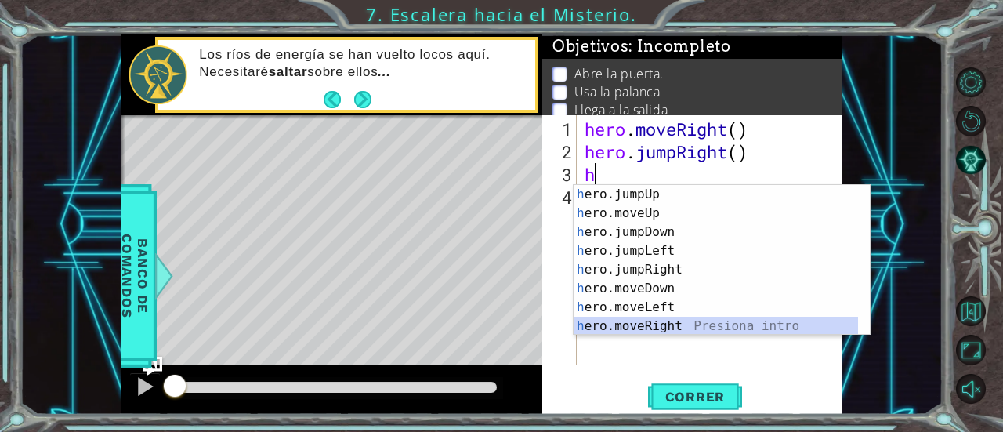
click at [646, 324] on div "h ero.jumpUp Presiona intro h ero.moveUp Presiona intro h ero.jumpDown Presiona…" at bounding box center [716, 279] width 285 height 188
type textarea "hero.moveRight(1)"
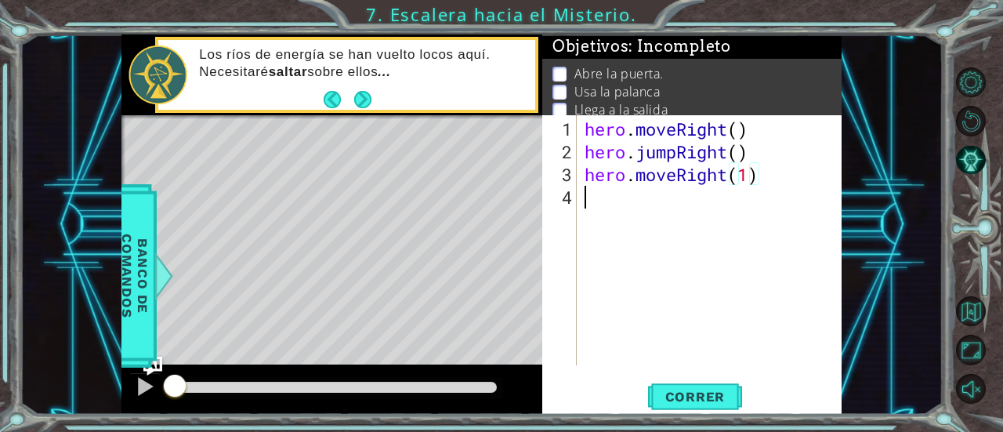
click at [621, 192] on div "hero . moveRight ( ) hero . jumpRight ( ) hero . moveRight ( 1 )" at bounding box center [713, 265] width 265 height 295
type textarea "h"
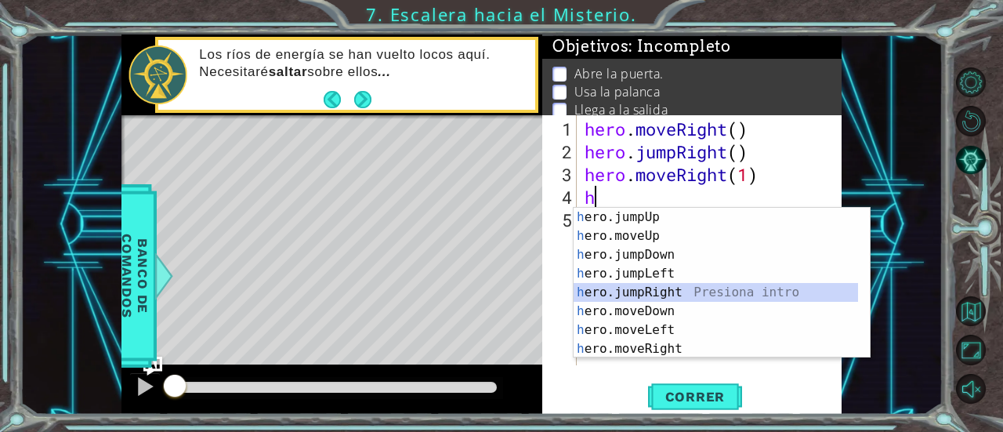
click at [664, 295] on div "h ero.jumpUp Presiona intro h ero.moveUp Presiona intro h ero.jumpDown Presiona…" at bounding box center [716, 302] width 285 height 188
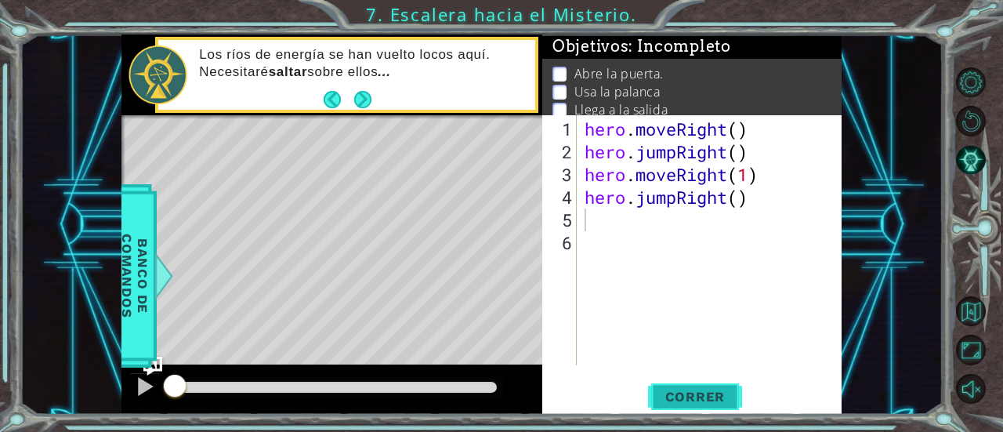
click at [683, 386] on button "Correr" at bounding box center [695, 397] width 94 height 30
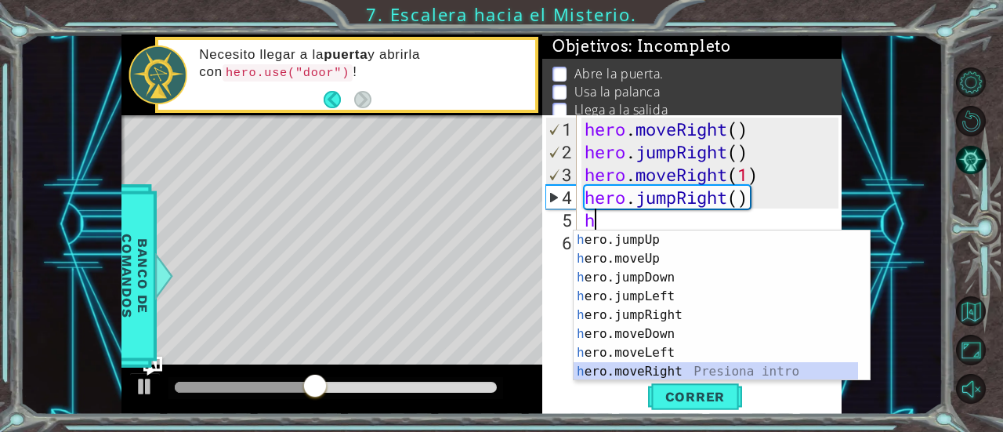
click at [658, 369] on div "h ero.jumpUp Presiona intro h ero.moveUp Presiona intro h ero.jumpDown Presiona…" at bounding box center [716, 324] width 285 height 188
type textarea "hero.moveRight(1)"
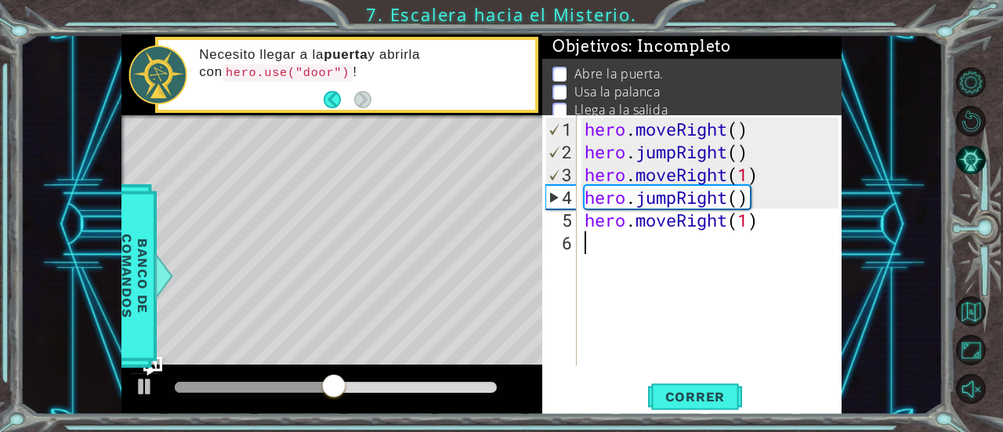
click at [612, 245] on div "hero . moveRight ( ) hero . jumpRight ( ) hero . moveRight ( 1 ) hero . jumpRig…" at bounding box center [713, 265] width 265 height 295
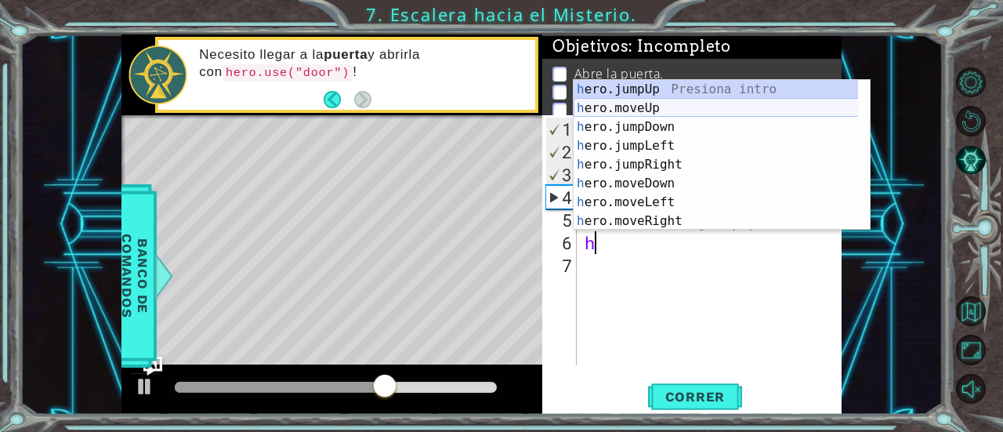
click at [650, 103] on div "h ero.jumpUp Presiona intro h ero.moveUp Presiona intro h ero.jumpDown Presiona…" at bounding box center [716, 174] width 285 height 188
type textarea "hero.moveUp(1)"
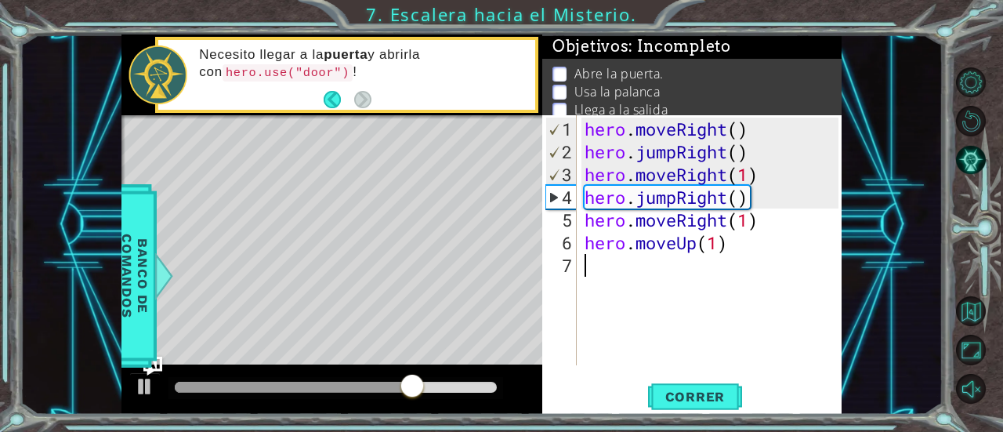
click at [635, 281] on div "hero . moveRight ( ) hero . jumpRight ( ) hero . moveRight ( 1 ) hero . jumpRig…" at bounding box center [713, 265] width 265 height 295
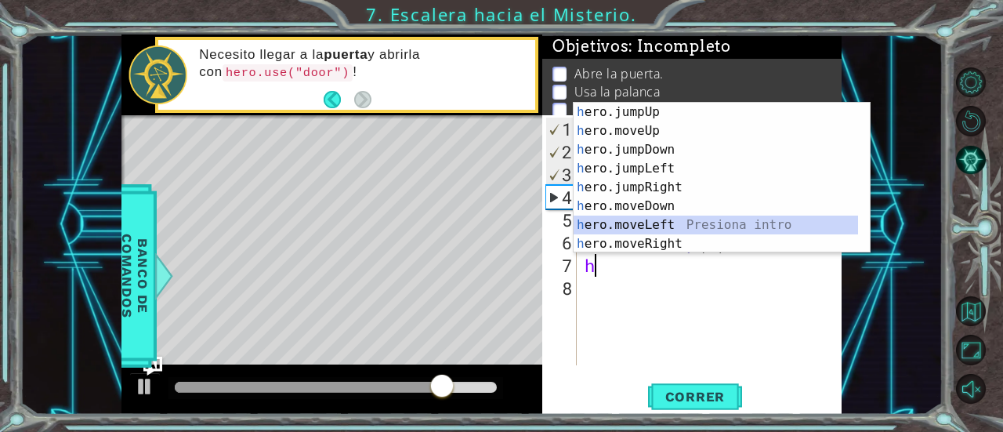
click at [659, 222] on div "h ero.jumpUp Presiona intro h ero.moveUp Presiona intro h ero.jumpDown Presiona…" at bounding box center [716, 197] width 285 height 188
type textarea "hero.moveLeft(1)"
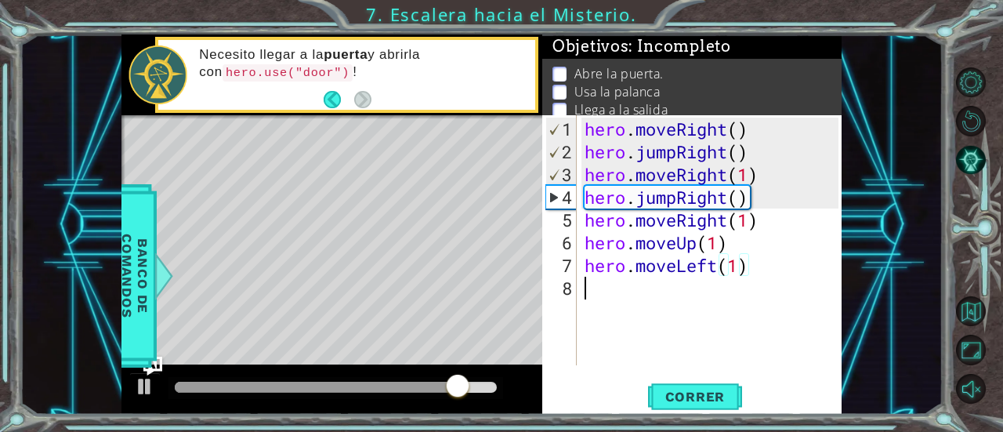
click at [636, 297] on div "hero . moveRight ( ) hero . jumpRight ( ) hero . moveRight ( 1 ) hero . jumpRig…" at bounding box center [713, 265] width 265 height 295
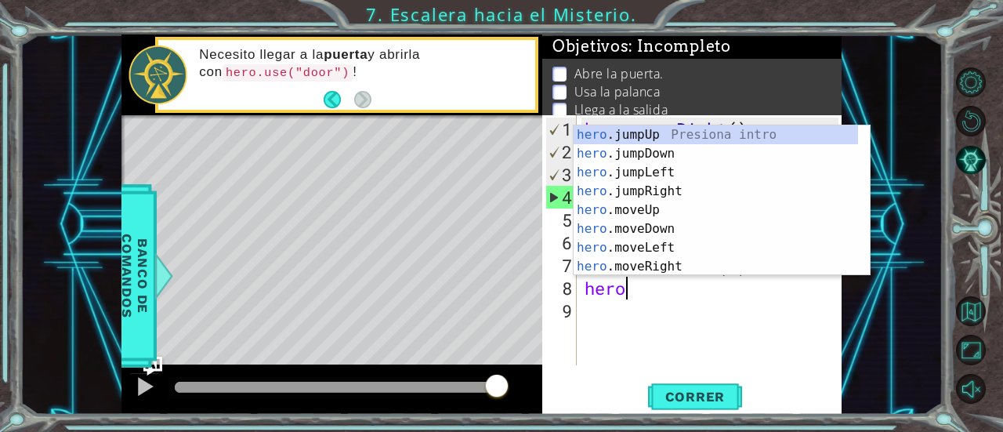
scroll to position [0, 2]
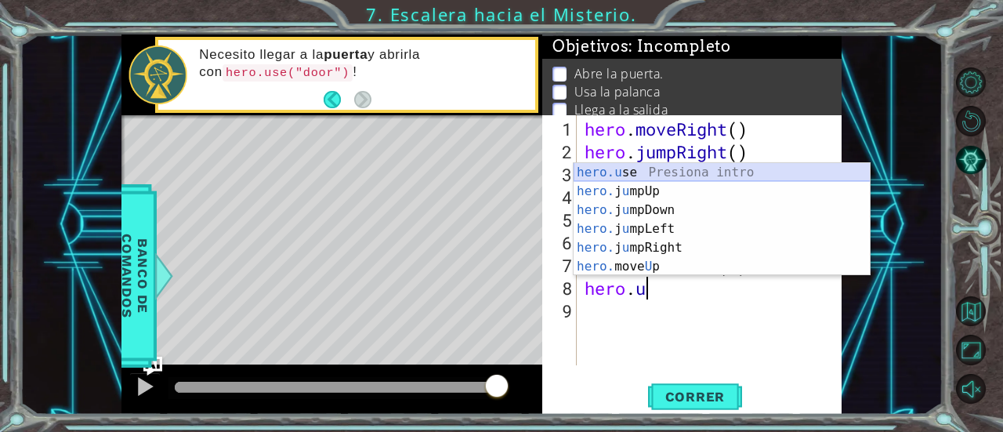
click at [639, 173] on div "hero.u se Presiona intro hero. j u mpUp Presiona intro hero. j u mpDown Presion…" at bounding box center [722, 238] width 297 height 150
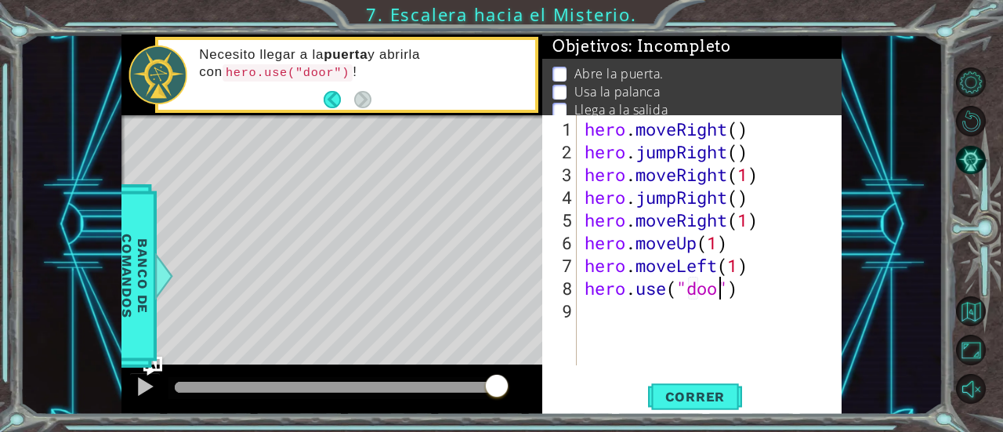
type textarea "hero.use("door")"
click at [610, 316] on div "hero . moveRight ( ) hero . jumpRight ( ) hero . moveRight ( 1 ) hero . jumpRig…" at bounding box center [713, 265] width 265 height 295
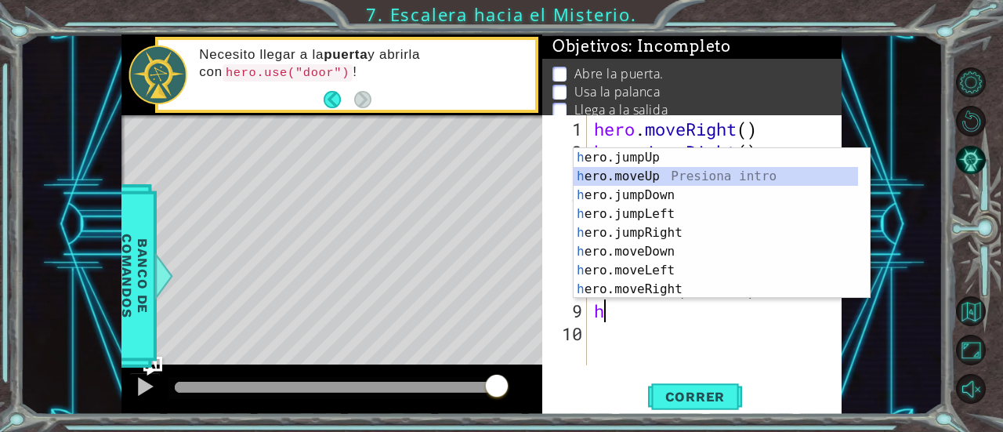
click at [652, 179] on div "h ero.jumpUp Presiona intro h ero.moveUp Presiona intro h ero.jumpDown Presiona…" at bounding box center [716, 242] width 285 height 188
type textarea "hero.moveUp(1)"
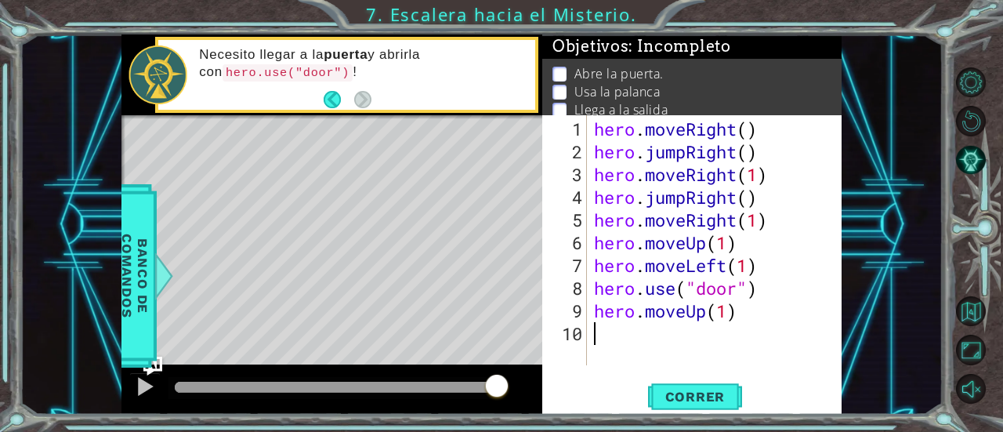
click at [639, 342] on div "hero . moveRight ( ) hero . jumpRight ( ) hero . moveRight ( 1 ) hero . jumpRig…" at bounding box center [718, 265] width 255 height 295
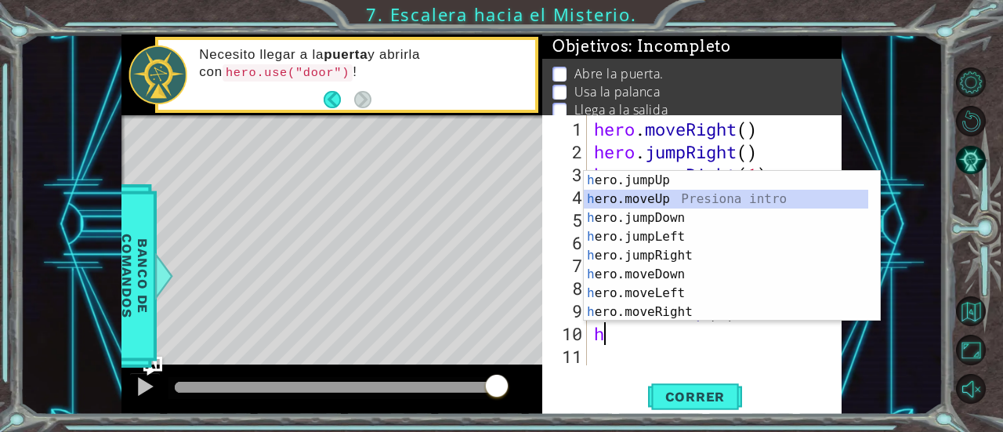
click at [660, 197] on div "h ero.jumpUp Presiona intro h ero.moveUp Presiona intro h ero.jumpDown Presiona…" at bounding box center [726, 265] width 285 height 188
type textarea "hero.moveUp(1)"
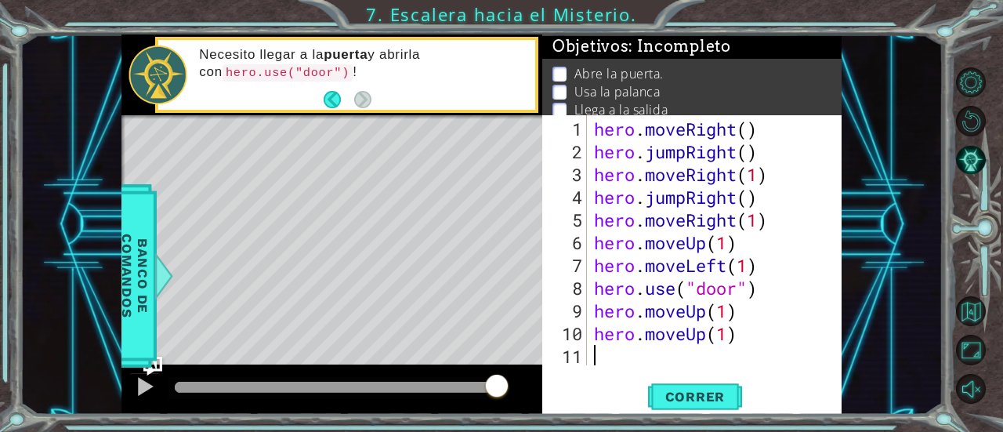
click at [613, 353] on div "hero . moveRight ( ) hero . jumpRight ( ) hero . moveRight ( 1 ) hero . jumpRig…" at bounding box center [718, 265] width 255 height 295
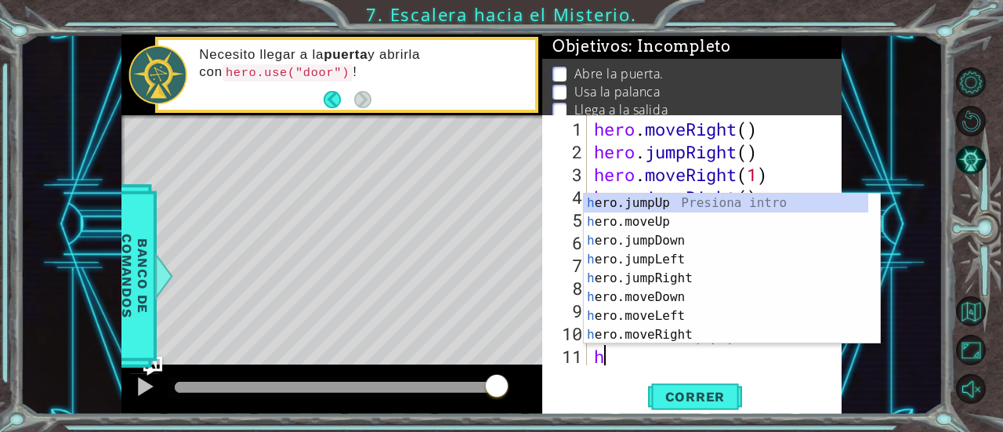
scroll to position [22, 0]
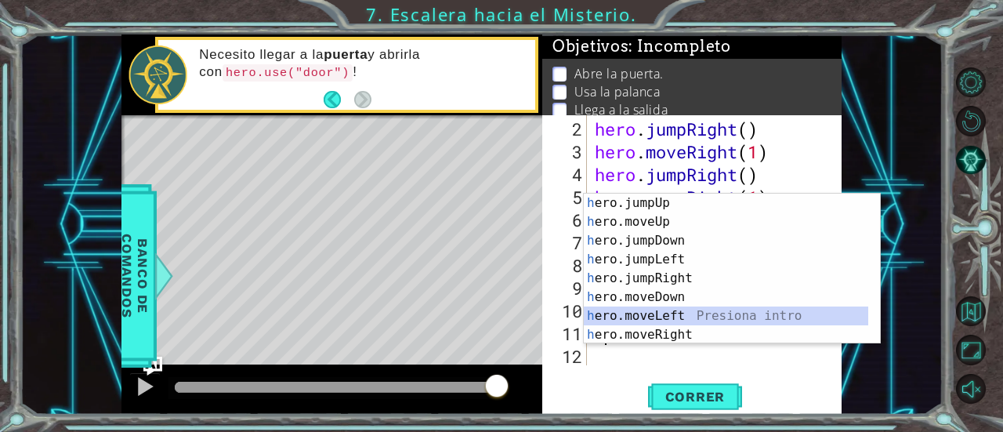
click at [674, 320] on div "h ero.jumpUp Presiona intro h ero.moveUp Presiona intro h ero.jumpDown Presiona…" at bounding box center [726, 288] width 285 height 188
type textarea "hero.moveLeft(1)"
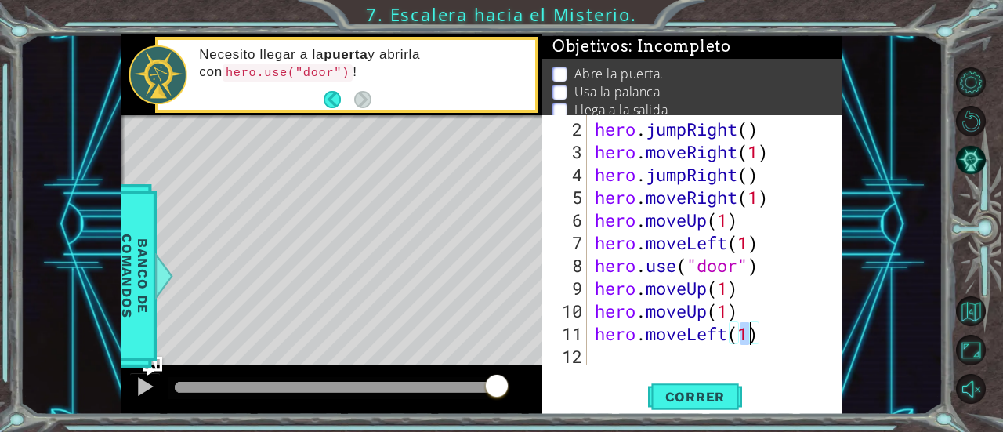
click at [635, 361] on div "hero . jumpRight ( ) hero . moveRight ( 1 ) hero . jumpRight ( ) hero . moveRig…" at bounding box center [713, 265] width 243 height 295
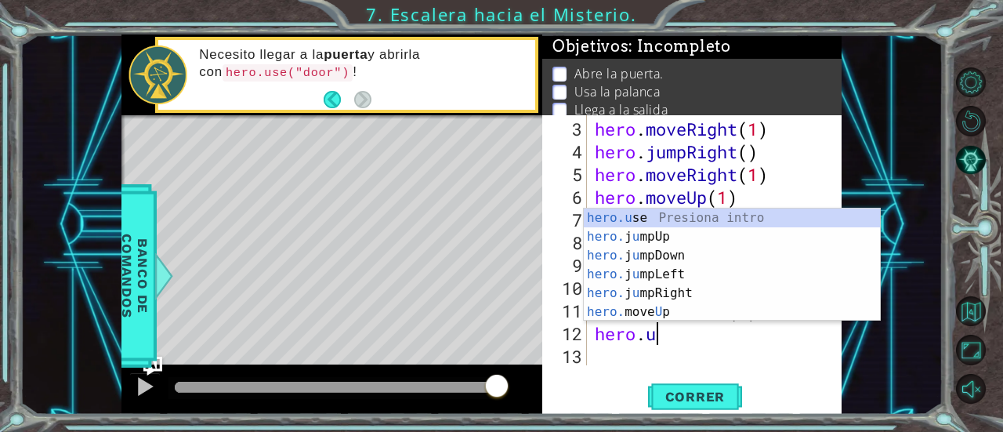
scroll to position [0, 2]
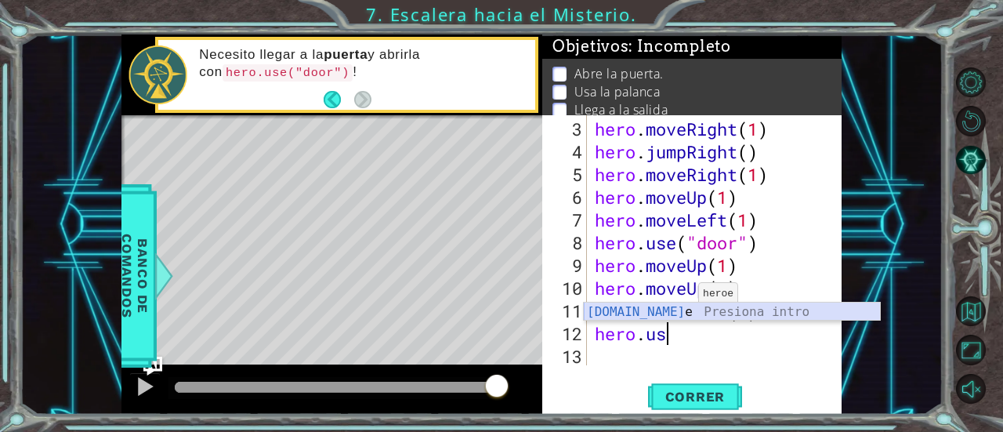
click at [669, 313] on div "[DOMAIN_NAME] e Presiona intro" at bounding box center [732, 330] width 297 height 56
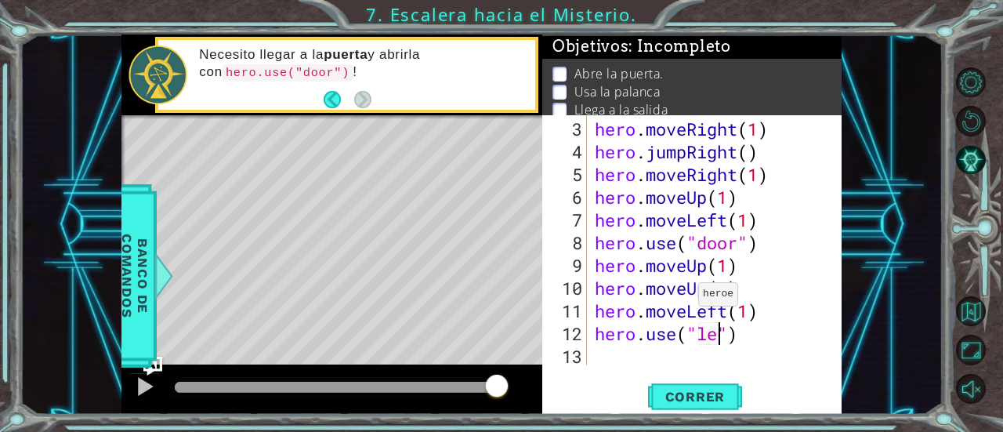
scroll to position [0, 6]
type textarea "hero.use("lever")"
click at [628, 360] on div "hero . moveRight ( 1 ) hero . jumpRight ( ) hero . moveRight ( 1 ) hero . moveU…" at bounding box center [713, 265] width 243 height 295
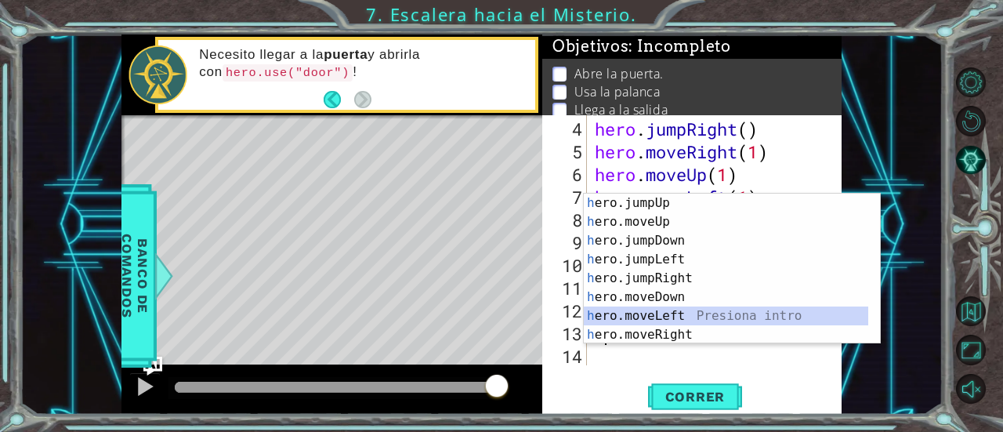
click at [671, 314] on div "h ero.jumpUp Presiona intro h ero.moveUp Presiona intro h ero.jumpDown Presiona…" at bounding box center [726, 288] width 285 height 188
type textarea "hero.moveLeft(1)"
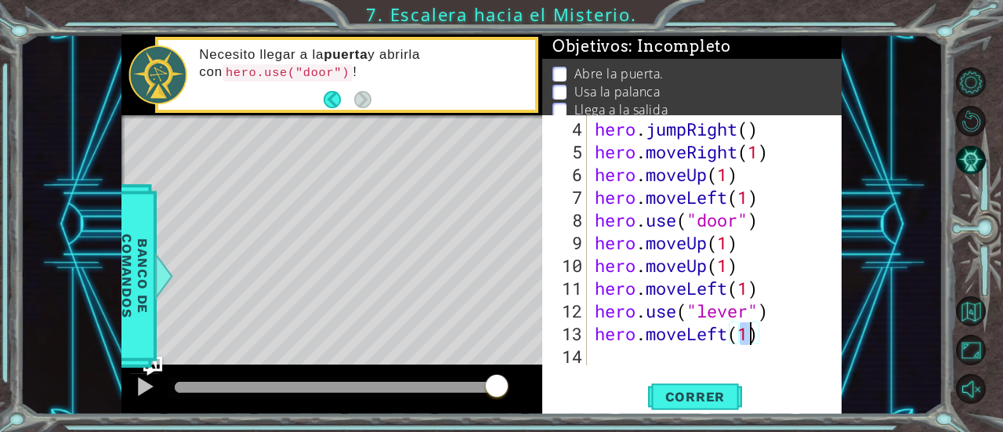
click at [635, 350] on div "hero . jumpRight ( ) hero . moveRight ( 1 ) hero . moveUp ( 1 ) hero . moveLeft…" at bounding box center [713, 265] width 243 height 295
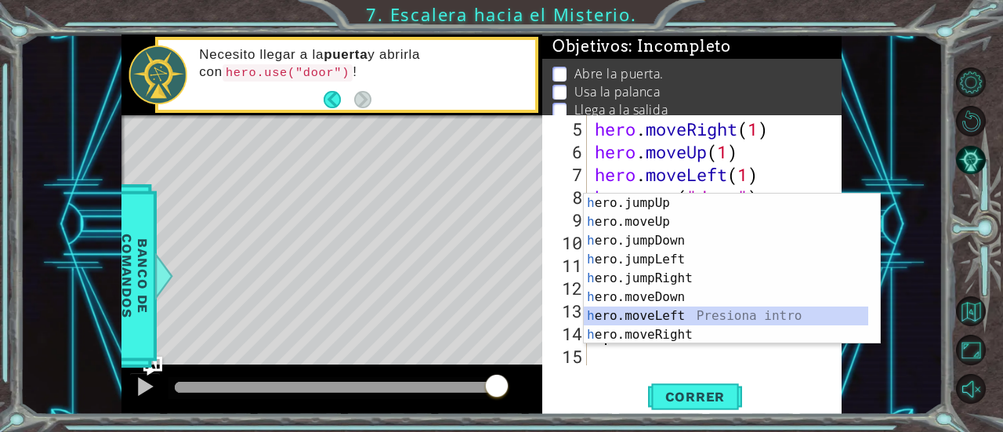
click at [655, 311] on div "h ero.jumpUp Presiona intro h ero.moveUp Presiona intro h ero.jumpDown Presiona…" at bounding box center [726, 288] width 285 height 188
type textarea "hero.moveLeft(1)"
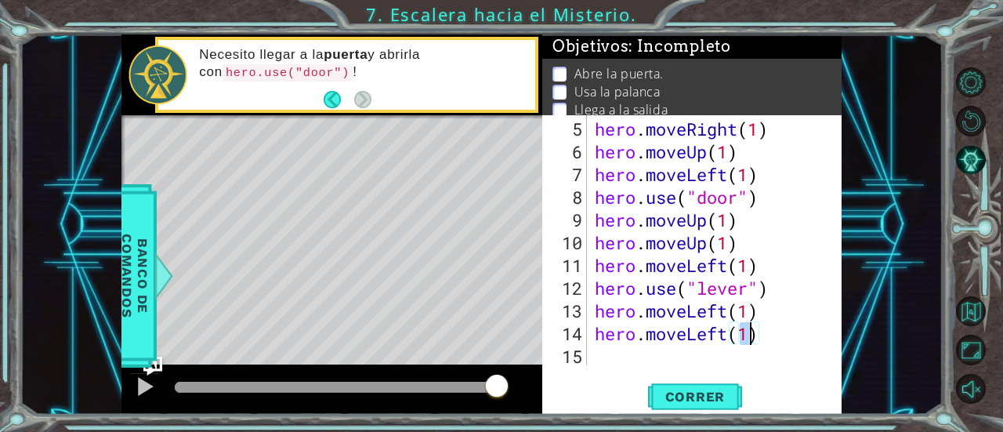
click at [645, 362] on div "hero . moveRight ( 1 ) hero . moveUp ( 1 ) hero . moveLeft ( 1 ) hero . use ( "…" at bounding box center [713, 265] width 243 height 295
type textarea "h"
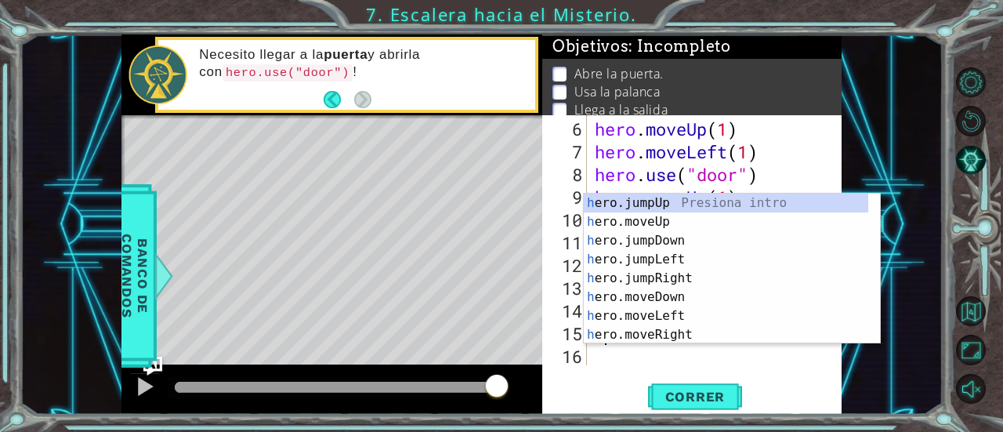
scroll to position [113, 0]
click at [663, 201] on div "h ero.jumpUp Presiona intro h ero.moveUp Presiona intro h ero.jumpDown Presiona…" at bounding box center [726, 288] width 285 height 188
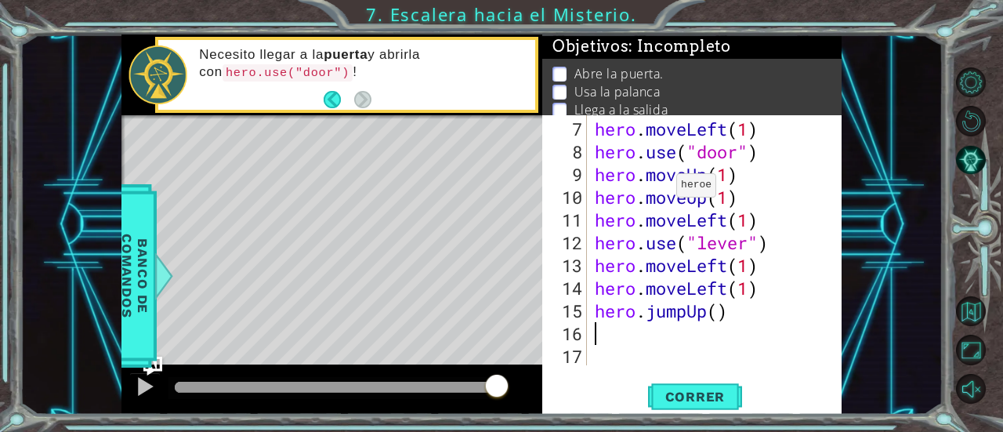
scroll to position [136, 0]
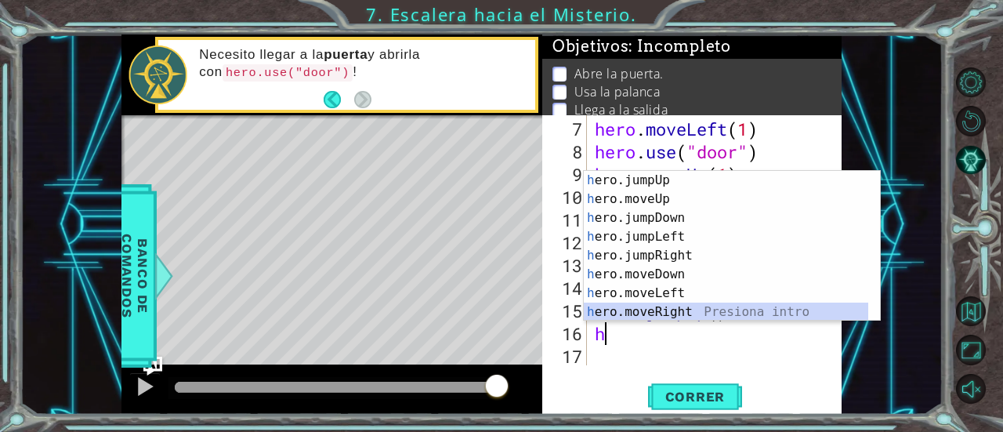
click at [660, 306] on div "h ero.jumpUp Presiona intro h ero.moveUp Presiona intro h ero.jumpDown Presiona…" at bounding box center [726, 265] width 285 height 188
type textarea "hero.moveRight(1)"
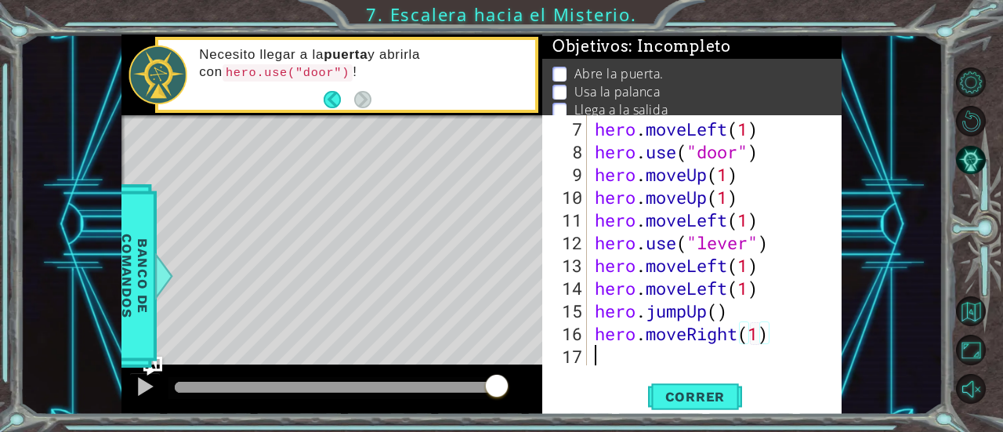
click at [617, 361] on div "hero . moveLeft ( 1 ) hero . use ( "door" ) hero . moveUp ( 1 ) hero . moveUp (…" at bounding box center [713, 265] width 243 height 295
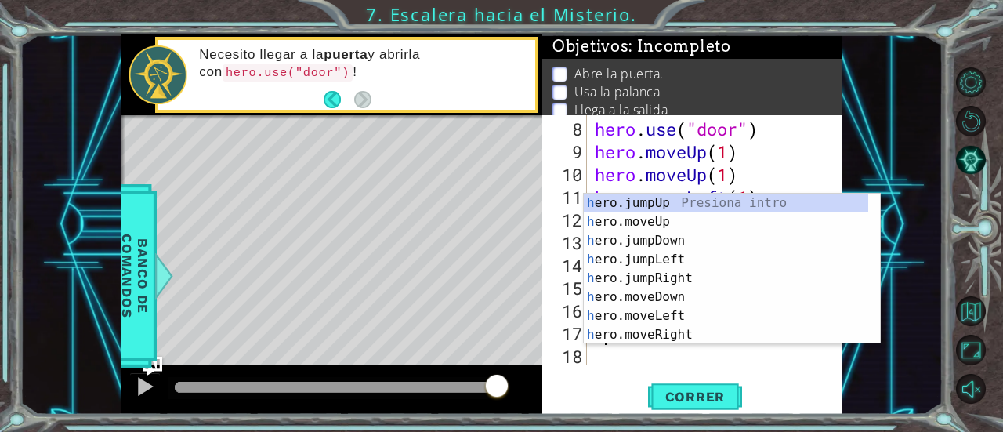
scroll to position [158, 0]
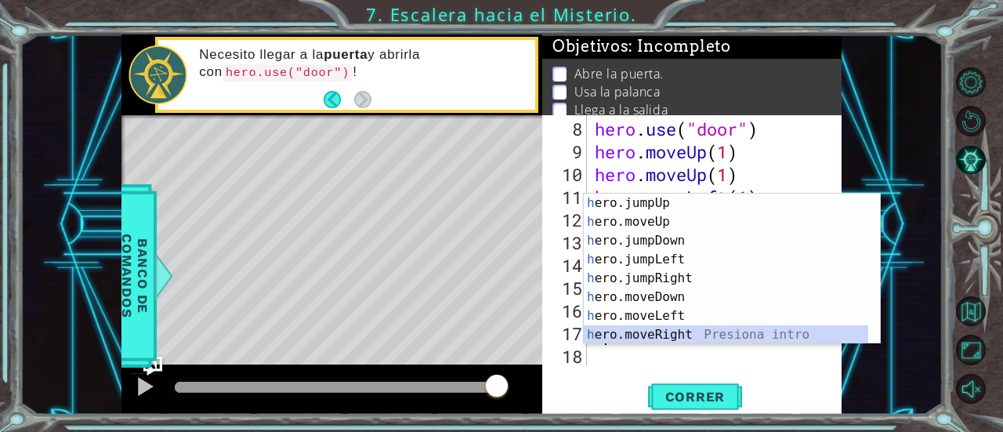
click at [672, 328] on div "h ero.jumpUp Presiona intro h ero.moveUp Presiona intro h ero.jumpDown Presiona…" at bounding box center [726, 288] width 285 height 188
type textarea "hero.moveRight(1)"
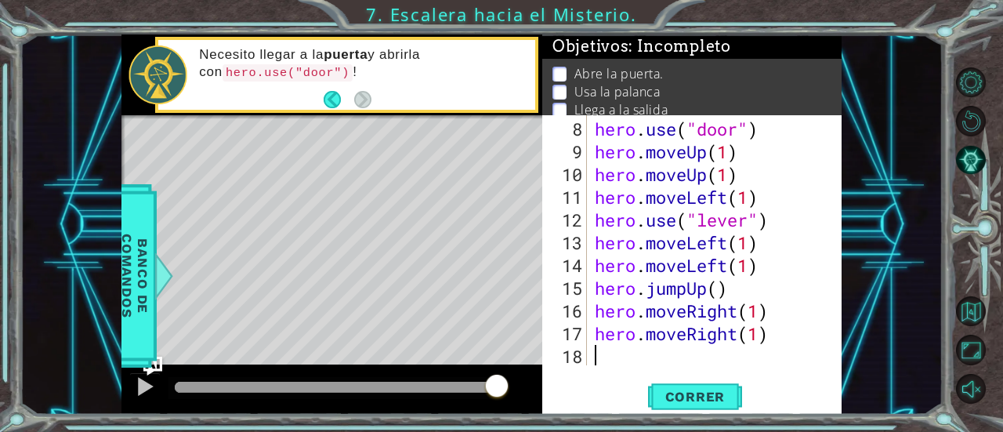
click at [647, 358] on div "hero . use ( "door" ) hero . moveUp ( 1 ) hero . moveUp ( 1 ) hero . moveLeft (…" at bounding box center [713, 265] width 243 height 295
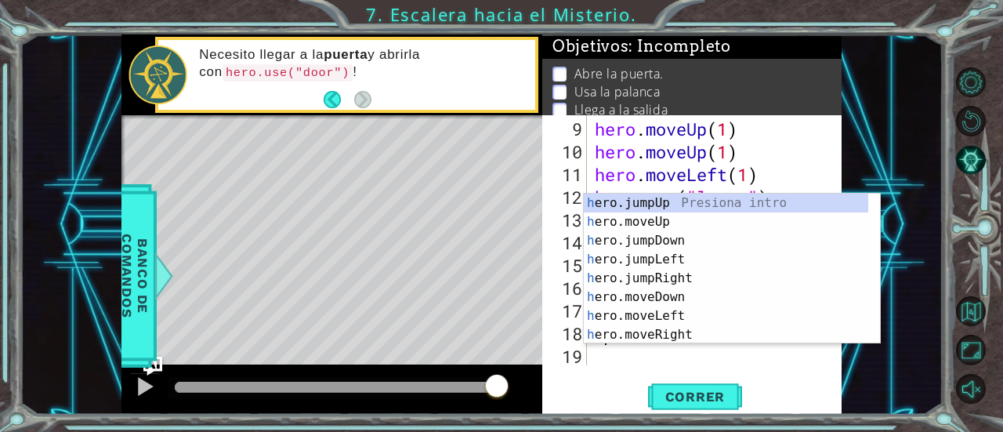
scroll to position [182, 0]
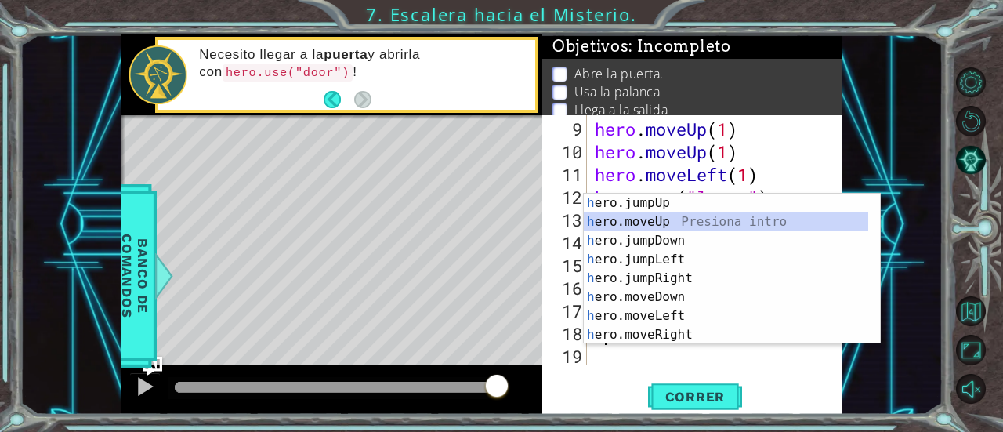
click at [652, 215] on div "h ero.jumpUp Presiona intro h ero.moveUp Presiona intro h ero.jumpDown Presiona…" at bounding box center [726, 288] width 285 height 188
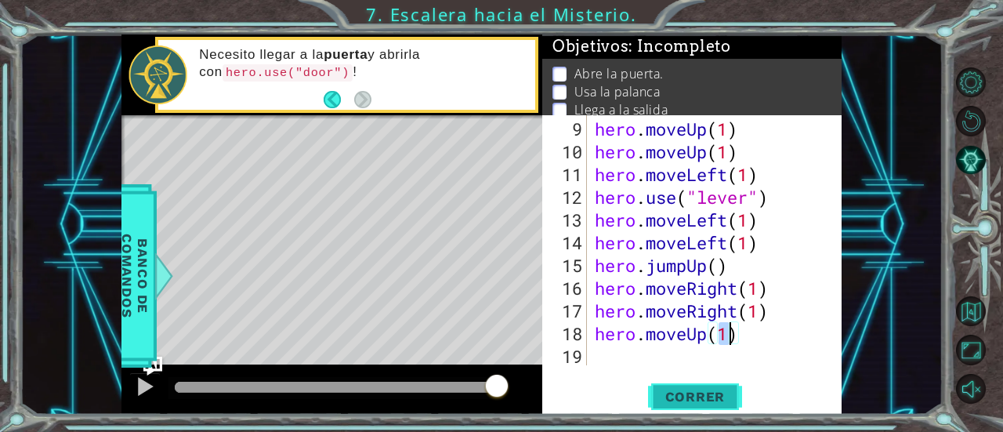
type textarea "hero.moveUp(1)"
click at [683, 388] on button "Correr" at bounding box center [695, 397] width 94 height 30
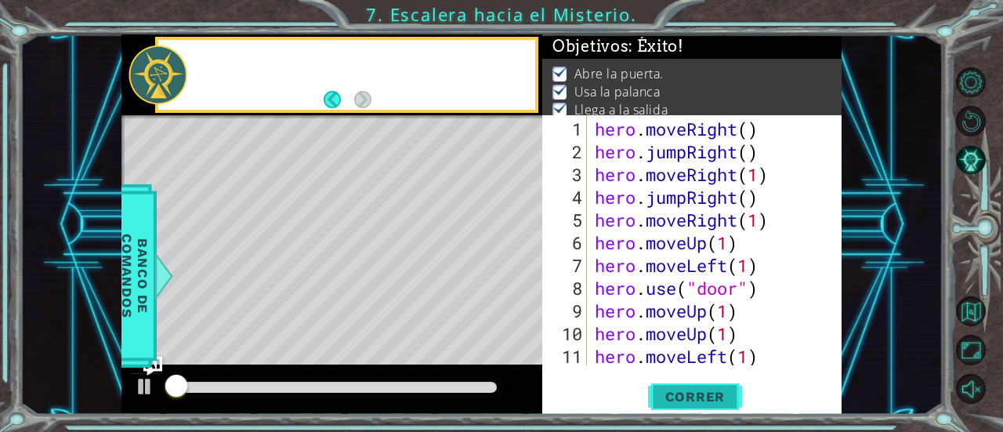
scroll to position [0, 0]
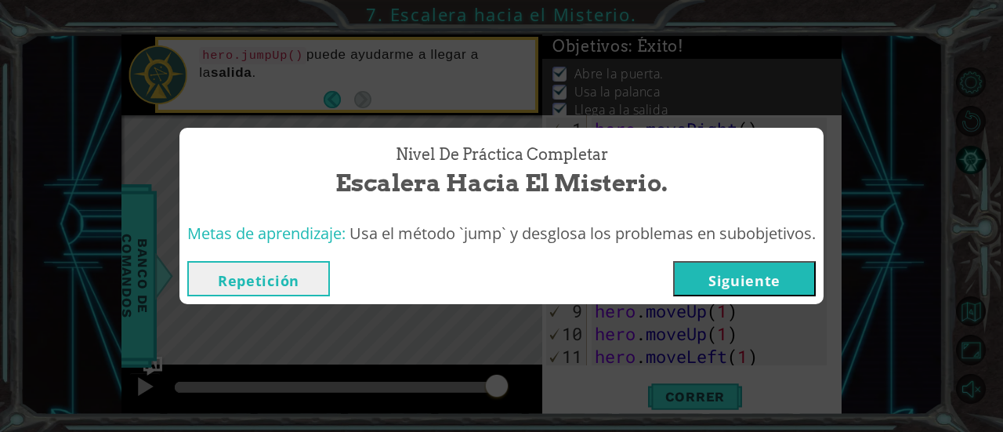
click at [733, 273] on button "Siguiente" at bounding box center [744, 278] width 143 height 35
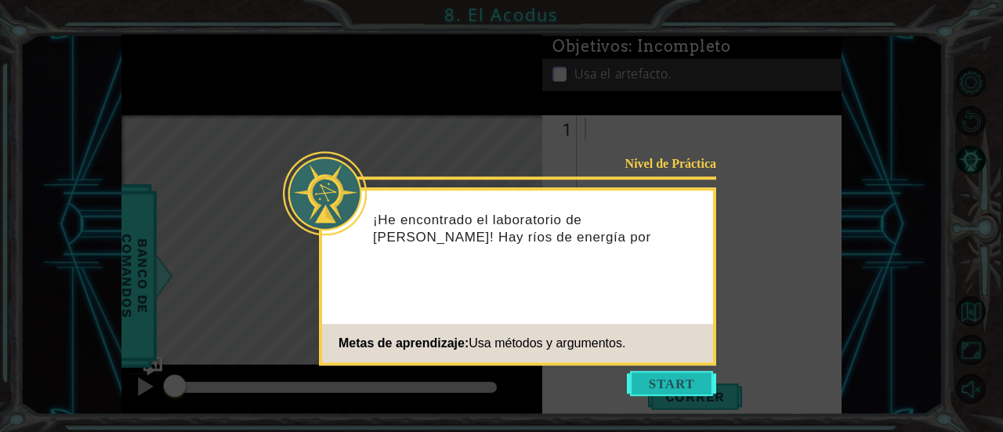
click at [679, 382] on button "Start" at bounding box center [671, 383] width 89 height 25
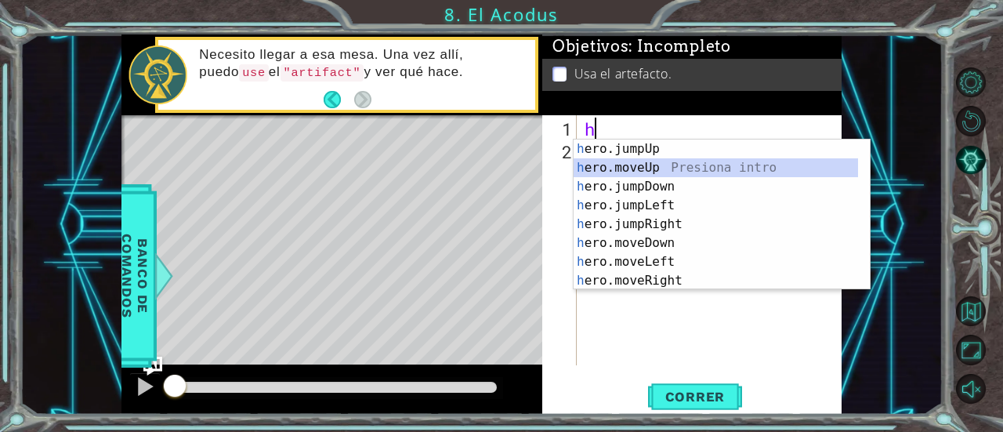
click at [641, 161] on div "h ero.jumpUp Presiona intro h ero.moveUp Presiona intro h ero.jumpDown Presiona…" at bounding box center [716, 233] width 285 height 188
type textarea "hero.moveUp(1)"
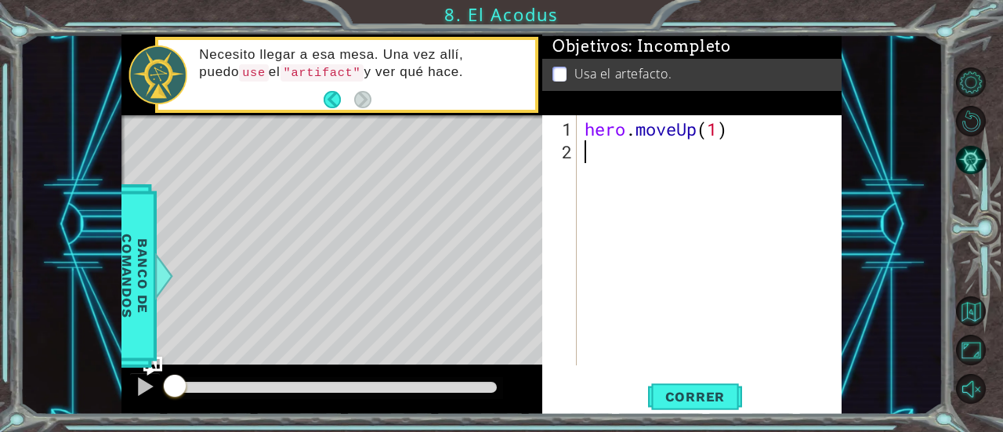
click at [624, 164] on div "hero . moveUp ( 1 )" at bounding box center [713, 265] width 265 height 295
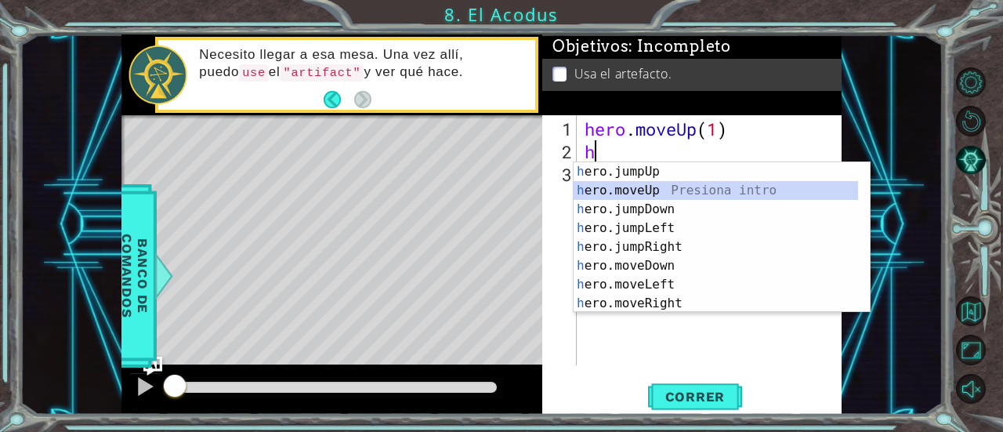
click at [631, 183] on div "h ero.jumpUp Presiona intro h ero.moveUp Presiona intro h ero.jumpDown Presiona…" at bounding box center [716, 256] width 285 height 188
type textarea "hero.moveUp(1)"
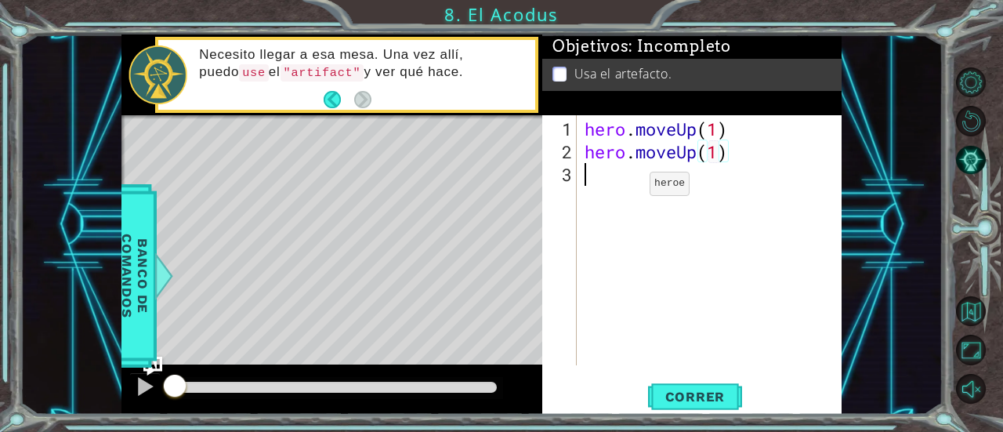
click at [625, 190] on div "hero . moveUp ( 1 ) hero . moveUp ( 1 )" at bounding box center [713, 265] width 265 height 295
type textarea "h"
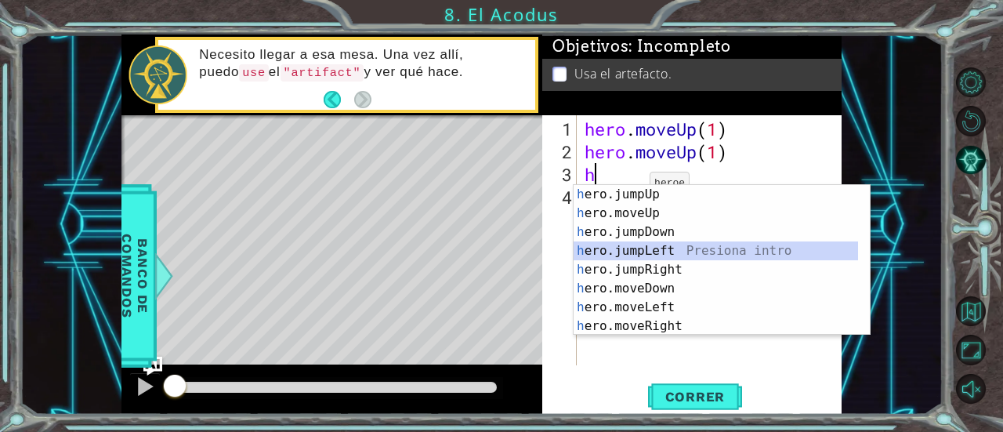
click at [660, 250] on div "h ero.jumpUp Presiona intro h ero.moveUp Presiona intro h ero.jumpDown Presiona…" at bounding box center [716, 279] width 285 height 188
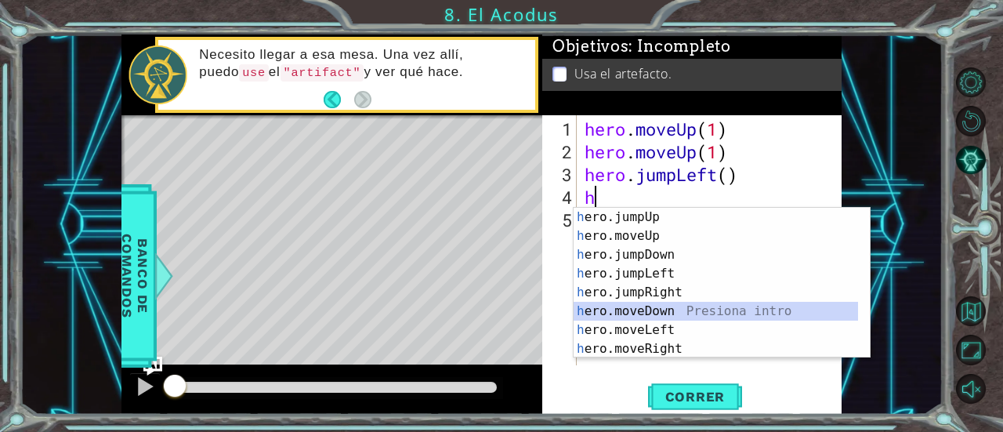
click at [654, 310] on div "h ero.jumpUp Presiona intro h ero.moveUp Presiona intro h ero.jumpDown Presiona…" at bounding box center [716, 302] width 285 height 188
type textarea "hero.moveDown(1)"
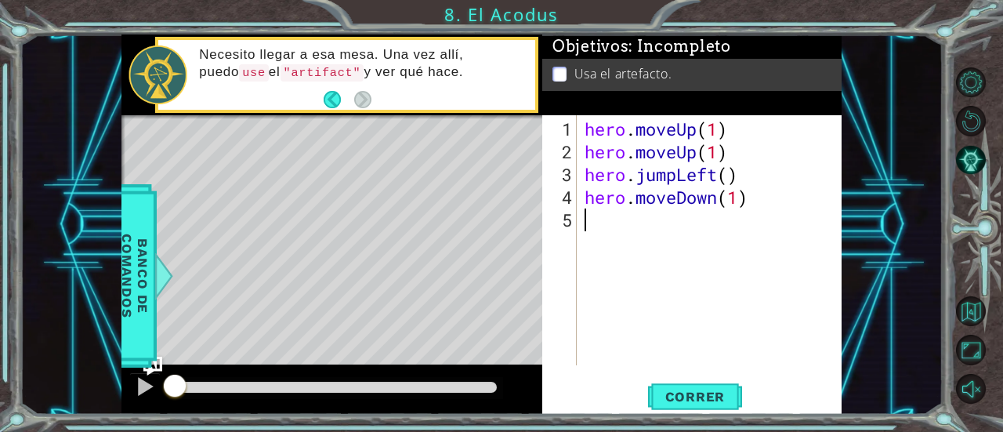
click at [629, 221] on div "hero . moveUp ( 1 ) hero . moveUp ( 1 ) hero . jumpLeft ( ) hero . moveDown ( 1…" at bounding box center [713, 265] width 265 height 295
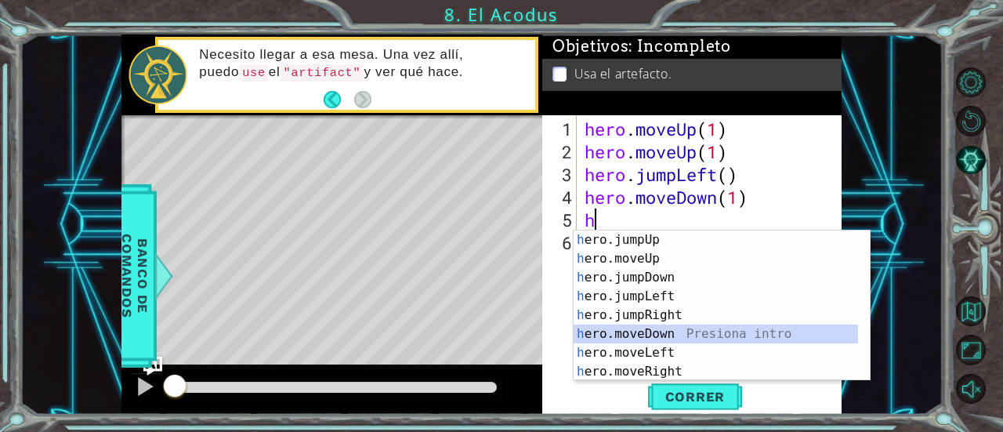
click at [672, 330] on div "h ero.jumpUp Presiona intro h ero.moveUp Presiona intro h ero.jumpDown Presiona…" at bounding box center [716, 324] width 285 height 188
type textarea "hero.moveDown(1)"
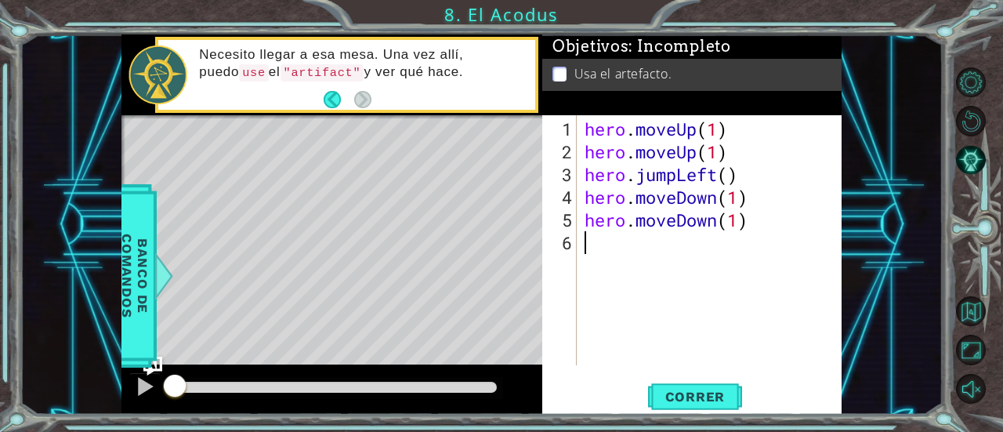
click at [636, 261] on div "hero . moveUp ( 1 ) hero . moveUp ( 1 ) hero . jumpLeft ( ) hero . moveDown ( 1…" at bounding box center [713, 265] width 265 height 295
type textarea "h"
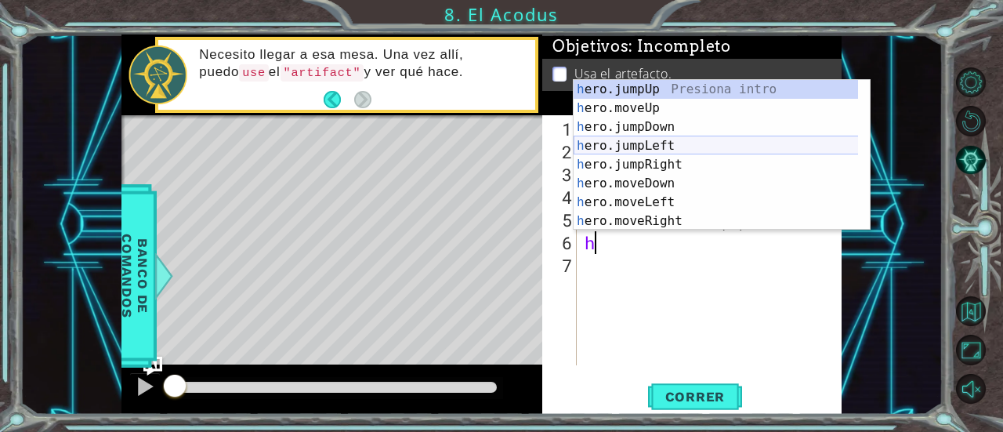
click at [664, 147] on div "h ero.jumpUp Presiona intro h ero.moveUp Presiona intro h ero.jumpDown Presiona…" at bounding box center [716, 174] width 285 height 188
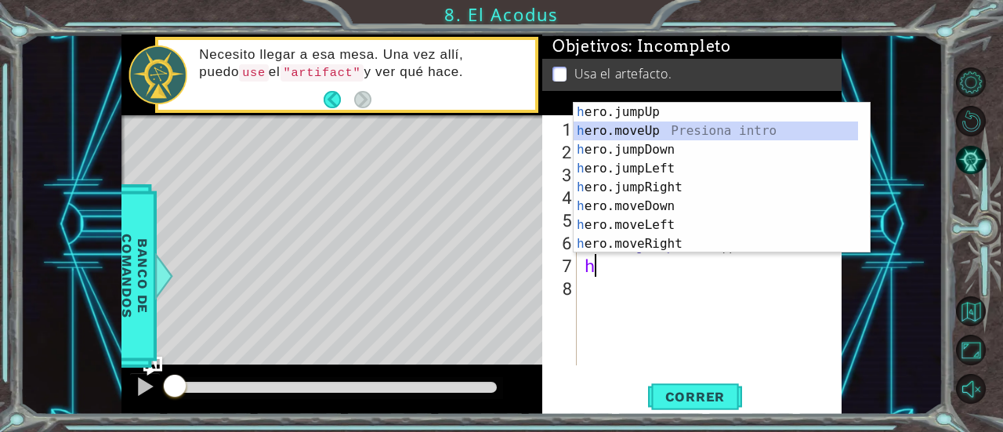
click at [646, 129] on div "h ero.jumpUp Presiona intro h ero.moveUp Presiona intro h ero.jumpDown Presiona…" at bounding box center [716, 197] width 285 height 188
type textarea "hero.moveUp(1)"
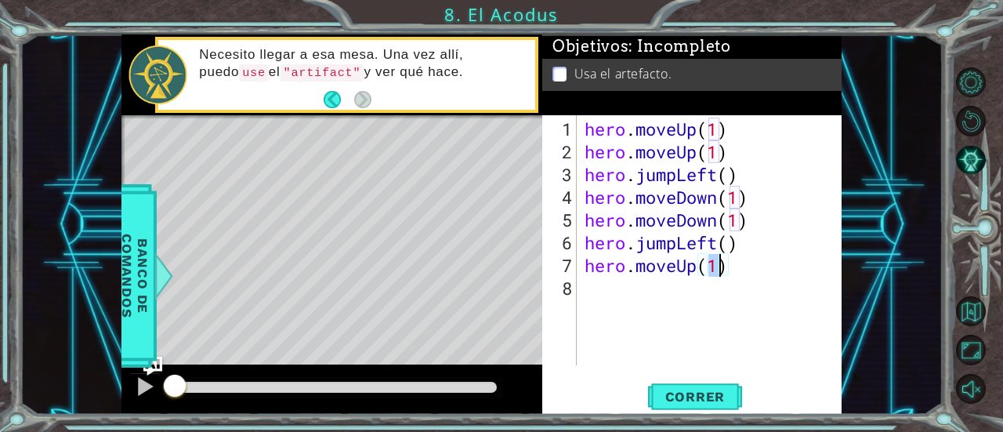
click at [643, 302] on div "hero . moveUp ( 1 ) hero . moveUp ( 1 ) hero . jumpLeft ( ) hero . moveDown ( 1…" at bounding box center [713, 265] width 265 height 295
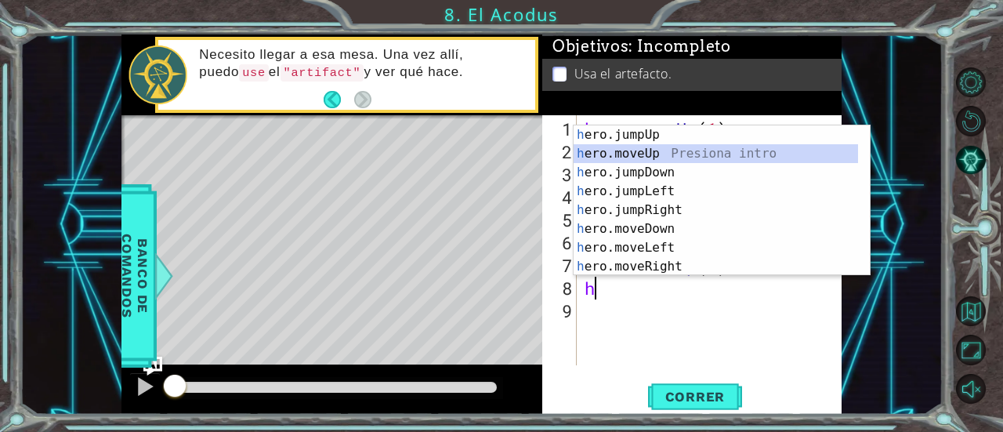
click at [655, 154] on div "h ero.jumpUp Presiona intro h ero.moveUp Presiona intro h ero.jumpDown Presiona…" at bounding box center [716, 219] width 285 height 188
type textarea "hero.moveUp(1)"
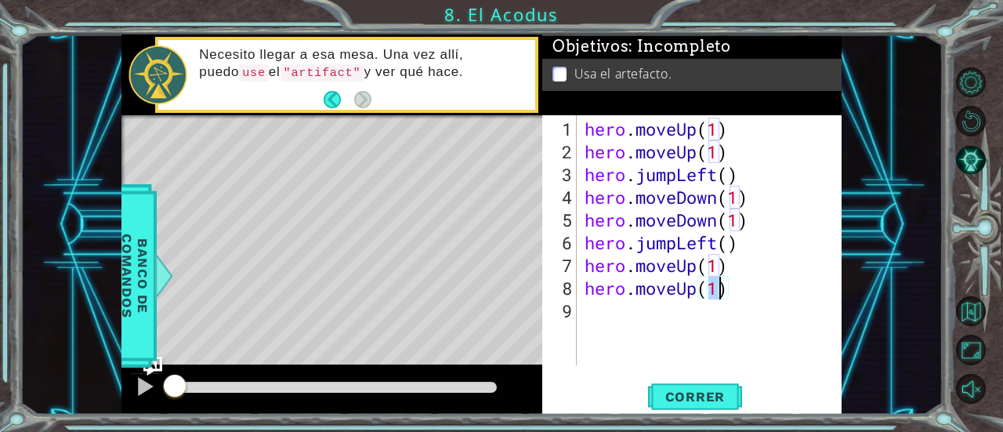
click at [611, 322] on div "hero . moveUp ( 1 ) hero . moveUp ( 1 ) hero . jumpLeft ( ) hero . moveDown ( 1…" at bounding box center [713, 265] width 265 height 295
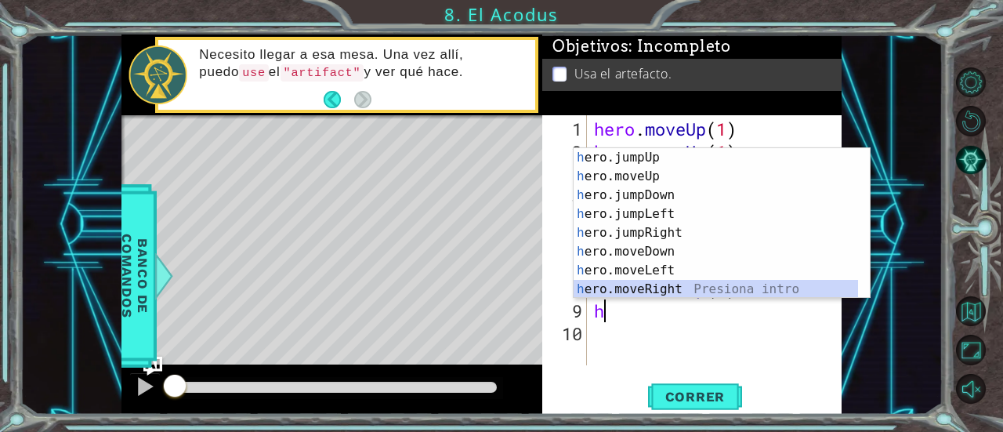
click at [646, 295] on div "h ero.jumpUp Presiona intro h ero.moveUp Presiona intro h ero.jumpDown Presiona…" at bounding box center [716, 242] width 285 height 188
type textarea "hero.moveRight(1)"
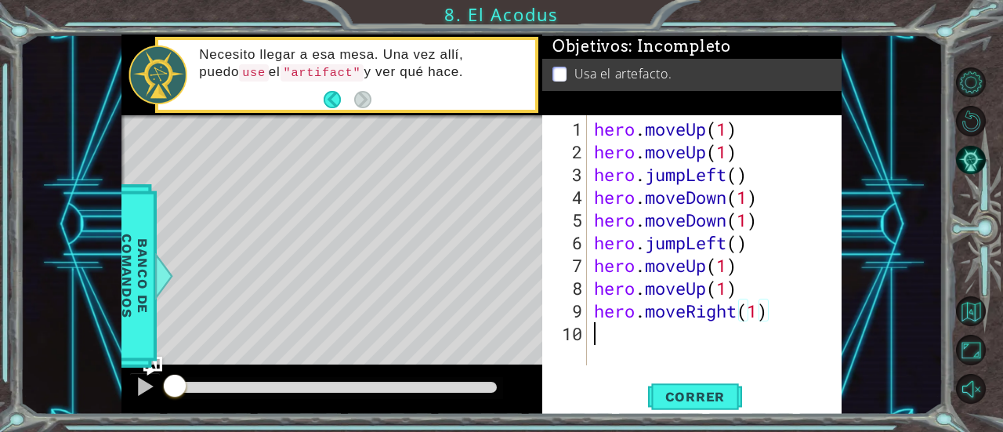
click at [615, 335] on div "hero . moveUp ( 1 ) hero . moveUp ( 1 ) hero . jumpLeft ( ) hero . moveDown ( 1…" at bounding box center [718, 265] width 255 height 295
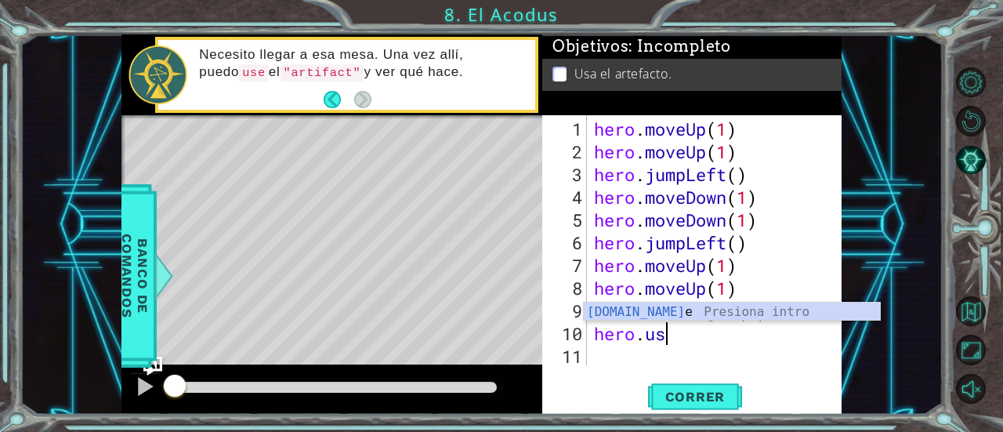
scroll to position [0, 2]
click at [641, 313] on div "[DOMAIN_NAME] e Presiona intro" at bounding box center [732, 330] width 297 height 56
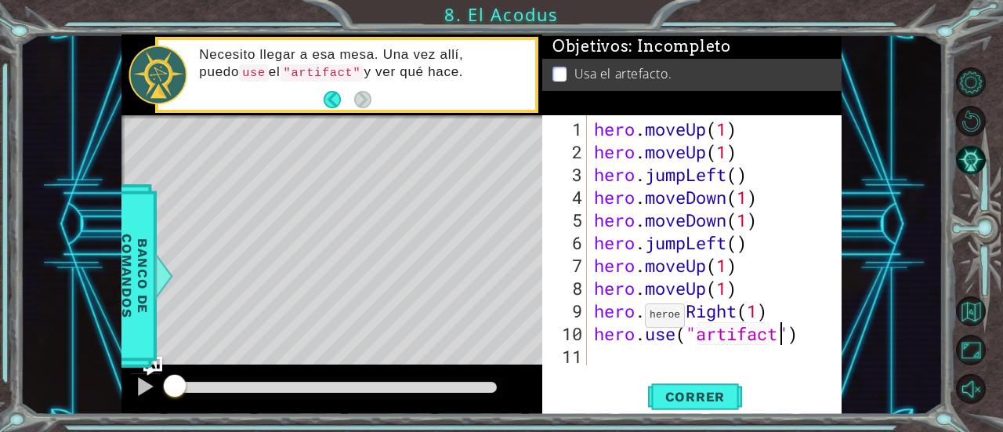
scroll to position [0, 8]
click at [686, 387] on button "Correr" at bounding box center [695, 397] width 94 height 30
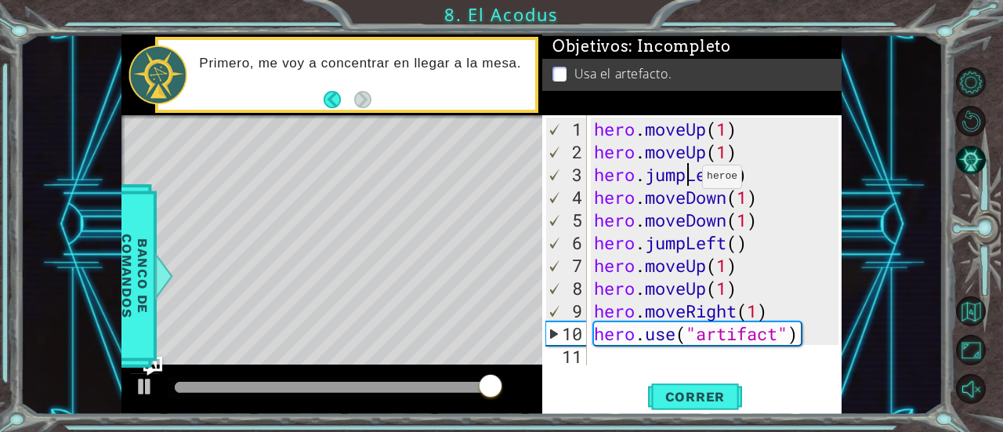
click at [688, 183] on div "hero . moveUp ( 1 ) hero . moveUp ( 1 ) hero . jumpLeft ( ) hero . moveDown ( 1…" at bounding box center [718, 265] width 255 height 295
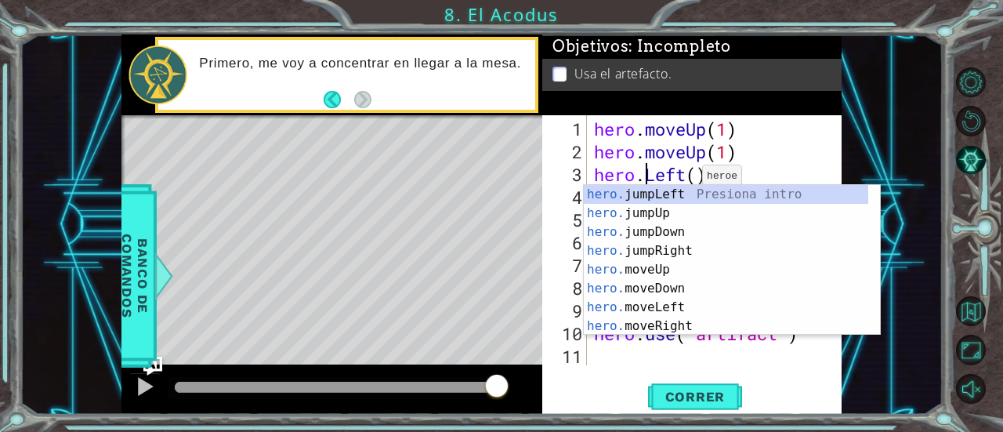
scroll to position [0, 4]
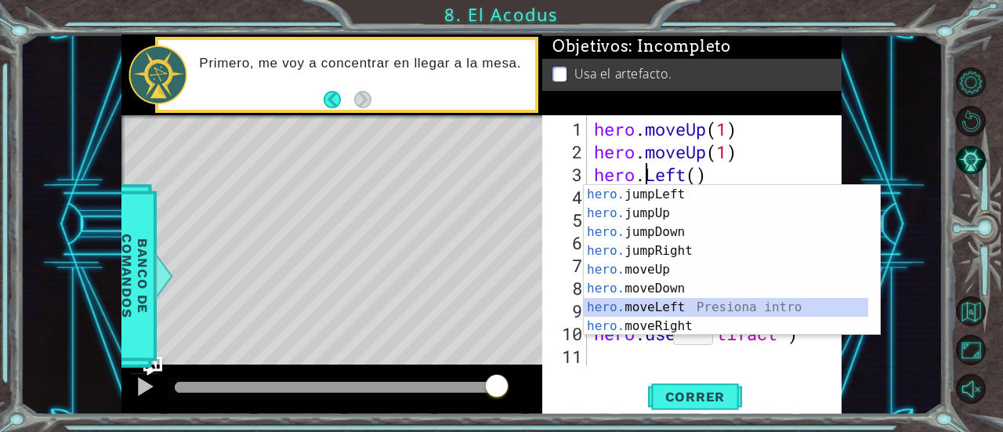
click at [664, 303] on div "hero. jumpLeft Presiona intro hero. jumpUp Presiona intro hero. jumpDown Presio…" at bounding box center [726, 279] width 285 height 188
type textarea "hero.moveLeft(1)"
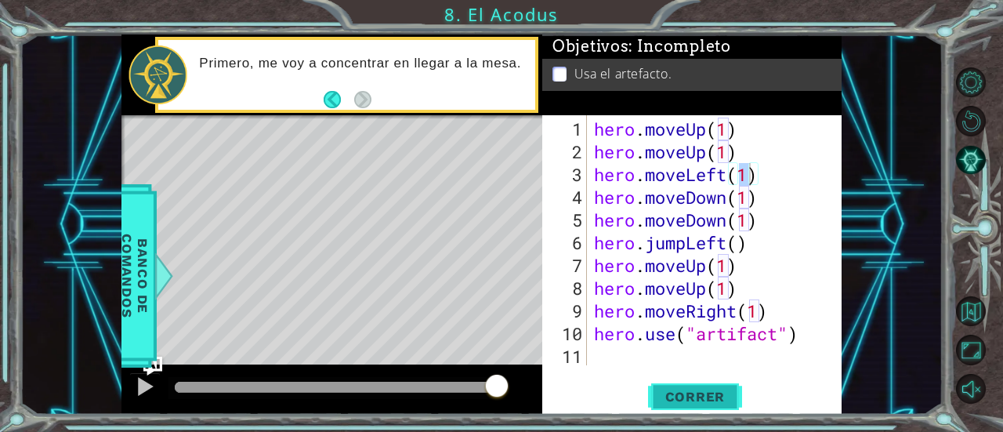
click at [672, 391] on span "Correr" at bounding box center [696, 397] width 92 height 16
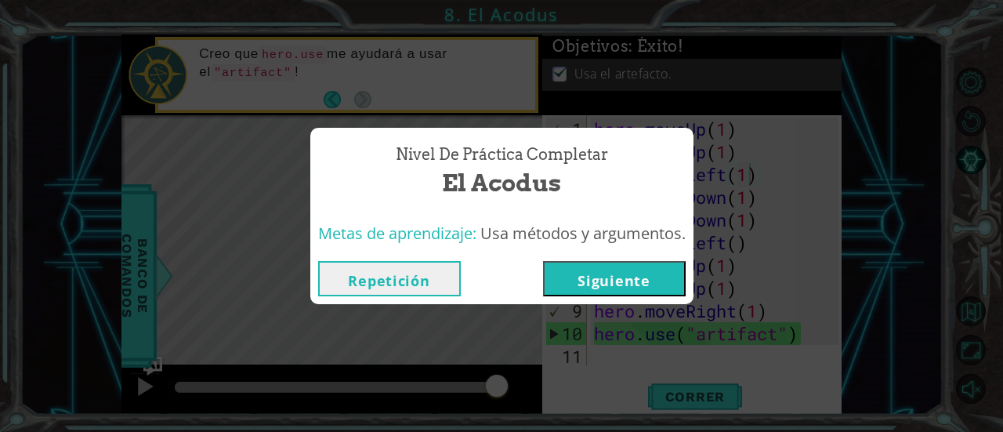
click at [646, 271] on button "Siguiente" at bounding box center [614, 278] width 143 height 35
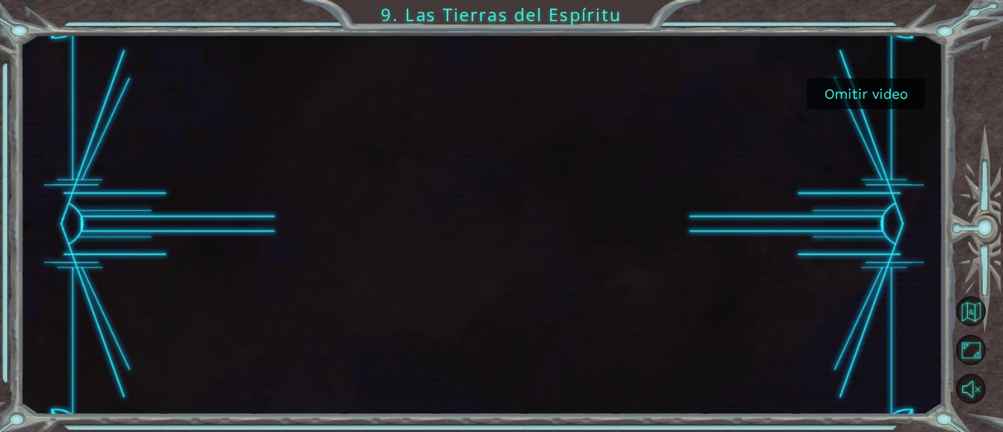
click at [849, 87] on button "Omitir video" at bounding box center [866, 93] width 118 height 31
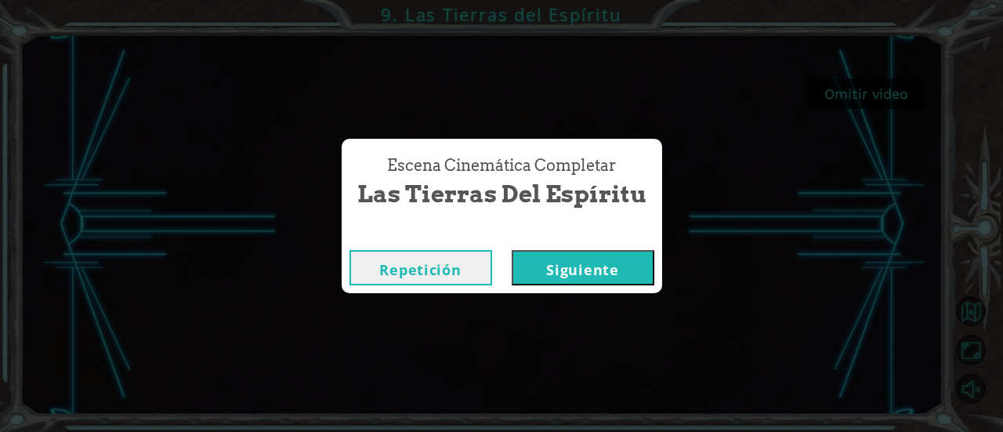
click at [554, 253] on button "Siguiente" at bounding box center [583, 267] width 143 height 35
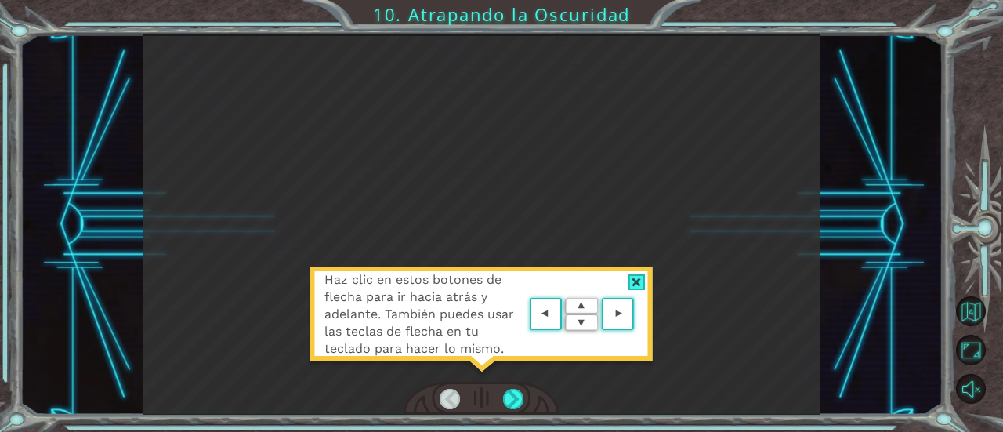
click at [633, 281] on div at bounding box center [637, 282] width 18 height 16
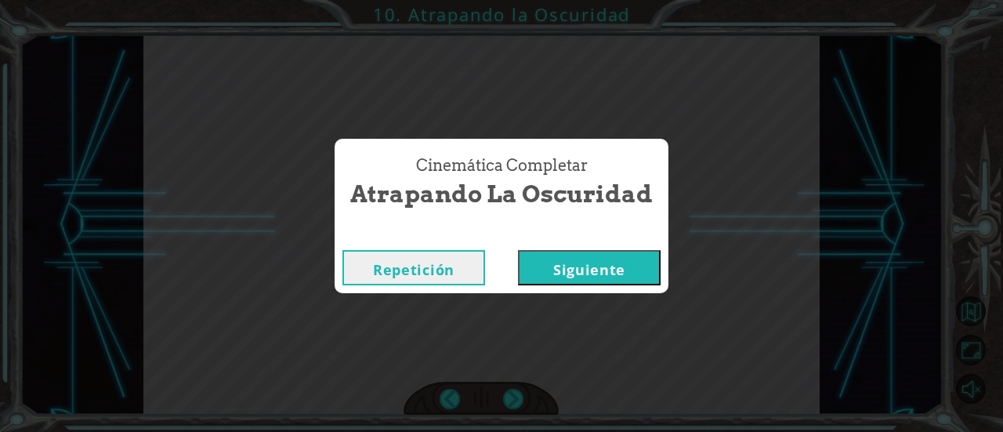
click at [574, 269] on button "Siguiente" at bounding box center [589, 267] width 143 height 35
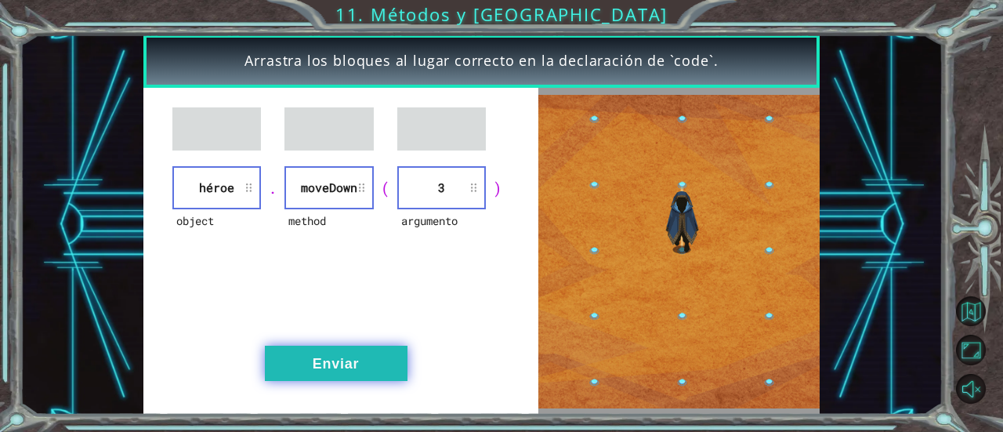
click at [368, 375] on button "Enviar" at bounding box center [336, 363] width 143 height 35
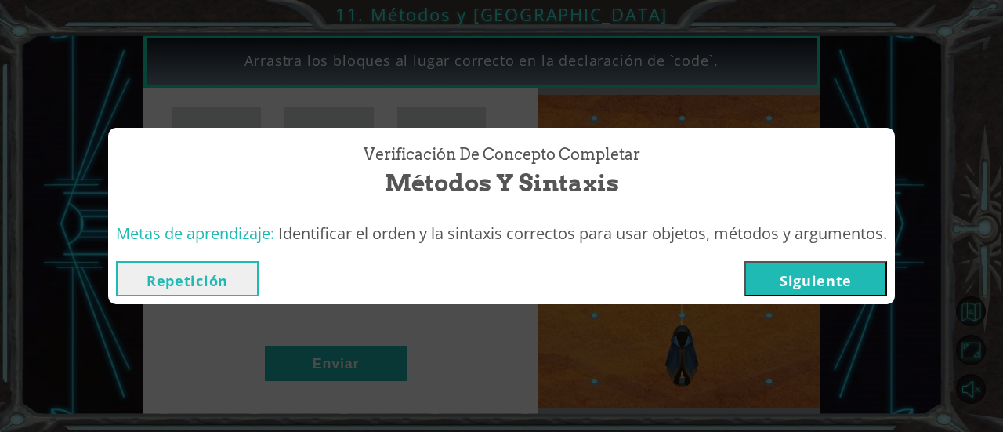
click at [773, 273] on button "Siguiente" at bounding box center [815, 278] width 143 height 35
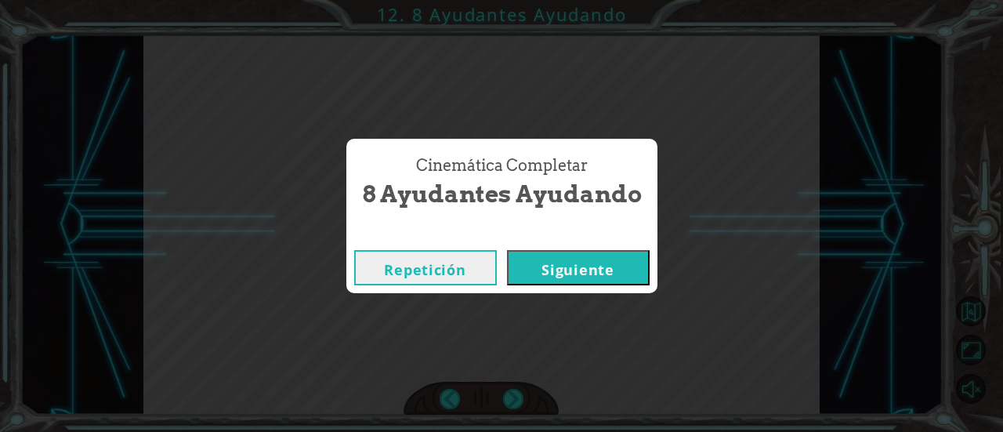
click at [590, 262] on button "Siguiente" at bounding box center [578, 267] width 143 height 35
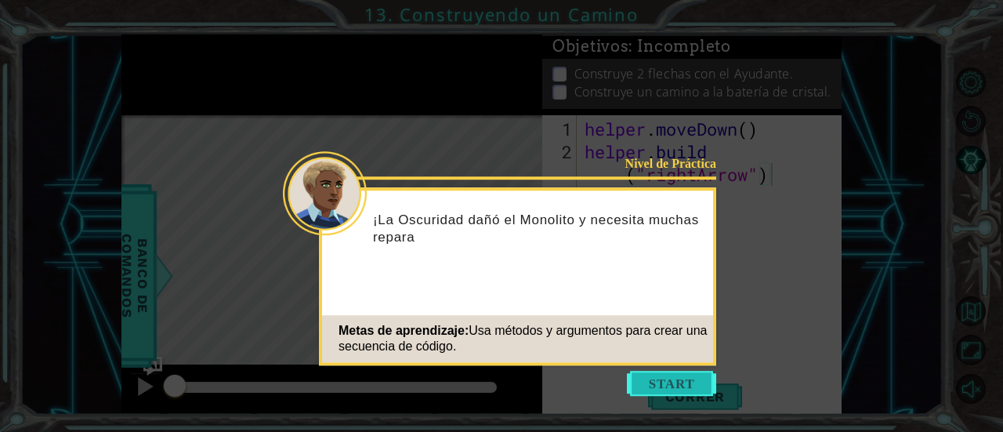
click at [678, 389] on button "Start" at bounding box center [671, 383] width 89 height 25
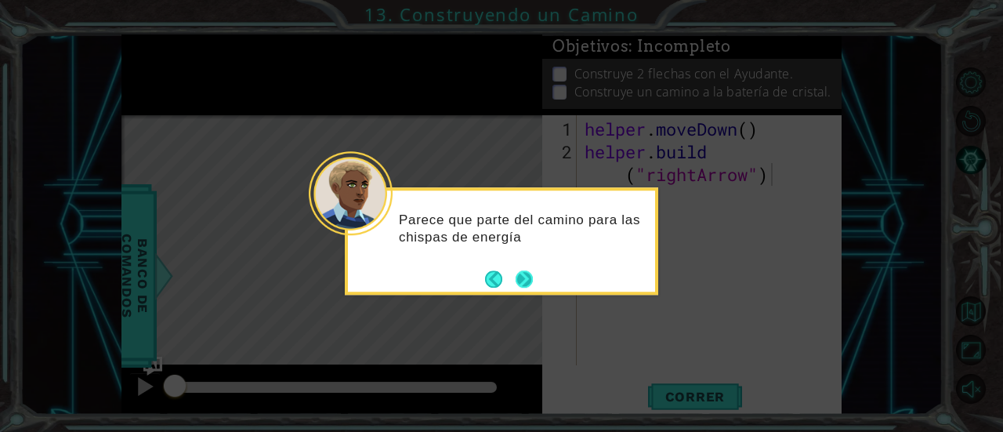
click at [529, 286] on button "Next" at bounding box center [524, 278] width 17 height 17
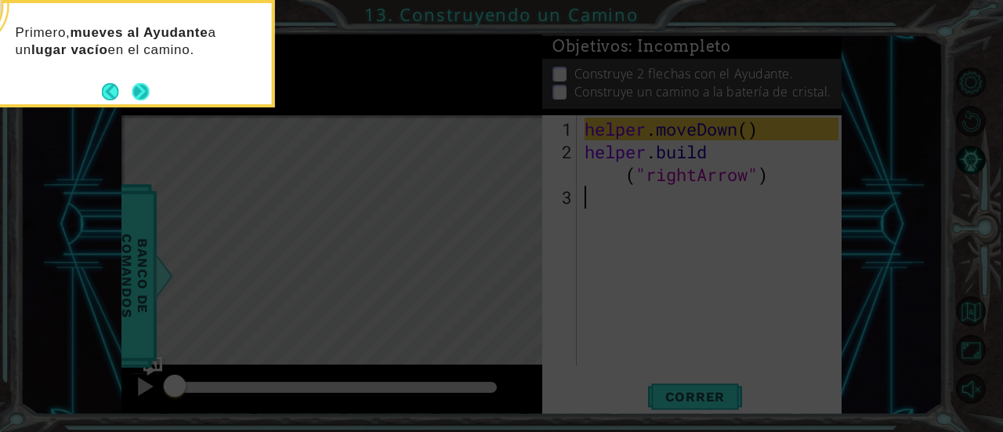
click at [146, 83] on button "Next" at bounding box center [140, 91] width 17 height 17
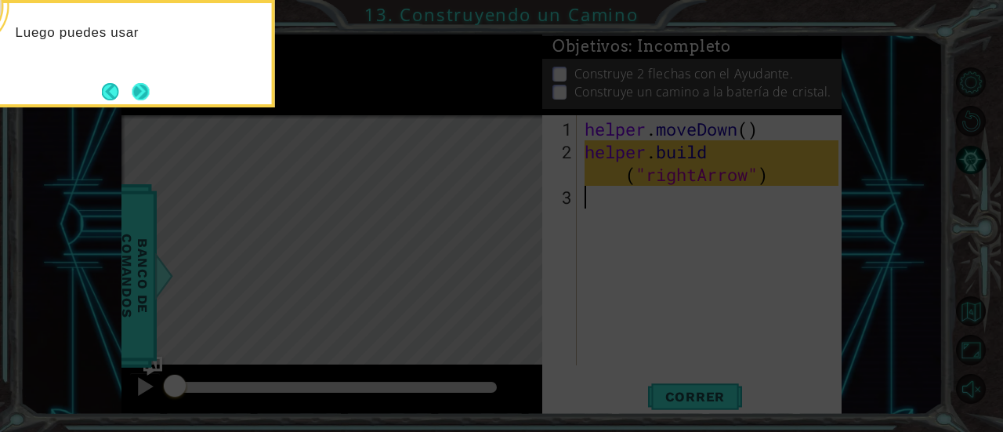
click at [139, 89] on button "Next" at bounding box center [140, 91] width 17 height 17
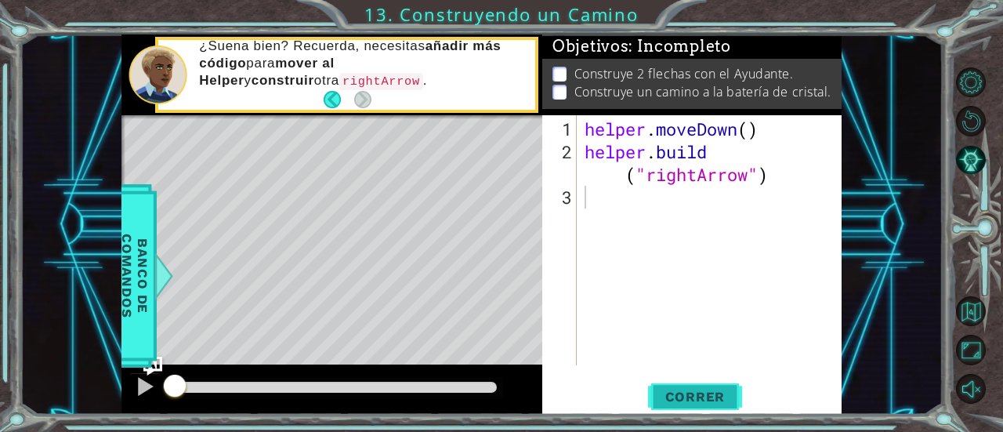
click at [683, 387] on button "Correr" at bounding box center [695, 397] width 94 height 30
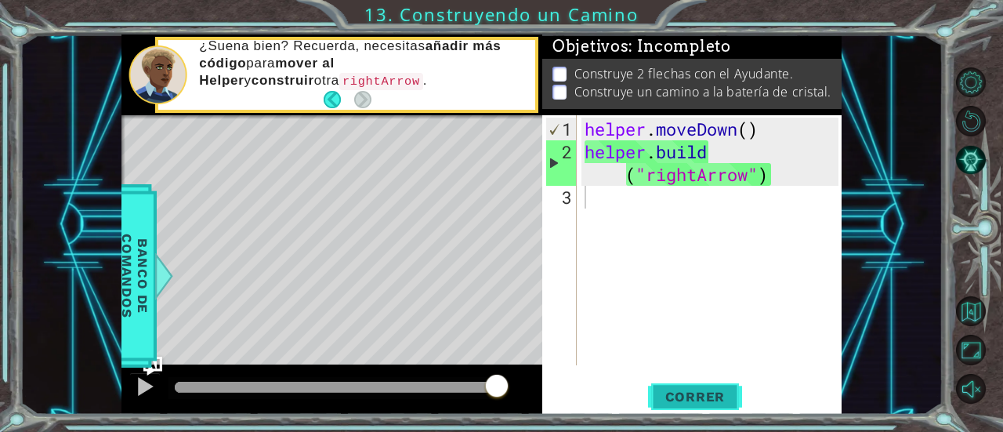
click at [682, 393] on span "Correr" at bounding box center [696, 397] width 92 height 16
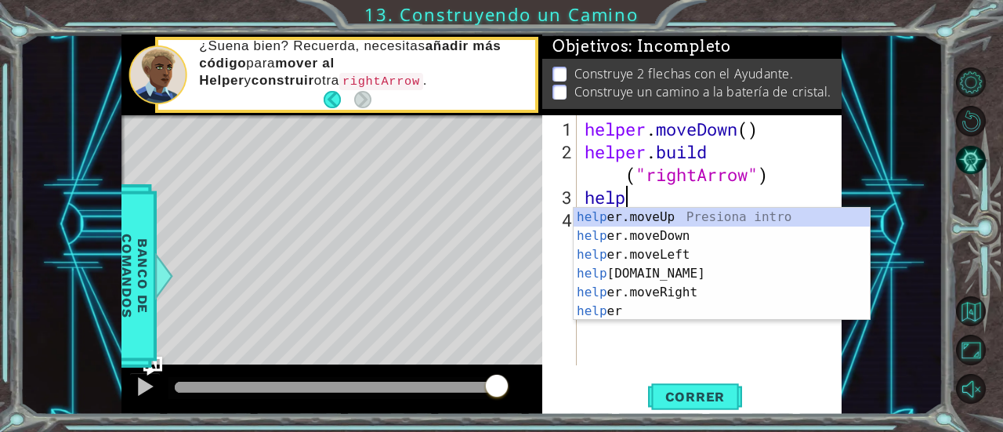
scroll to position [0, 2]
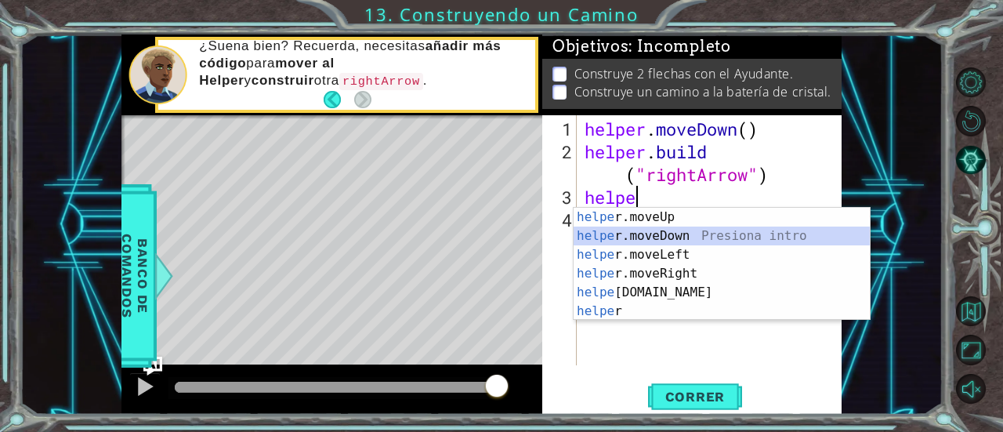
click at [646, 233] on div "helpe [PERSON_NAME]moveUp Presiona intro helpe r.moveDown Presiona intro helpe …" at bounding box center [722, 283] width 297 height 150
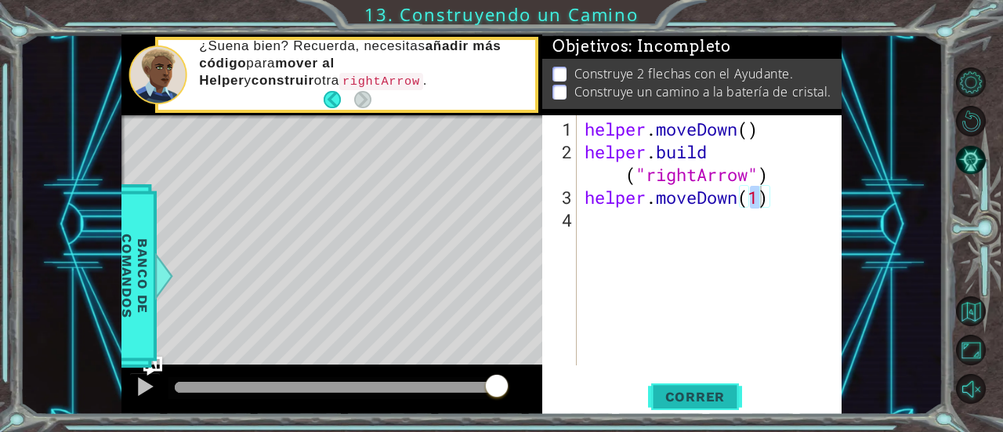
click at [682, 400] on span "Correr" at bounding box center [696, 397] width 92 height 16
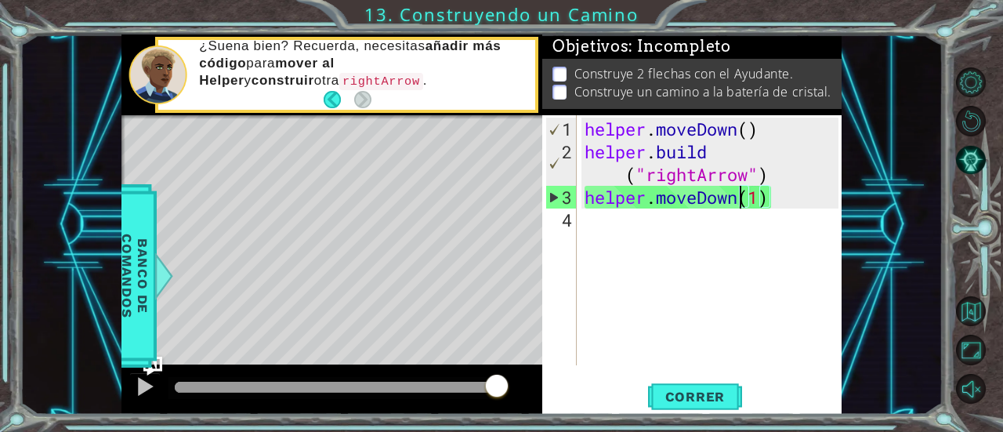
click at [740, 203] on div "helper . moveDown ( ) helper . build ( "rightArrow" ) helper . moveDown ( 1 )" at bounding box center [713, 265] width 265 height 295
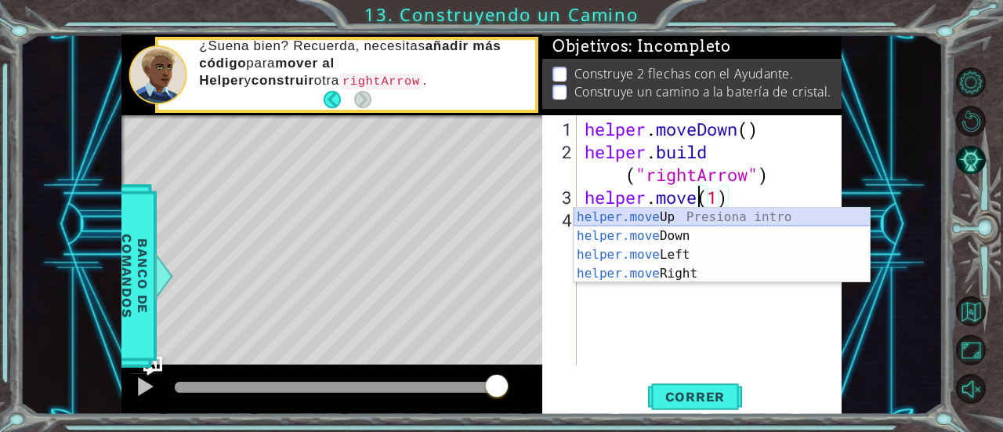
click at [725, 219] on div "helper.move Up Presiona intro helper.move Down Presiona intro helper.move Left …" at bounding box center [722, 264] width 297 height 113
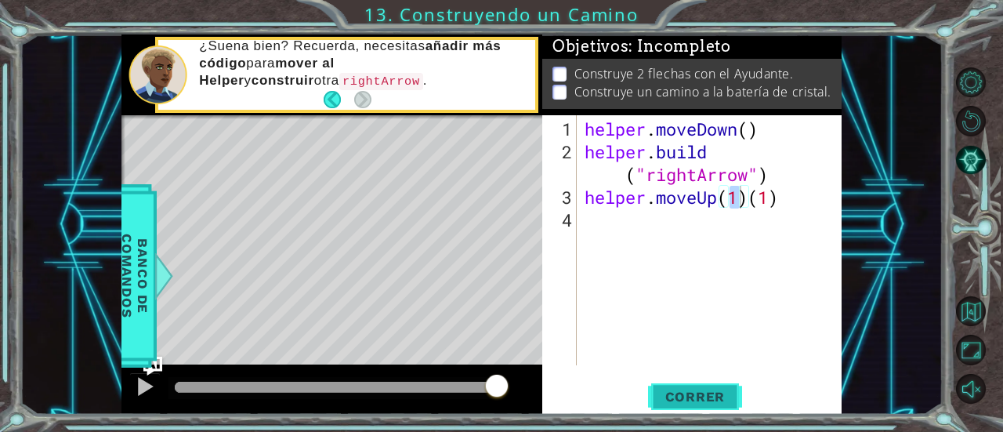
click at [702, 396] on span "Correr" at bounding box center [696, 397] width 92 height 16
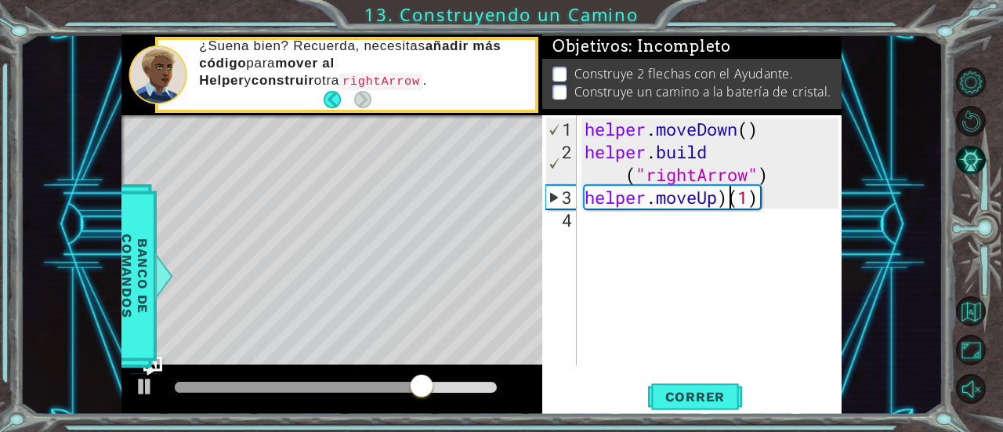
click at [730, 193] on div "helper . moveDown ( ) helper . build ( "rightArrow" ) helper . moveUp ) ( 1 )" at bounding box center [713, 265] width 265 height 295
type textarea "helper.moveUp(1)"
click at [691, 399] on span "Correr" at bounding box center [696, 397] width 92 height 16
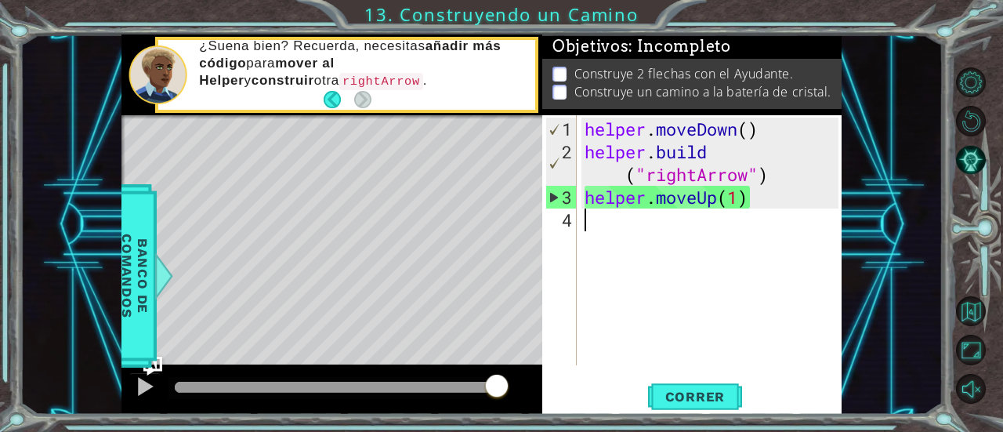
click at [682, 241] on div "helper . moveDown ( ) helper . build ( "rightArrow" ) helper . moveUp ( 1 )" at bounding box center [713, 265] width 265 height 295
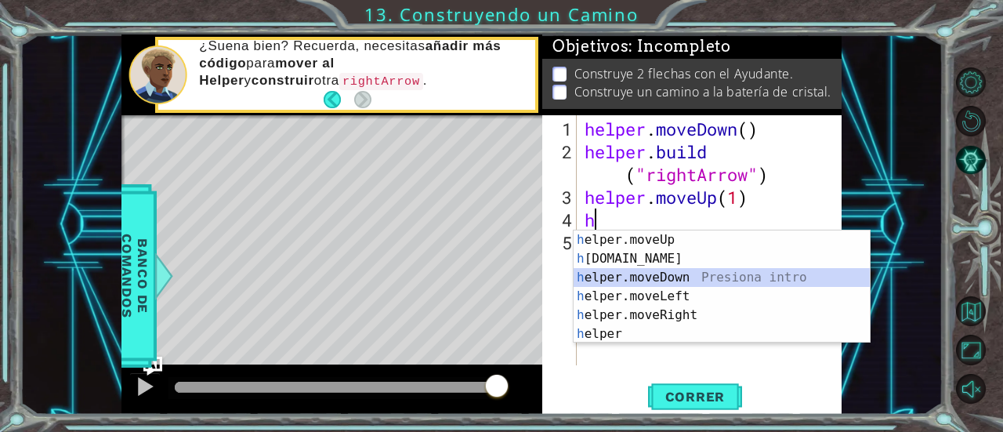
click at [691, 277] on div "h elper.moveUp Presiona intro h [DOMAIN_NAME] Presiona intro h elper.moveDown P…" at bounding box center [722, 305] width 297 height 150
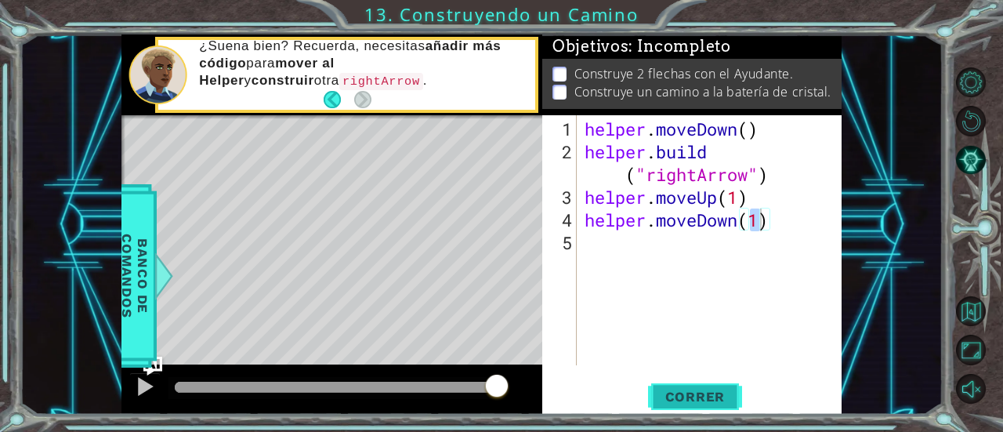
click at [709, 393] on span "Correr" at bounding box center [696, 397] width 92 height 16
click at [763, 217] on div "helper . moveDown ( ) helper . build ( "rightArrow" ) helper . moveUp ( 1 ) hel…" at bounding box center [713, 265] width 265 height 295
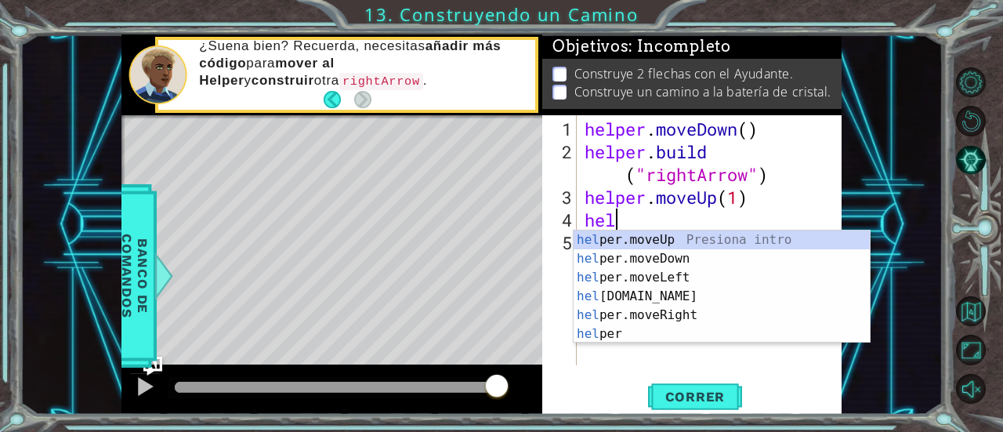
type textarea "h"
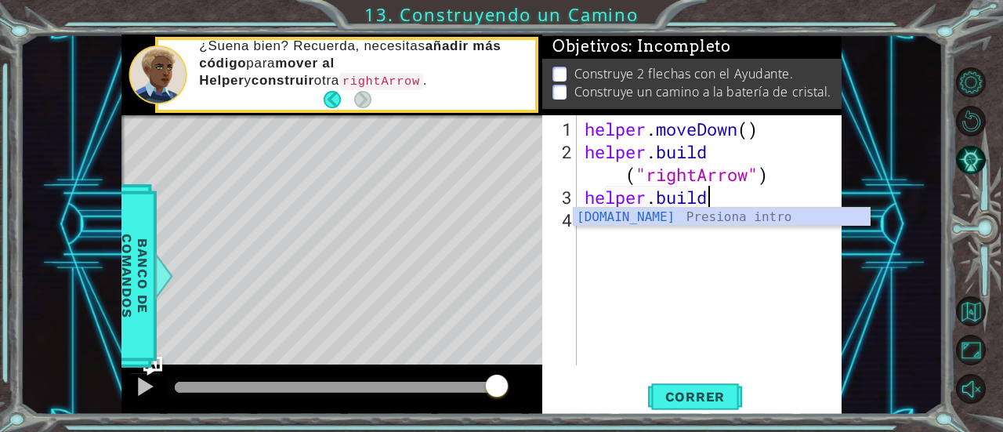
scroll to position [0, 5]
click at [754, 219] on div "[DOMAIN_NAME] Presiona intro" at bounding box center [722, 236] width 297 height 56
type textarea "[DOMAIN_NAME]("rightArrow")"
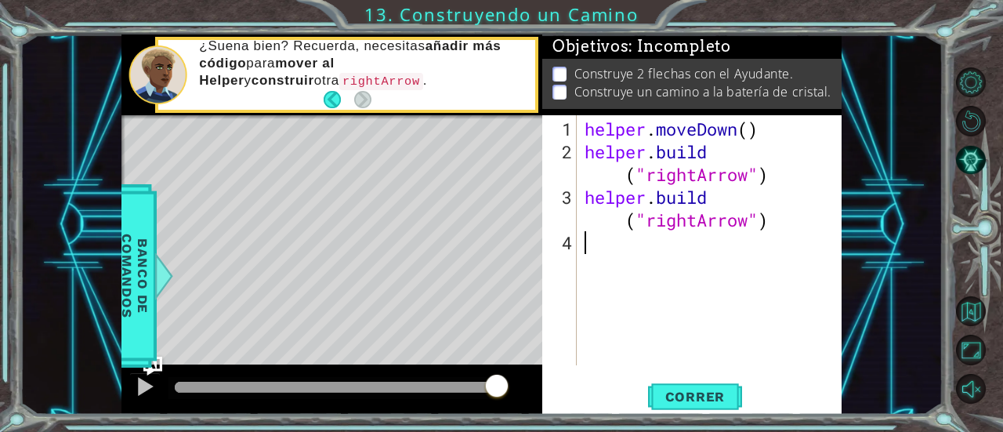
click at [740, 259] on div "helper . moveDown ( ) helper . build ( "rightArrow" ) helper . build ( "rightAr…" at bounding box center [713, 265] width 265 height 295
click at [702, 399] on span "Correr" at bounding box center [696, 397] width 92 height 16
